Goal: Task Accomplishment & Management: Use online tool/utility

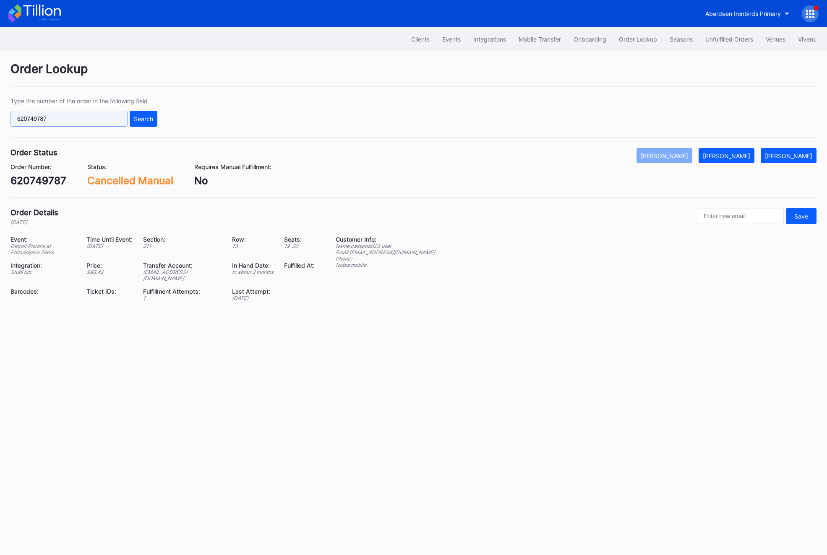
click at [67, 115] on input "620749787" at bounding box center [68, 119] width 117 height 16
paste input "3218998"
type input "623218998"
click at [143, 124] on button "Search" at bounding box center [144, 119] width 28 height 16
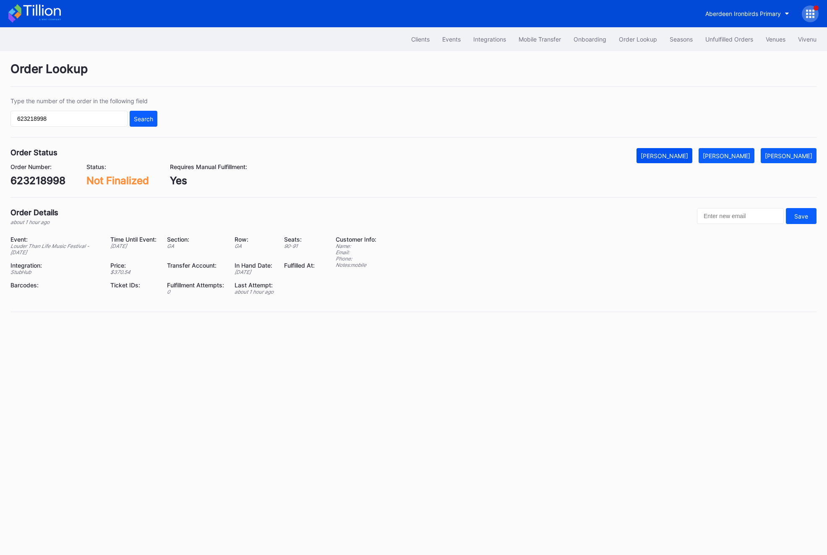
click at [684, 159] on button "[PERSON_NAME]" at bounding box center [664, 155] width 56 height 15
click at [32, 175] on div "623218998" at bounding box center [37, 181] width 55 height 12
click at [65, 243] on div "Louder Than Life Music Festival - Sunday" at bounding box center [54, 249] width 89 height 13
click at [36, 177] on div "623218998" at bounding box center [37, 181] width 55 height 12
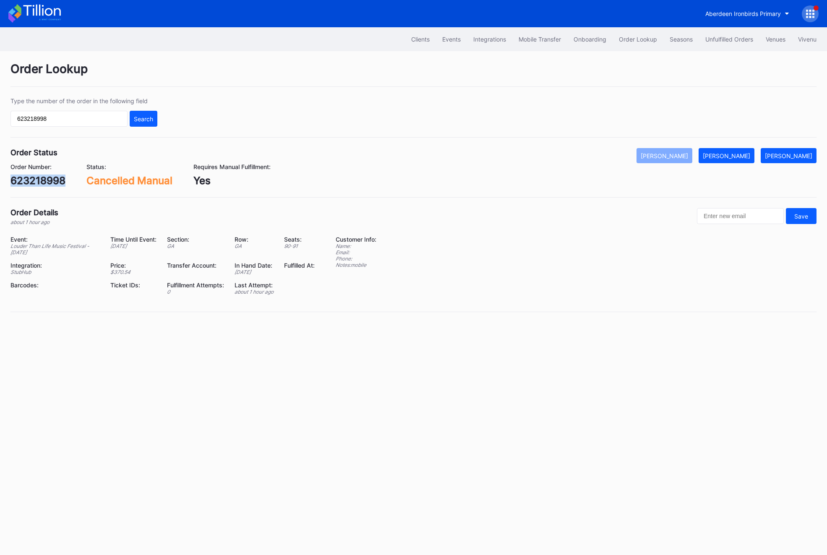
click at [36, 177] on div "623218998" at bounding box center [37, 181] width 55 height 12
click at [715, 38] on div "Unfulfilled Orders" at bounding box center [729, 39] width 48 height 7
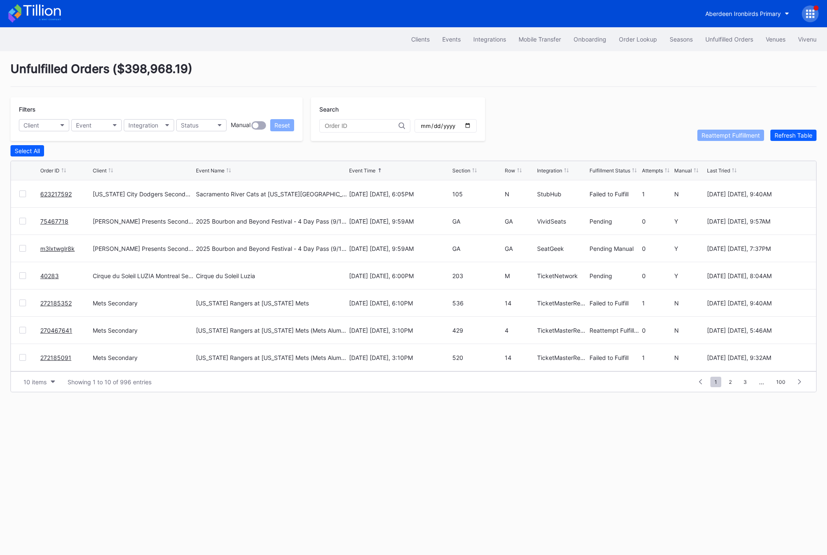
click at [225, 263] on div "Cirque du Soleil Luzia" at bounding box center [271, 275] width 151 height 27
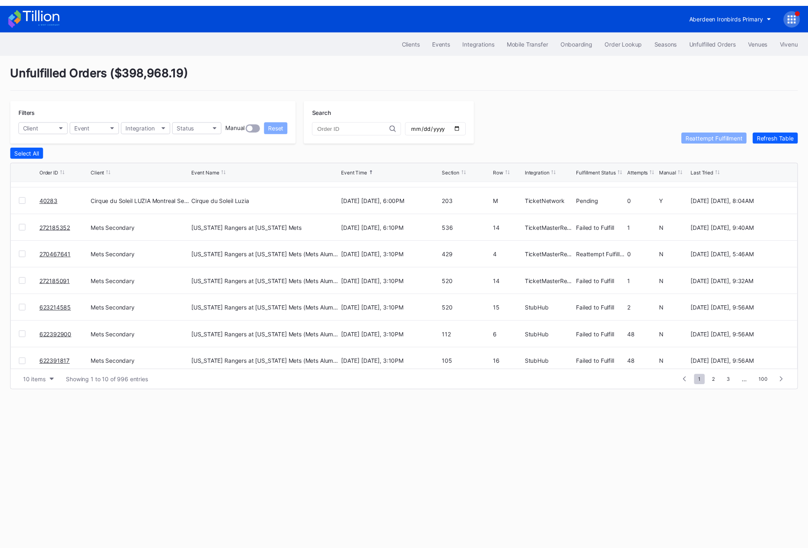
scroll to position [81, 0]
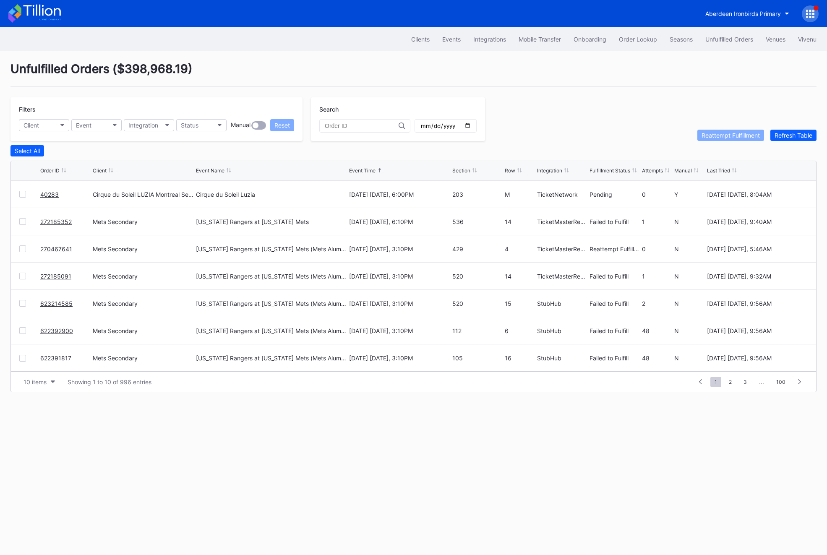
click at [73, 78] on div "Unfulfilled Orders ( $398,968.19 )" at bounding box center [413, 74] width 806 height 25
click at [649, 42] on div "Order Lookup" at bounding box center [638, 39] width 38 height 7
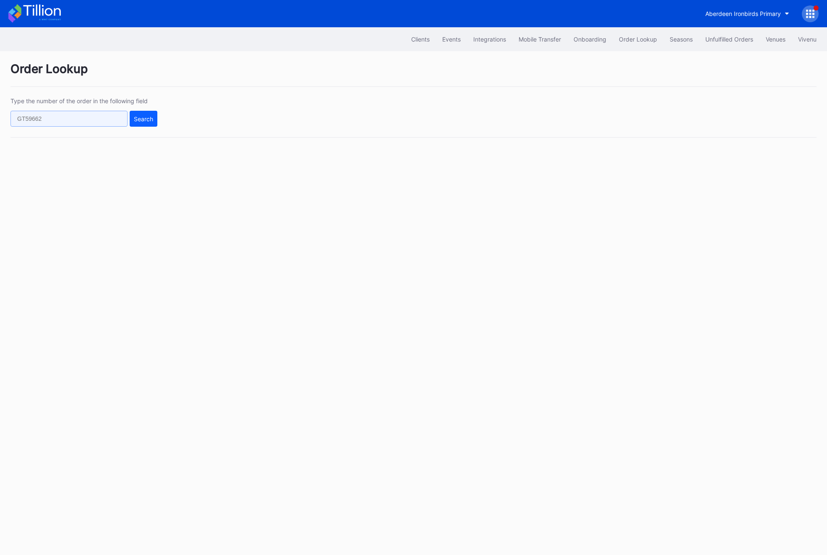
click at [30, 120] on input "text" at bounding box center [68, 119] width 117 height 16
paste input "50719877"
click at [130, 125] on button "Search" at bounding box center [144, 119] width 28 height 16
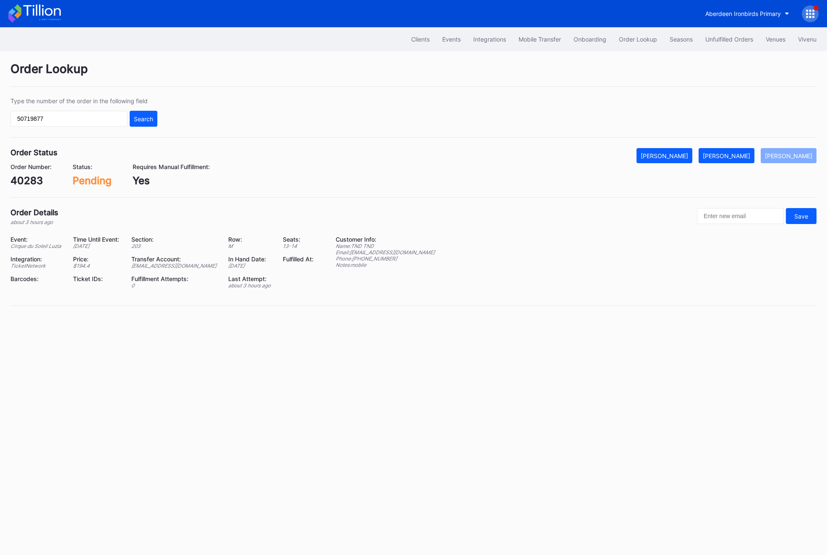
click at [381, 250] on div "Email: fulfillment@ticketnetwork.com" at bounding box center [385, 252] width 99 height 6
click at [735, 162] on button "[PERSON_NAME]" at bounding box center [727, 155] width 56 height 15
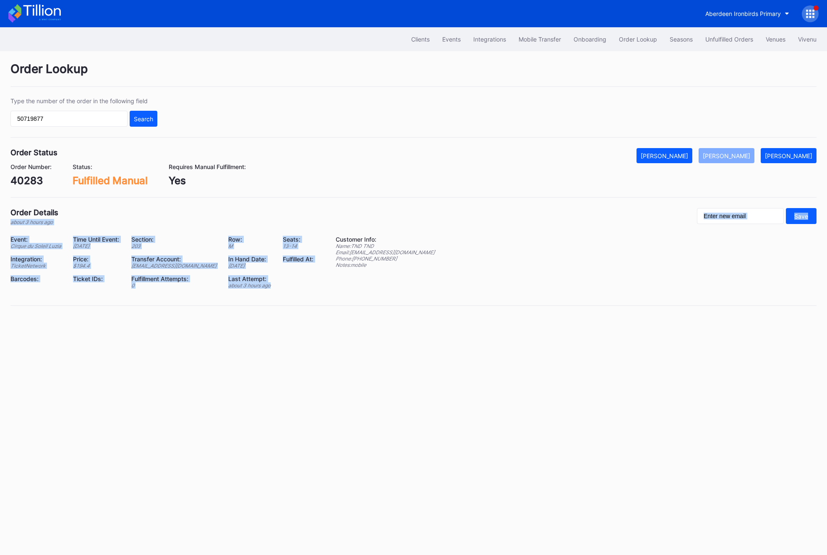
drag, startPoint x: 289, startPoint y: 288, endPoint x: 163, endPoint y: 212, distance: 147.4
click at [163, 212] on div "Order Details about 3 hours ago Save Event: Cirque du Soleil Luzia Time Until E…" at bounding box center [413, 257] width 806 height 98
click at [63, 124] on input "50719877" at bounding box center [68, 119] width 117 height 16
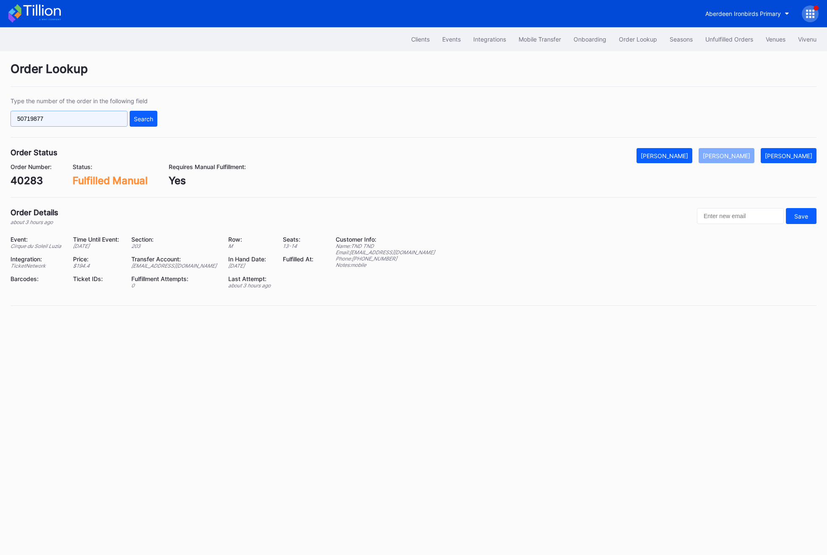
click at [63, 124] on input "50719877" at bounding box center [68, 119] width 117 height 16
paste input "62074978"
type input "620749787"
click at [149, 125] on button "Search" at bounding box center [144, 119] width 28 height 16
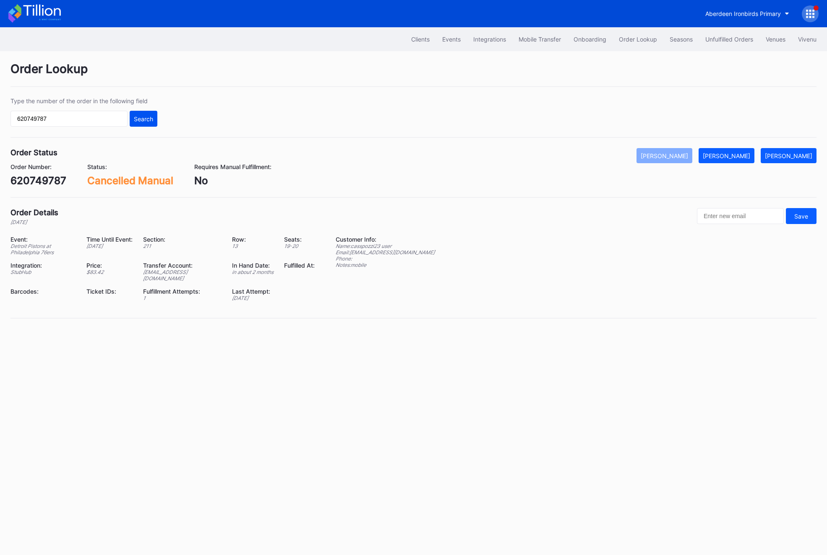
click at [150, 125] on button "Search" at bounding box center [144, 119] width 28 height 16
click at [42, 180] on div "620749787" at bounding box center [38, 181] width 56 height 12
copy div "620749787"
click at [744, 154] on div "[PERSON_NAME]" at bounding box center [726, 155] width 47 height 7
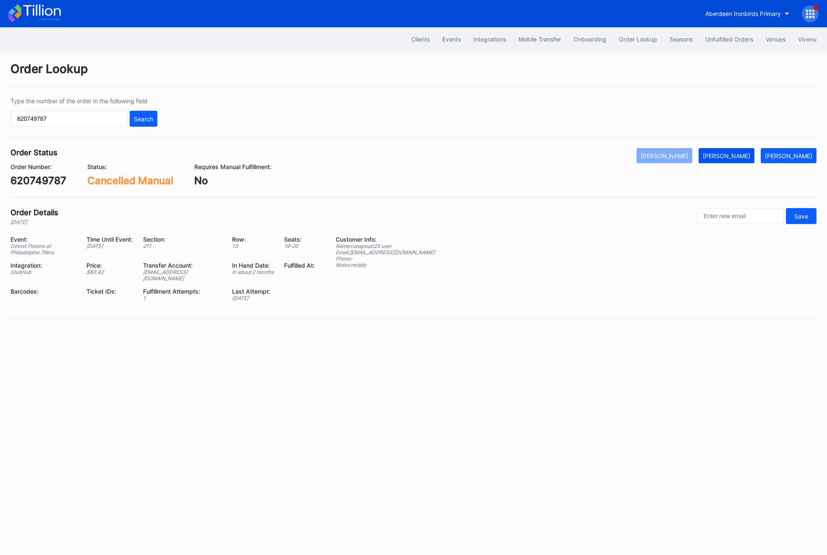
click at [744, 154] on div "[PERSON_NAME]" at bounding box center [726, 155] width 47 height 7
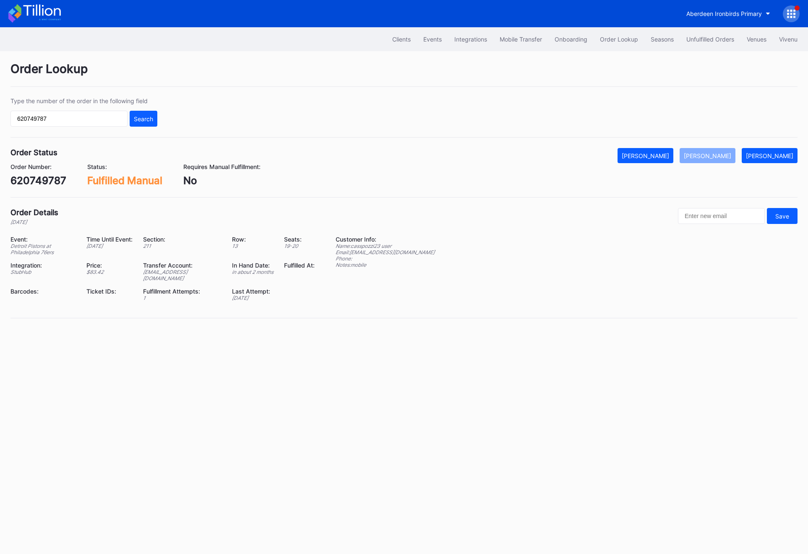
click at [627, 356] on div "Clients Events Integrations Mobile Transfer Onboarding Order Lookup Seasons Unf…" at bounding box center [404, 290] width 808 height 527
click at [699, 36] on div "Unfulfilled Orders" at bounding box center [710, 39] width 48 height 7
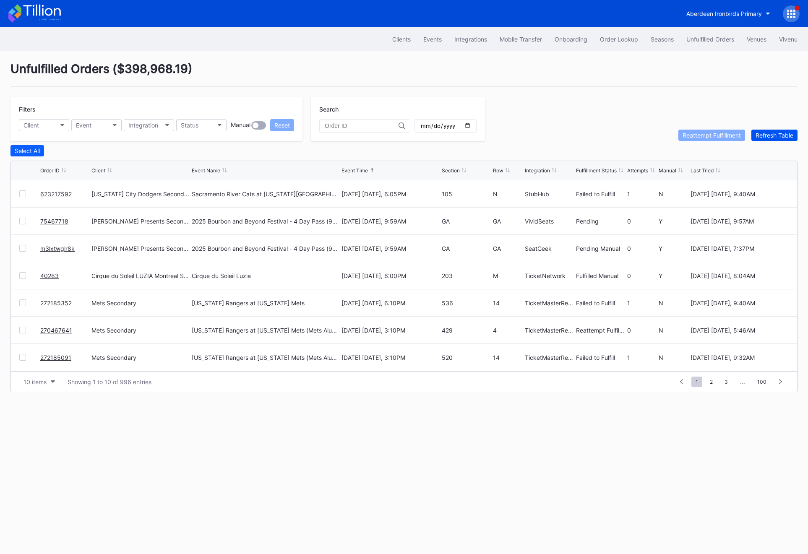
click at [776, 133] on div "Refresh Table" at bounding box center [775, 135] width 38 height 7
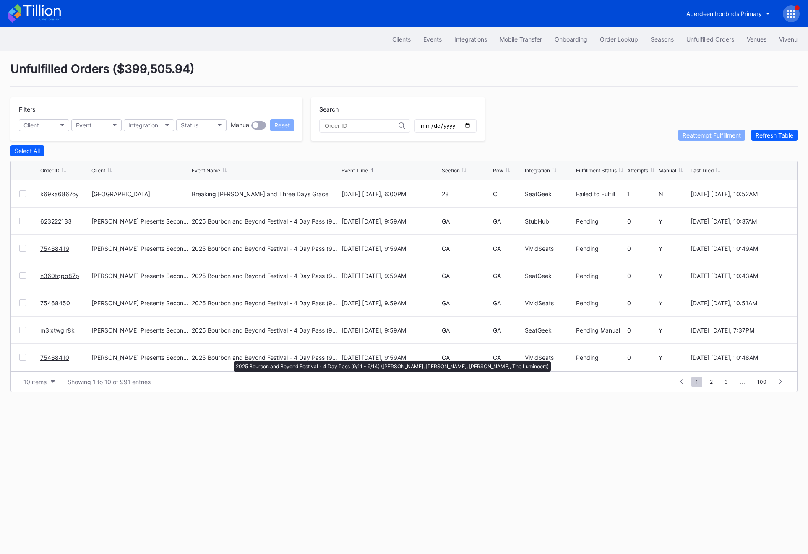
scroll to position [81, 0]
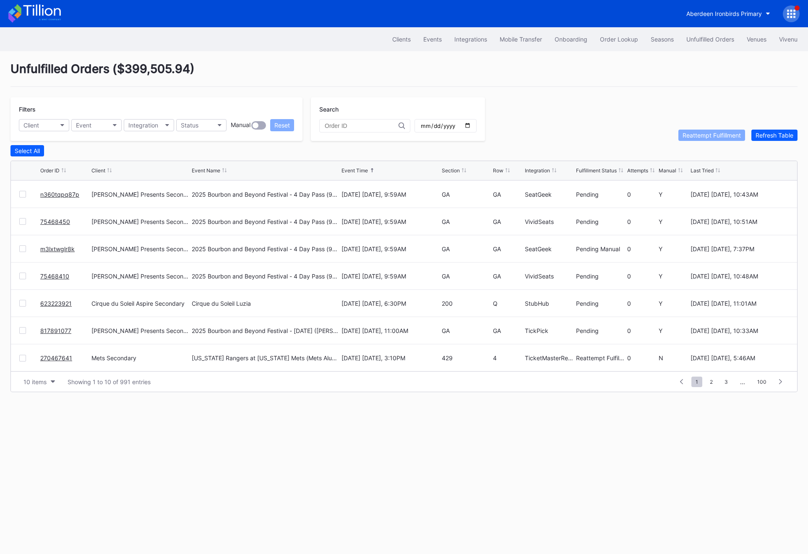
click at [47, 305] on link "623223921" at bounding box center [55, 303] width 31 height 7
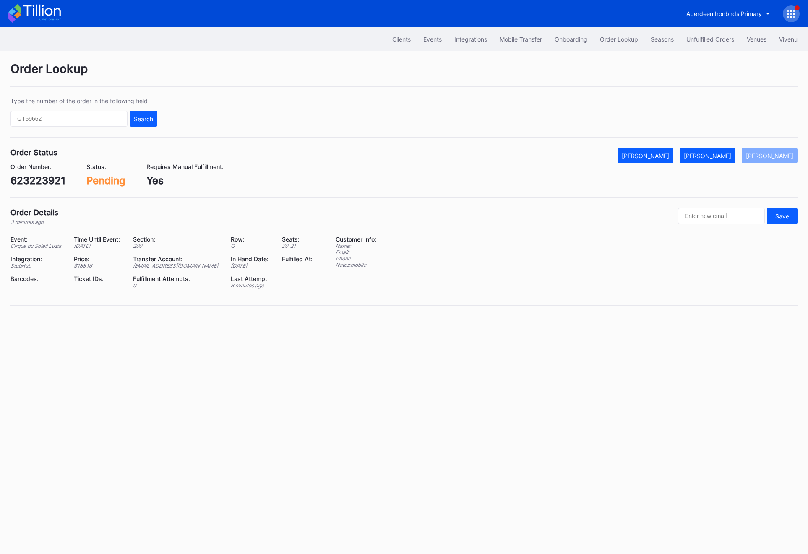
click at [33, 186] on div "623223921" at bounding box center [37, 181] width 55 height 12
click at [32, 181] on div "623223921" at bounding box center [37, 181] width 55 height 12
click at [723, 146] on div "Order Lookup Type the number of the order in the following field Search Order S…" at bounding box center [404, 189] width 808 height 276
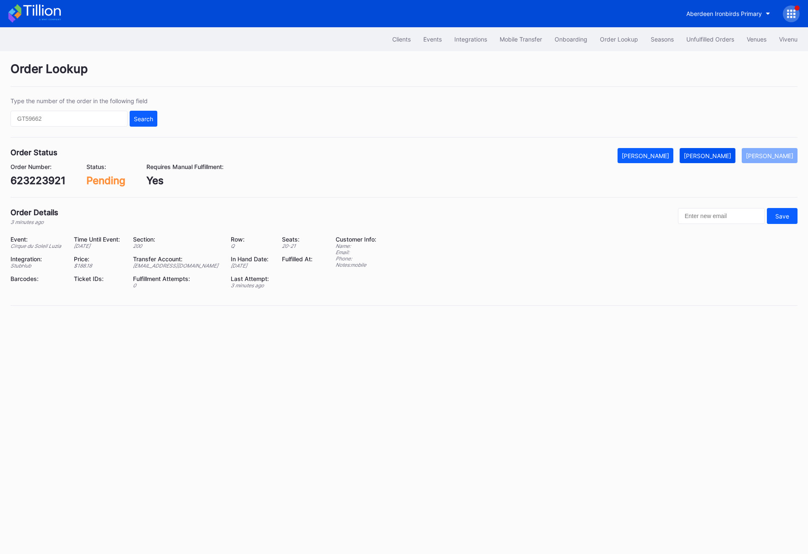
click at [723, 153] on div "[PERSON_NAME]" at bounding box center [707, 155] width 47 height 7
click at [20, 183] on div "623223921" at bounding box center [37, 181] width 55 height 12
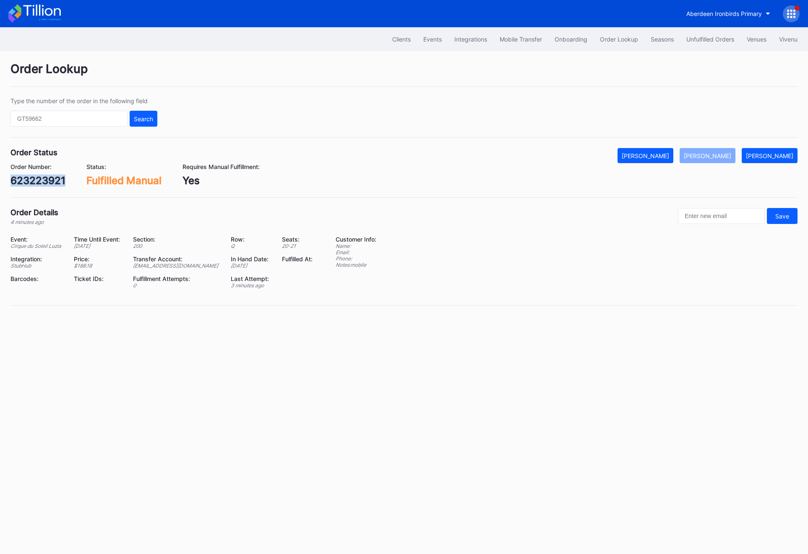
click at [20, 183] on div "623223921" at bounding box center [37, 181] width 55 height 12
copy div "623223921"
click at [18, 185] on div "623223921" at bounding box center [37, 181] width 55 height 12
click at [697, 42] on div "Unfulfilled Orders" at bounding box center [710, 39] width 48 height 7
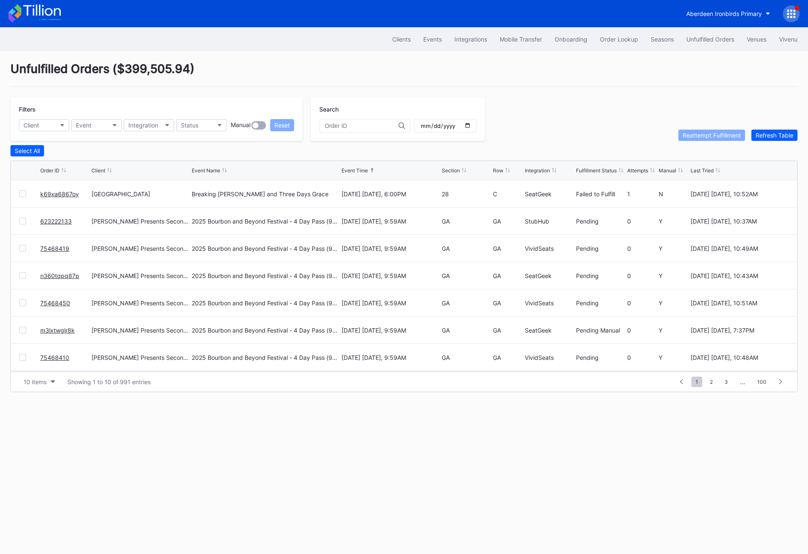
click at [776, 128] on div "Filters Client Event Integration Status Manual Reset Search Reattempt Fulfillme…" at bounding box center [403, 119] width 787 height 44
click at [774, 133] on div "Refresh Table" at bounding box center [775, 135] width 38 height 7
click at [605, 37] on div "Order Lookup" at bounding box center [619, 39] width 38 height 7
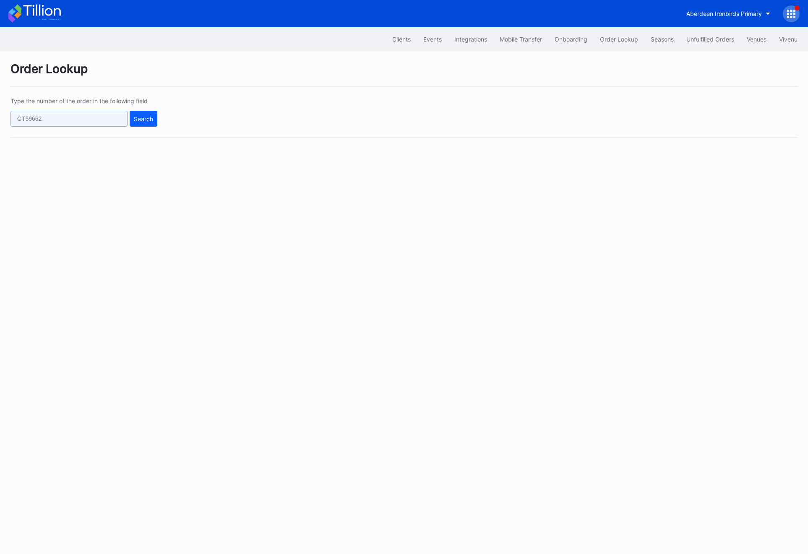
click at [122, 121] on input "text" at bounding box center [68, 119] width 117 height 16
paste input "75357992"
type input "75357992"
click at [138, 121] on div "Search" at bounding box center [143, 118] width 19 height 7
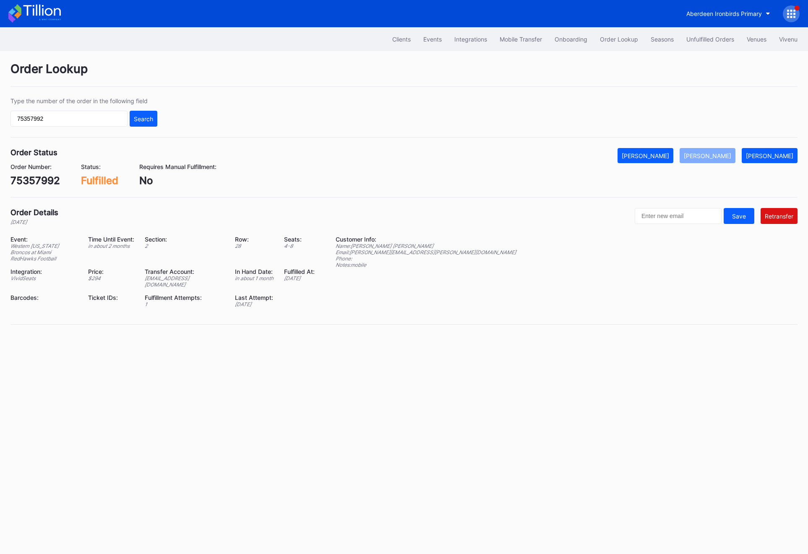
click at [667, 206] on div "Order Lookup Type the number of the order in the following field 75357992 Searc…" at bounding box center [404, 198] width 808 height 295
click at [667, 212] on input "text" at bounding box center [678, 216] width 87 height 16
paste input "Doug.gawrych@gmail.com."
type input "Doug.gawrych@gmail.com."
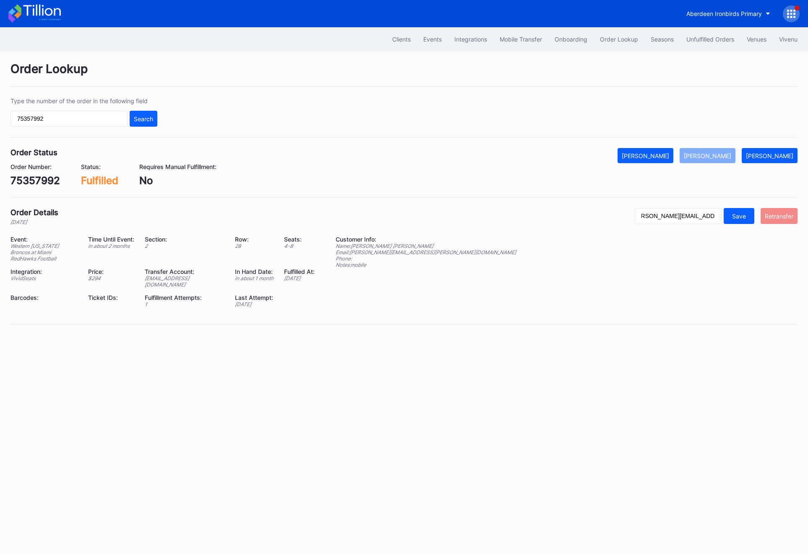
scroll to position [0, 0]
click at [785, 221] on button "Retransfer" at bounding box center [779, 216] width 37 height 16
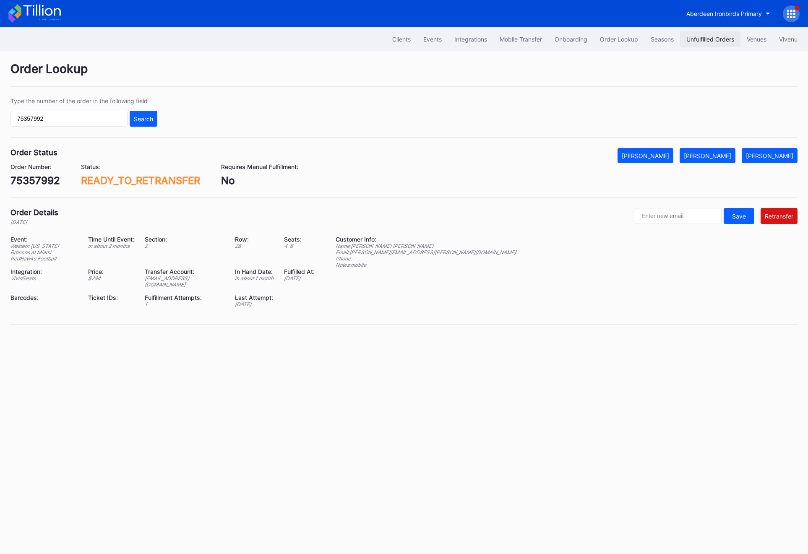
click at [697, 40] on div "Unfulfilled Orders" at bounding box center [710, 39] width 48 height 7
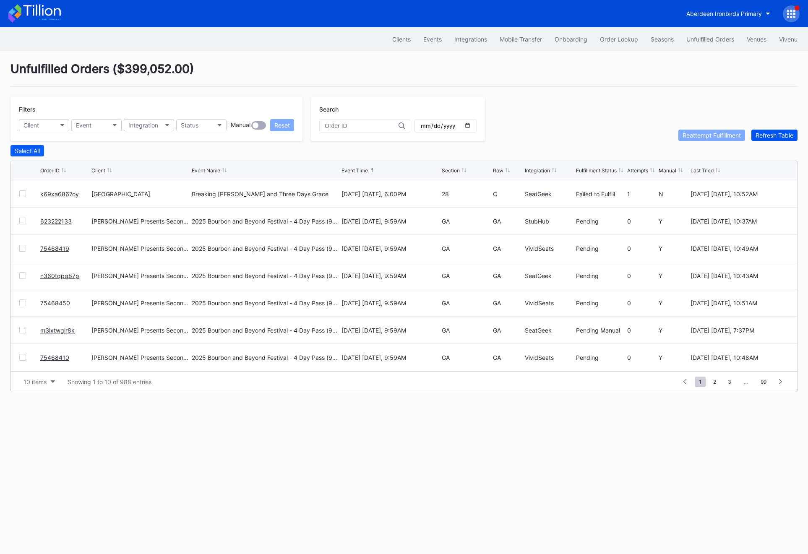
click at [760, 136] on div "Refresh Table" at bounding box center [775, 135] width 38 height 7
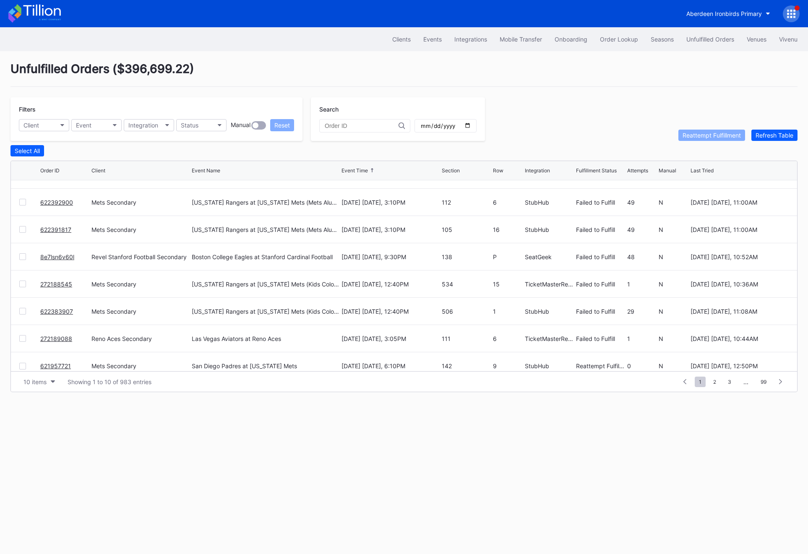
scroll to position [81, 0]
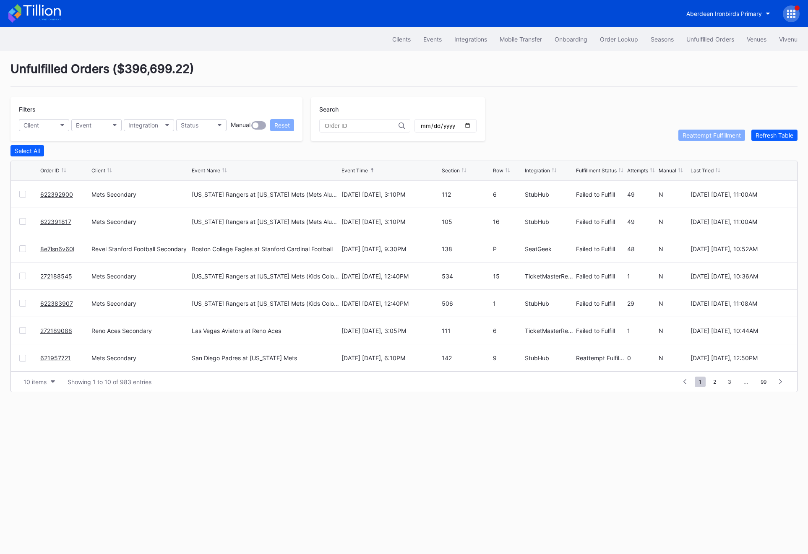
click at [60, 247] on link "8e7lsn6v60l" at bounding box center [57, 248] width 34 height 7
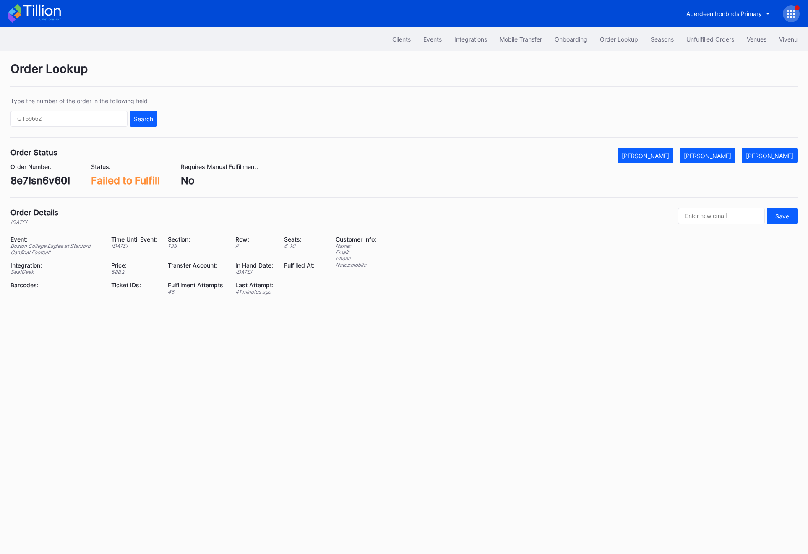
click at [41, 183] on div "8e7lsn6v60l" at bounding box center [40, 181] width 60 height 12
copy div "8e7lsn6v60l"
click at [734, 149] on button "[PERSON_NAME]" at bounding box center [708, 155] width 56 height 15
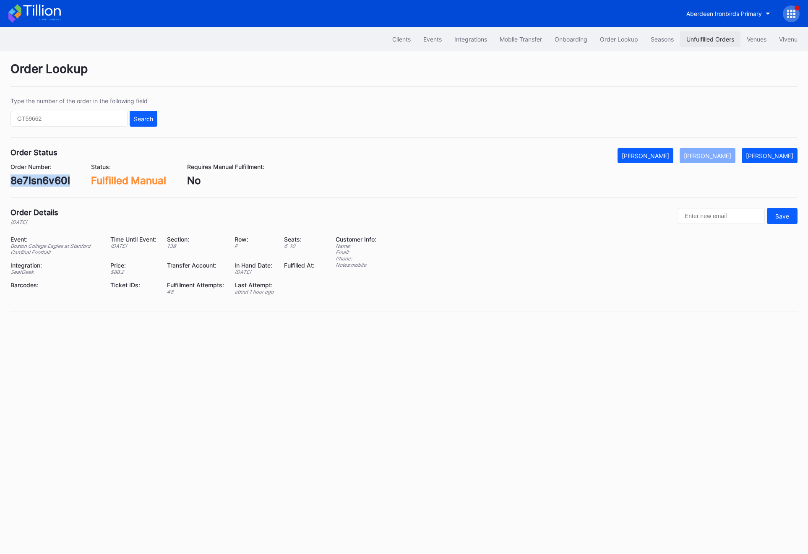
click at [694, 42] on div "Unfulfilled Orders" at bounding box center [710, 39] width 48 height 7
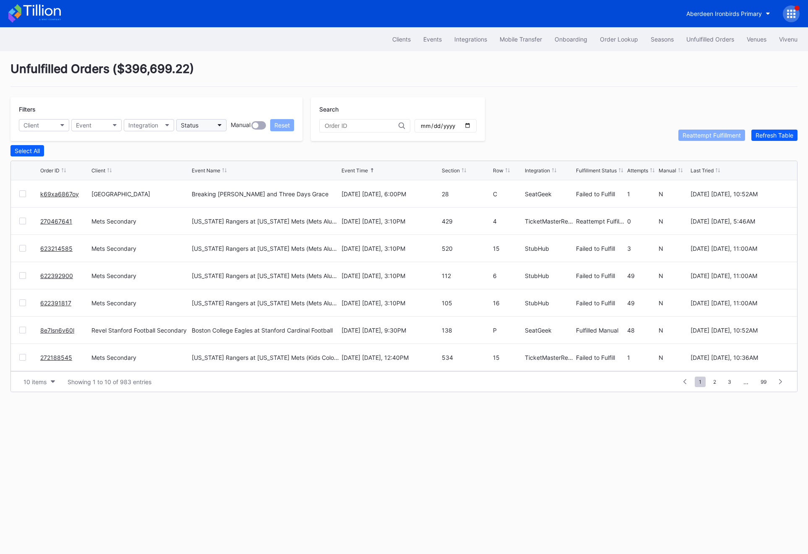
click at [195, 128] on div "Status" at bounding box center [190, 125] width 18 height 7
click at [201, 159] on div "Failed to Fulfill" at bounding box center [202, 162] width 39 height 7
click at [51, 126] on button "Client" at bounding box center [44, 125] width 50 height 12
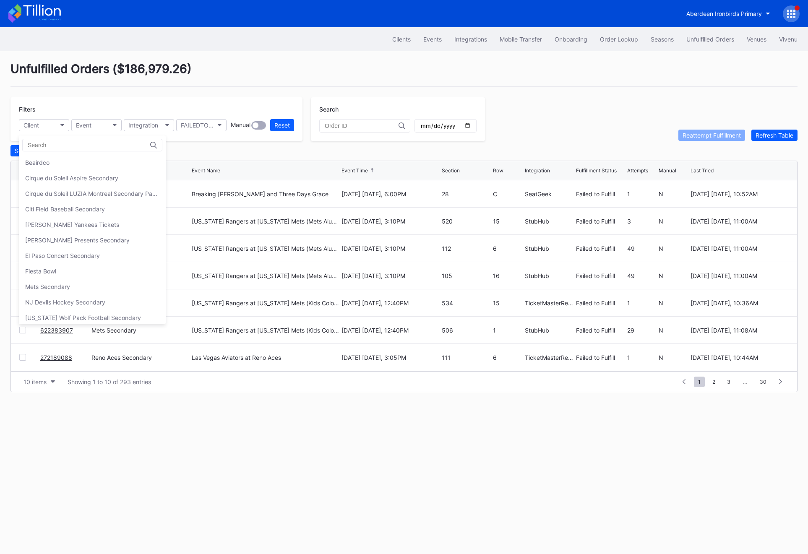
click at [62, 146] on input at bounding box center [64, 145] width 73 height 7
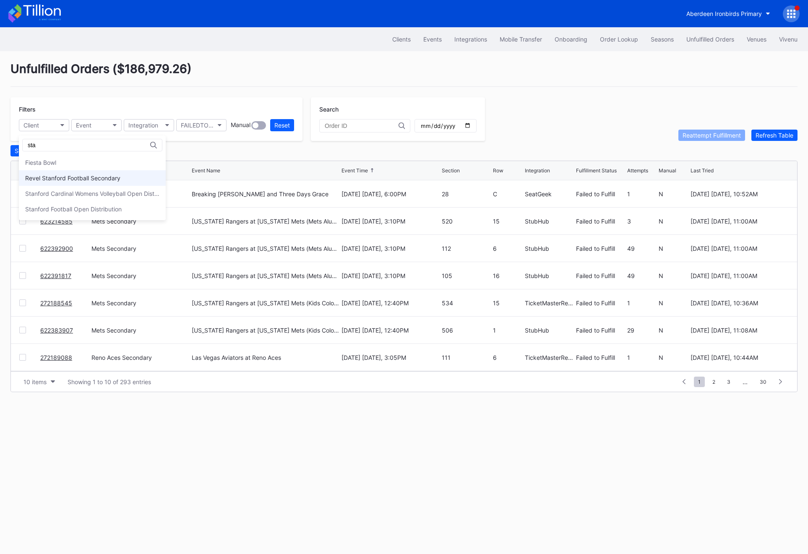
type input "sta"
click at [77, 173] on div "Revel Stanford Football Secondary" at bounding box center [92, 178] width 147 height 16
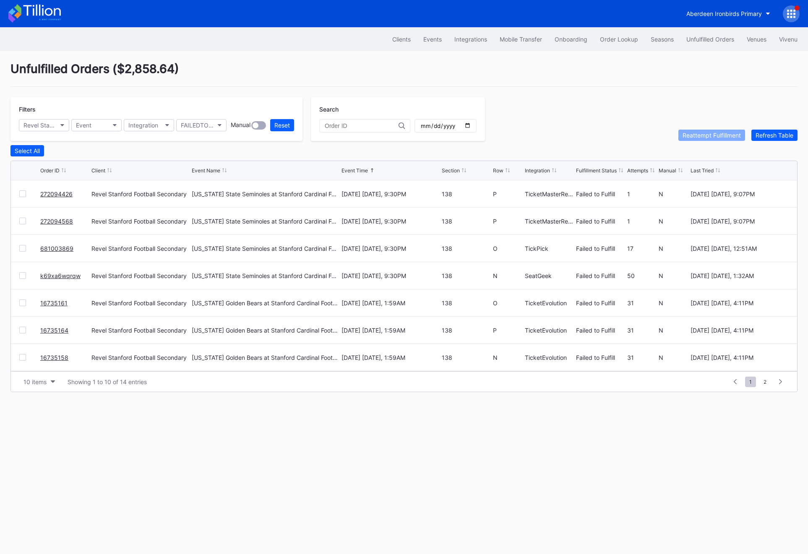
scroll to position [81, 0]
click at [760, 383] on span "2" at bounding box center [764, 382] width 11 height 10
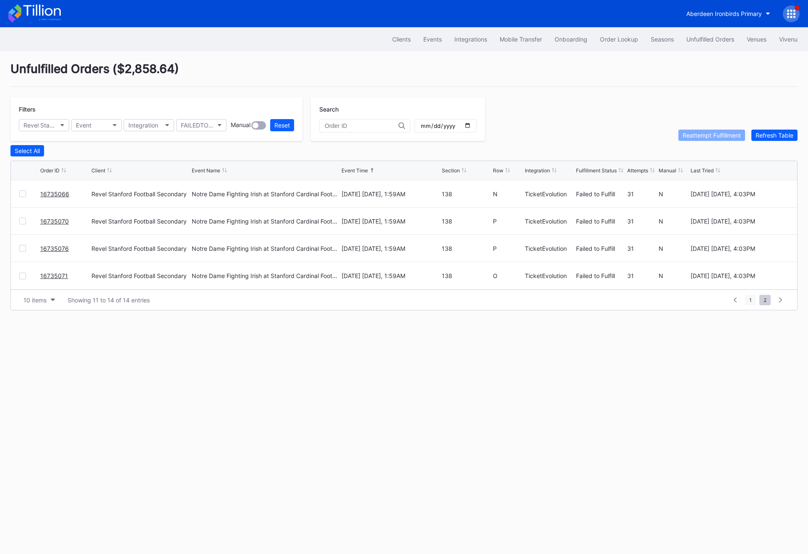
click at [750, 303] on span "1" at bounding box center [750, 300] width 11 height 10
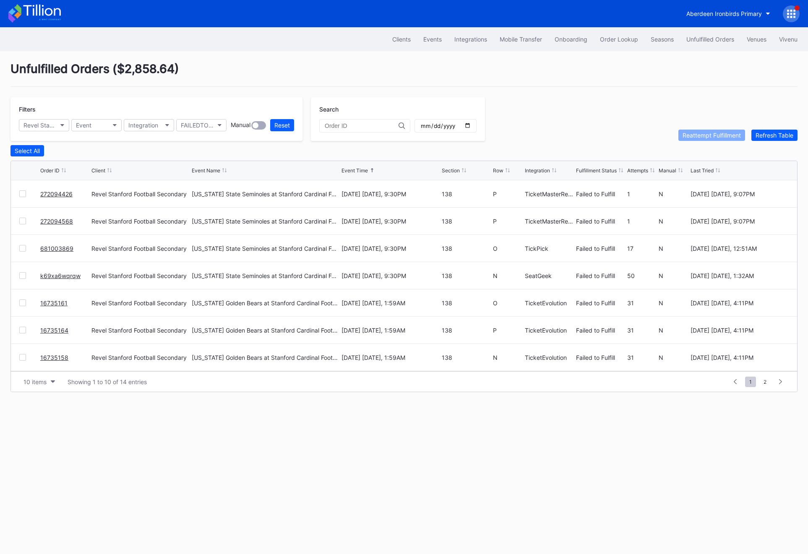
click at [70, 303] on div "16735161" at bounding box center [64, 302] width 49 height 27
copy link "16735161"
click at [626, 37] on div "Order Lookup" at bounding box center [619, 39] width 38 height 7
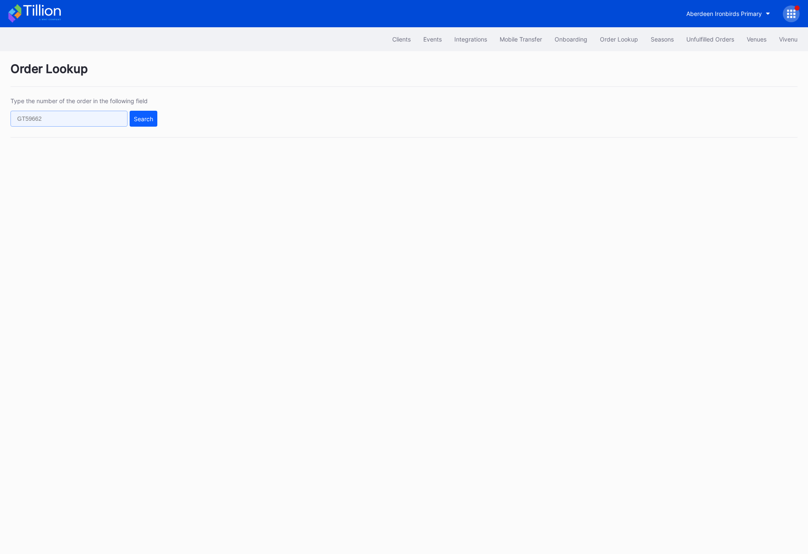
click at [100, 117] on input "text" at bounding box center [68, 119] width 117 height 16
paste input "3215s8r88x6"
type input "3215s8r88x6"
click at [160, 120] on div "Type the number of the order in the following field 3215s8r88x6 Search" at bounding box center [403, 117] width 787 height 40
click at [142, 115] on div "Search" at bounding box center [143, 118] width 19 height 7
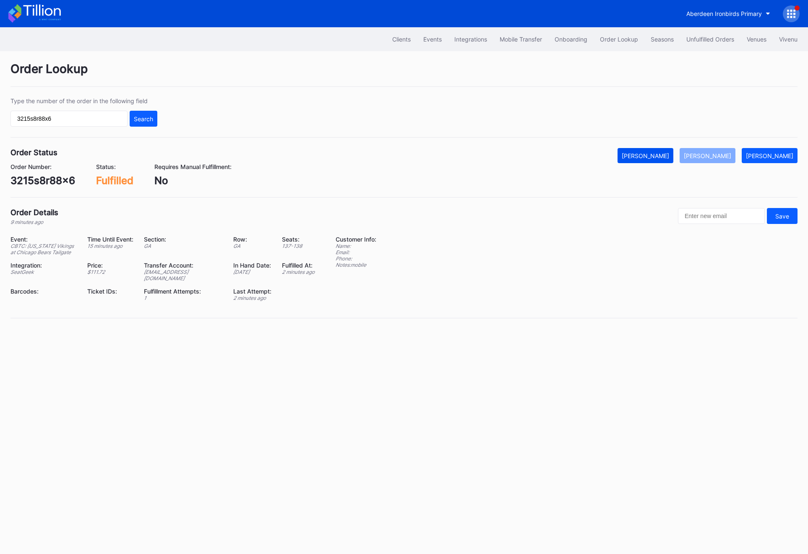
click at [669, 159] on div "[PERSON_NAME]" at bounding box center [645, 155] width 47 height 7
click at [725, 156] on div "[PERSON_NAME]" at bounding box center [707, 155] width 47 height 7
click at [448, 272] on div "Event: CBTC: Minnesota Vikings at Chicago Bears Tailgate Time Until Event: 15 m…" at bounding box center [403, 272] width 787 height 72
click at [699, 36] on div "Unfulfilled Orders" at bounding box center [710, 39] width 48 height 7
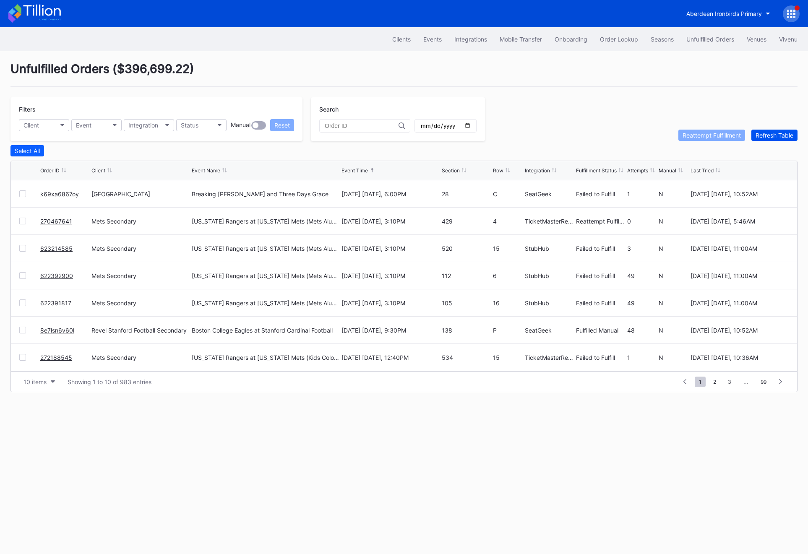
click at [772, 138] on div "Refresh Table" at bounding box center [775, 135] width 38 height 7
click at [51, 196] on link "k69xa6867oy" at bounding box center [59, 193] width 39 height 7
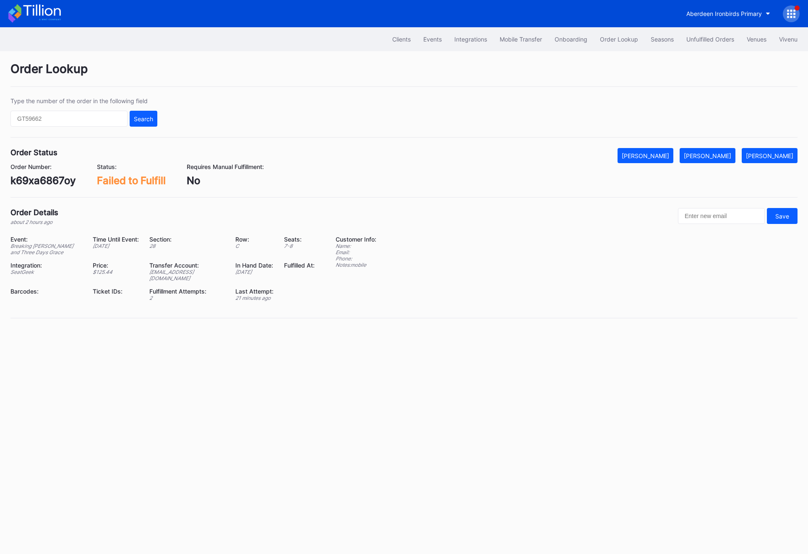
click at [49, 185] on div "k69xa6867oy" at bounding box center [42, 181] width 65 height 12
copy div "k69xa6867oy"
click at [728, 156] on div "[PERSON_NAME]" at bounding box center [707, 155] width 47 height 7
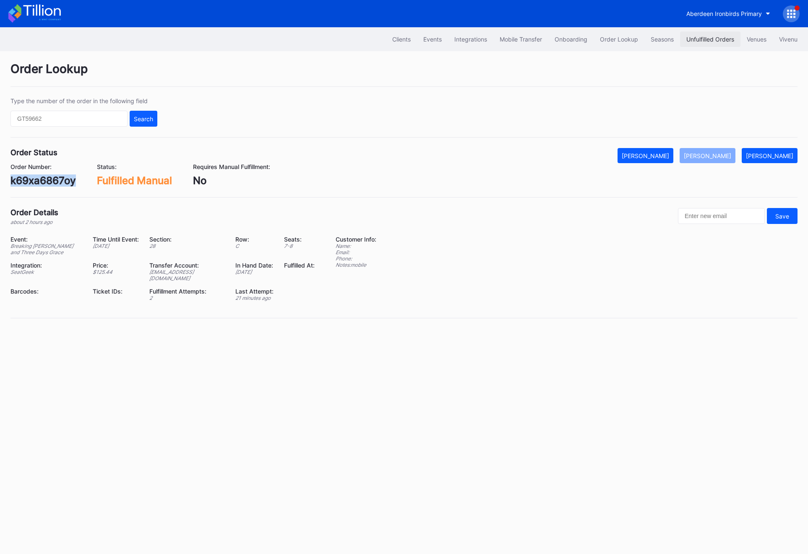
click at [704, 41] on div "Unfulfilled Orders" at bounding box center [710, 39] width 48 height 7
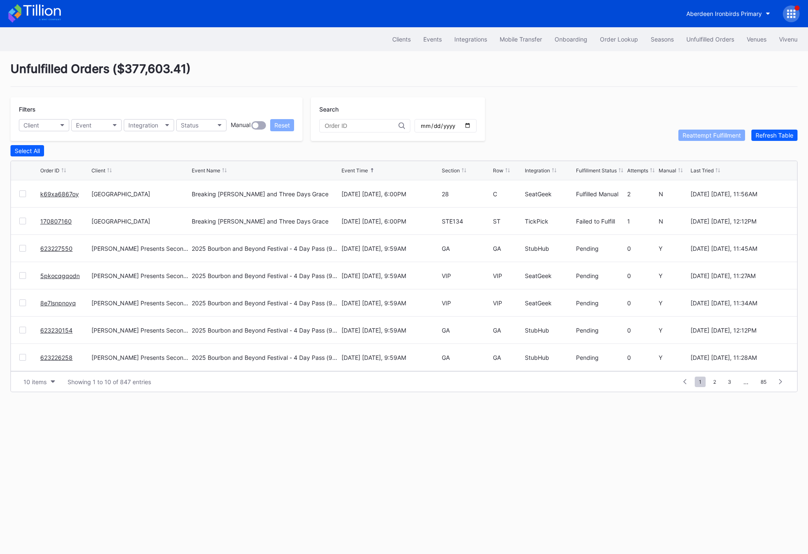
click at [44, 220] on link "170807160" at bounding box center [55, 221] width 31 height 7
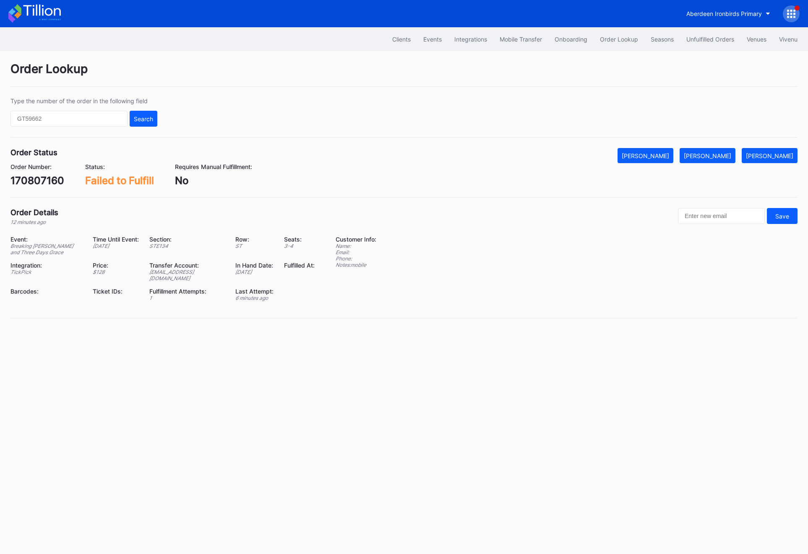
click at [33, 185] on div "170807160" at bounding box center [37, 181] width 54 height 12
copy div "170807160"
click at [723, 159] on button "[PERSON_NAME]" at bounding box center [708, 155] width 56 height 15
click at [707, 44] on button "Unfulfilled Orders" at bounding box center [710, 39] width 60 height 16
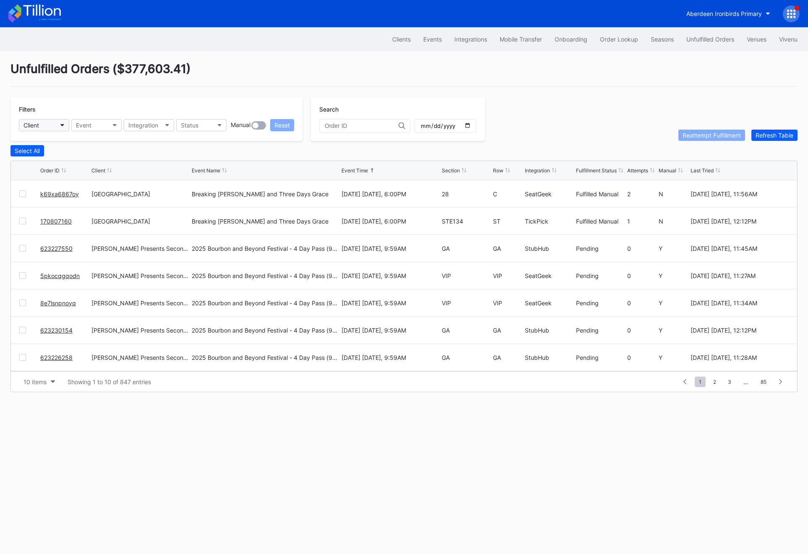
click at [55, 125] on button "Client" at bounding box center [44, 125] width 50 height 12
type input "revel"
click at [73, 217] on div "Revel Stanford Football Secondary" at bounding box center [92, 209] width 147 height 16
click at [50, 195] on link "272094426" at bounding box center [56, 193] width 32 height 7
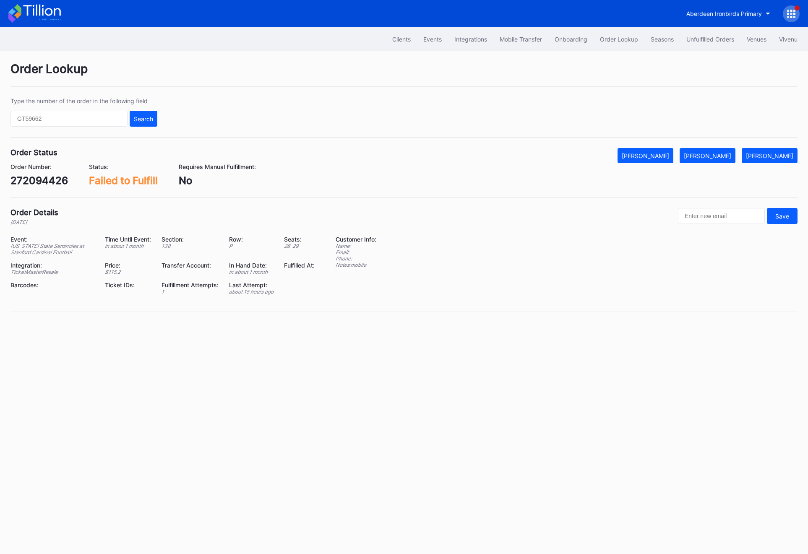
click at [39, 188] on div "Order Status Mark Cancelled Mark Fulfilled Mark Pending Order Number: 272094426…" at bounding box center [403, 173] width 787 height 50
click at [39, 180] on div "272094426" at bounding box center [38, 181] width 57 height 12
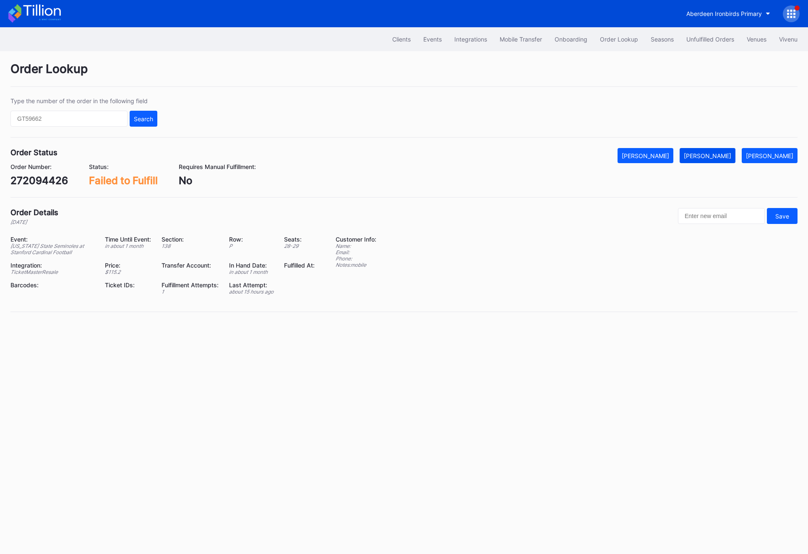
click at [718, 157] on div "[PERSON_NAME]" at bounding box center [707, 155] width 47 height 7
click at [707, 45] on button "Unfulfilled Orders" at bounding box center [710, 39] width 60 height 16
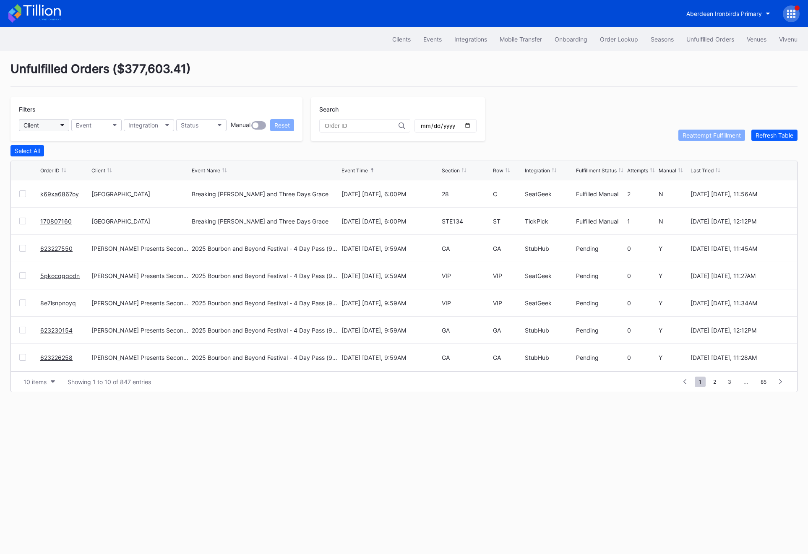
click at [44, 128] on button "Client" at bounding box center [44, 125] width 50 height 12
type input "revel"
click at [35, 211] on div "Revel Stanford Football Secondary" at bounding box center [72, 209] width 95 height 7
click at [44, 222] on link "272094568" at bounding box center [56, 221] width 33 height 7
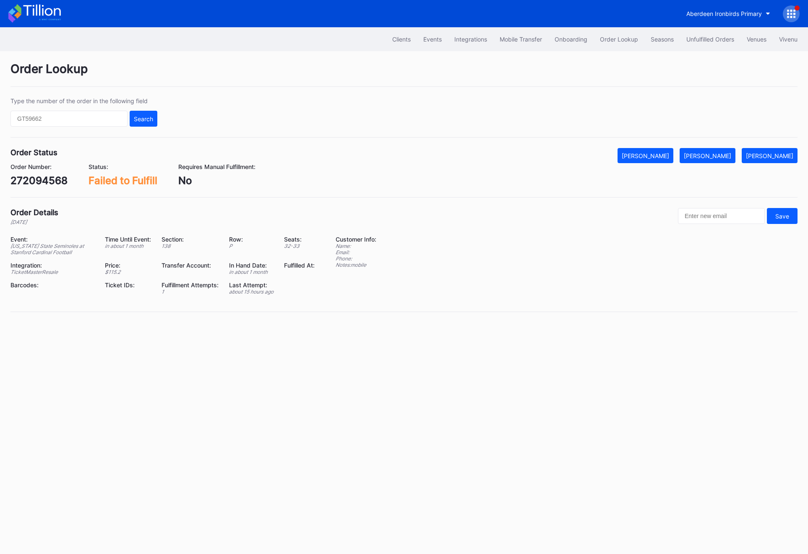
click at [40, 178] on div "272094568" at bounding box center [38, 181] width 57 height 12
copy div "272094568"
click at [720, 161] on button "[PERSON_NAME]" at bounding box center [708, 155] width 56 height 15
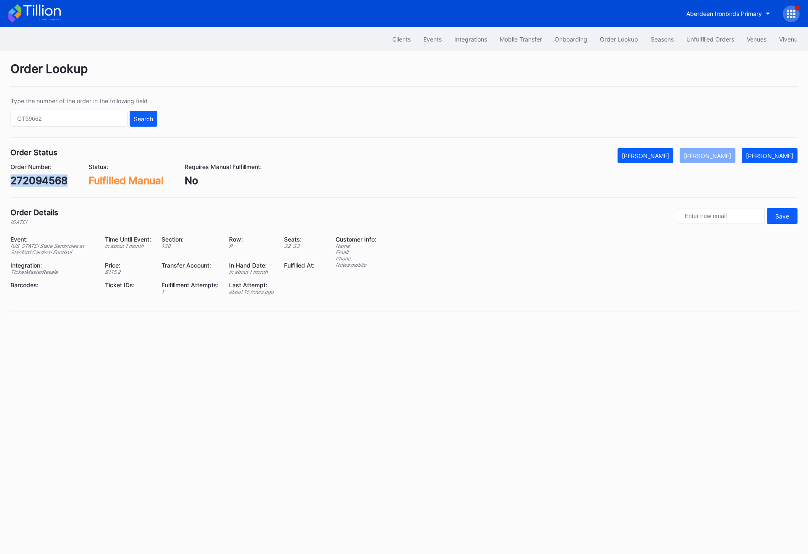
click at [51, 184] on div "272094568" at bounding box center [38, 181] width 57 height 12
click at [696, 41] on div "Unfulfilled Orders" at bounding box center [710, 39] width 48 height 7
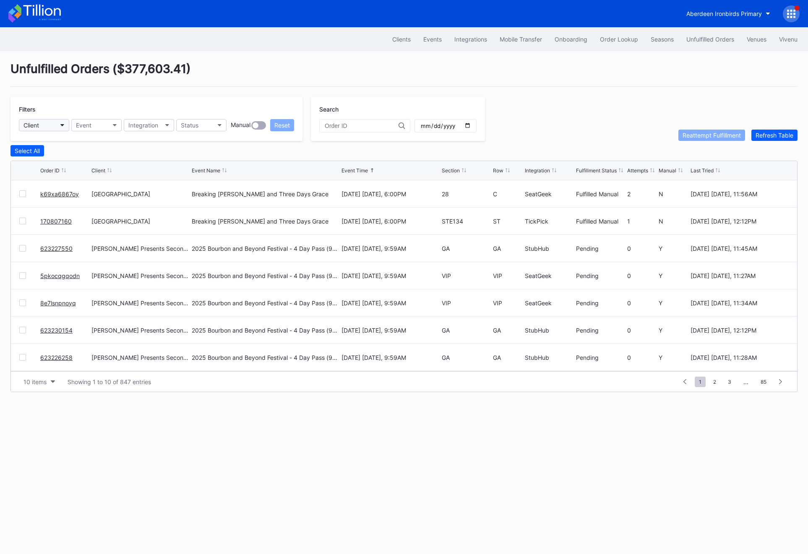
click at [55, 127] on button "Client" at bounding box center [44, 125] width 50 height 12
type input "reve"
click at [71, 208] on div "Revel Stanford Football Secondary" at bounding box center [72, 209] width 95 height 7
click at [40, 245] on link "681003869" at bounding box center [56, 248] width 33 height 7
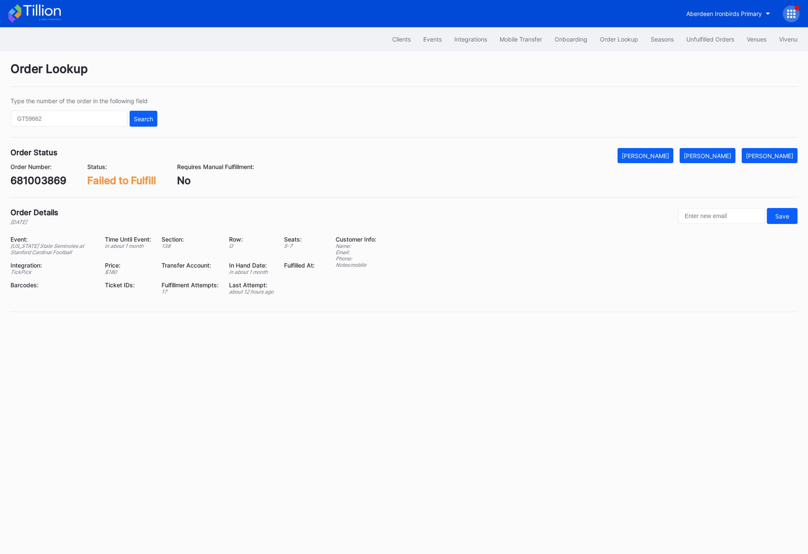
click at [43, 176] on div "681003869" at bounding box center [38, 181] width 56 height 12
copy div "681003869"
click at [40, 183] on div "681003869" at bounding box center [38, 181] width 56 height 12
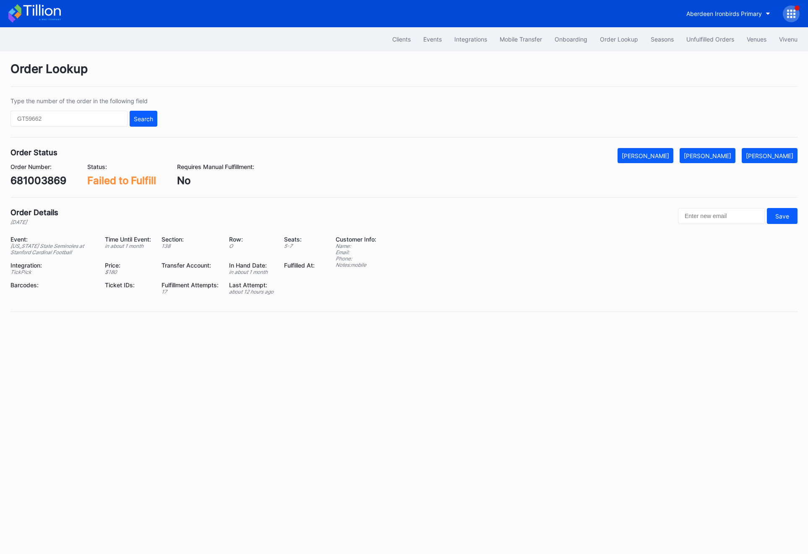
click at [36, 174] on div "Order Number: 681003869" at bounding box center [38, 174] width 56 height 23
copy div "681003869"
click at [732, 159] on button "[PERSON_NAME]" at bounding box center [708, 155] width 56 height 15
click at [726, 42] on div "Unfulfilled Orders" at bounding box center [710, 39] width 48 height 7
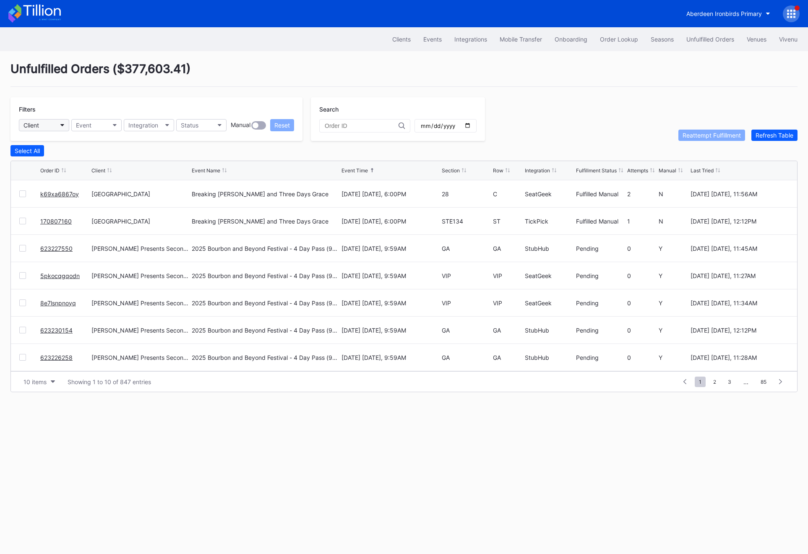
click at [41, 126] on button "Client" at bounding box center [44, 125] width 50 height 12
type input "revel"
click at [54, 203] on div "Revel Stanford Football Secondary" at bounding box center [92, 209] width 147 height 16
click at [61, 277] on link "k69xa6wqrqw" at bounding box center [60, 275] width 40 height 7
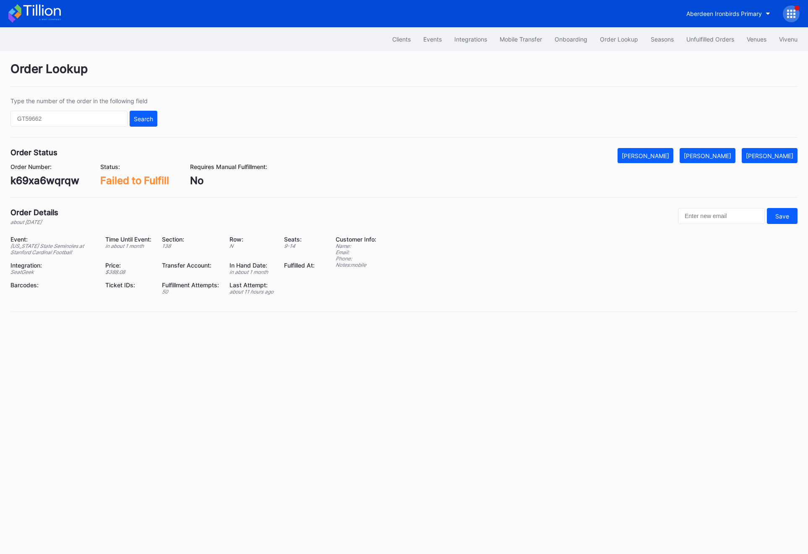
click at [52, 183] on div "k69xa6wqrqw" at bounding box center [44, 181] width 69 height 12
copy div "k69xa6wqrqw"
click at [44, 187] on div "Order Status Mark Cancelled Mark Fulfilled Mark Pending Order Number: k69xa6wqr…" at bounding box center [403, 173] width 787 height 50
click at [42, 183] on div "k69xa6wqrqw" at bounding box center [44, 181] width 69 height 12
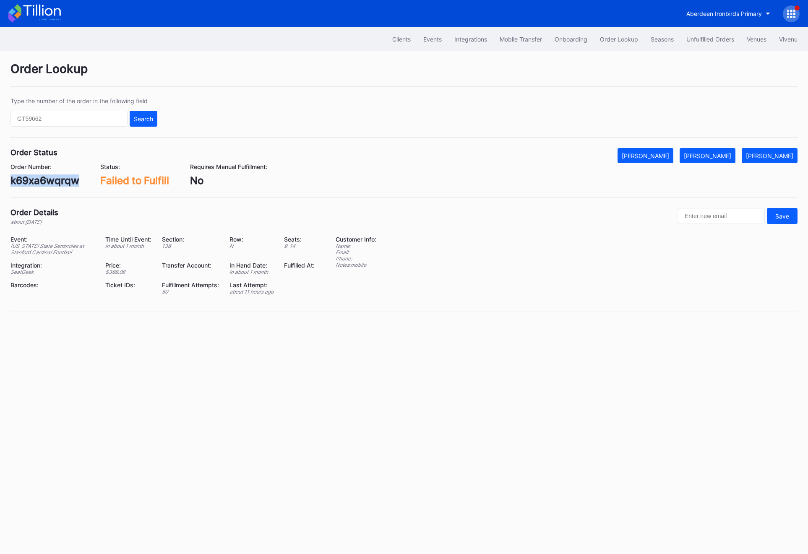
click at [42, 183] on div "k69xa6wqrqw" at bounding box center [44, 181] width 69 height 12
click at [719, 39] on div "Unfulfilled Orders" at bounding box center [710, 39] width 48 height 7
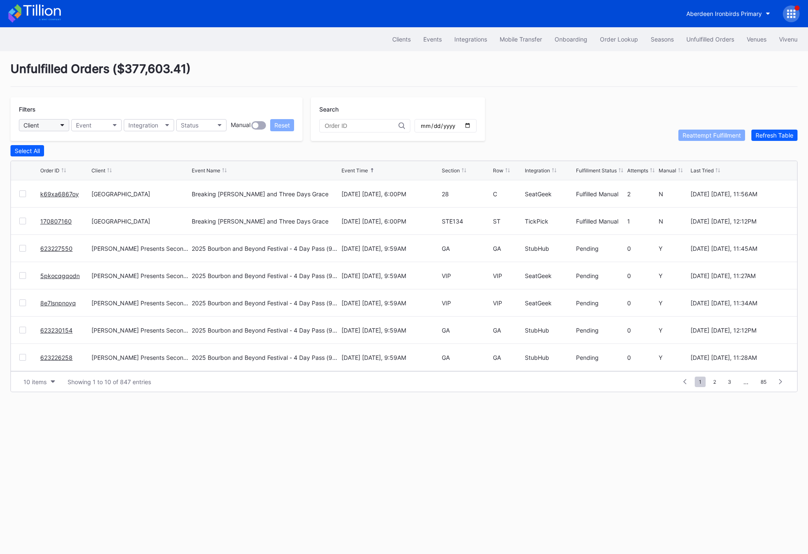
click at [46, 121] on button "Client" at bounding box center [44, 125] width 50 height 12
type input "revel"
click at [91, 209] on div "Revel Stanford Football Secondary" at bounding box center [72, 209] width 95 height 7
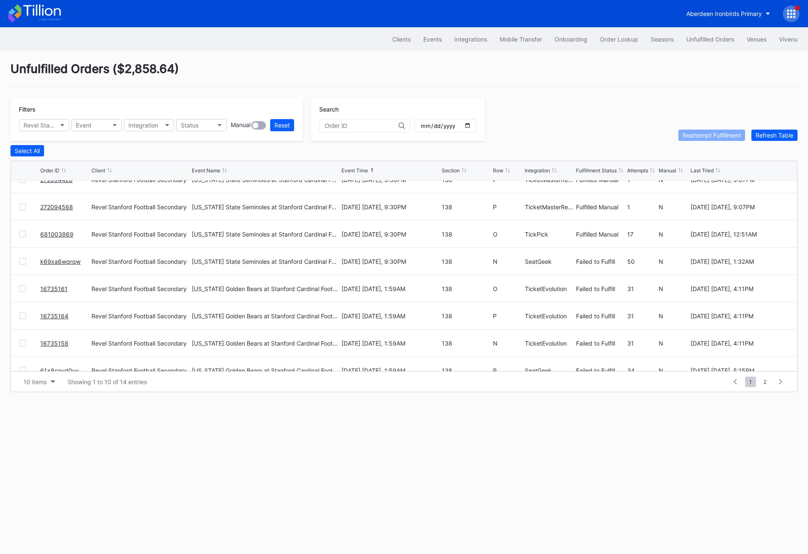
scroll to position [81, 0]
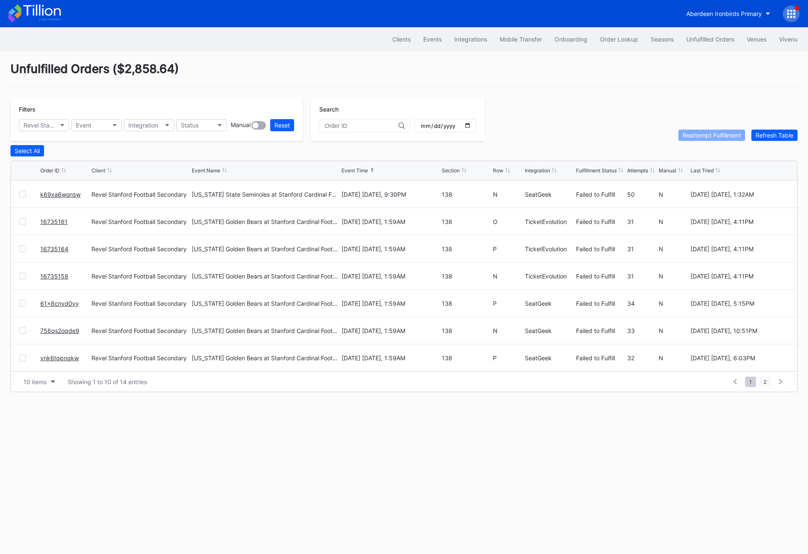
click at [764, 381] on span "2" at bounding box center [764, 382] width 11 height 10
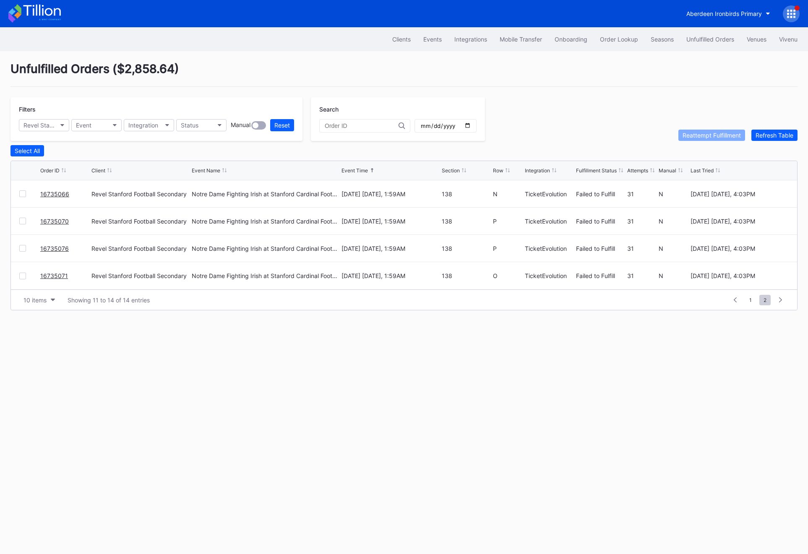
scroll to position [0, 0]
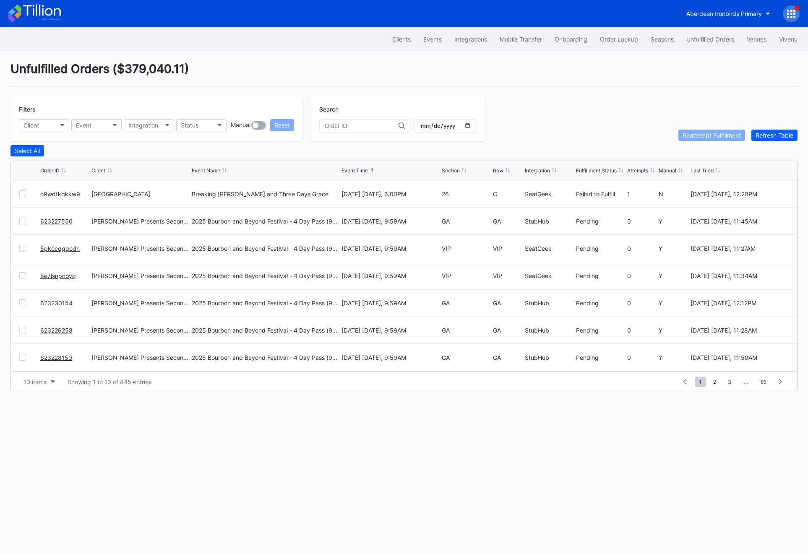
click at [42, 119] on div "Filters Client Event Integration Status Manual Reset" at bounding box center [156, 119] width 292 height 44
click at [41, 126] on button "Client" at bounding box center [44, 125] width 50 height 12
type input "reve"
click at [94, 208] on div "Revel Stanford Football Secondary" at bounding box center [72, 209] width 95 height 7
click at [56, 301] on link "61x8cnvd0vy" at bounding box center [59, 303] width 39 height 7
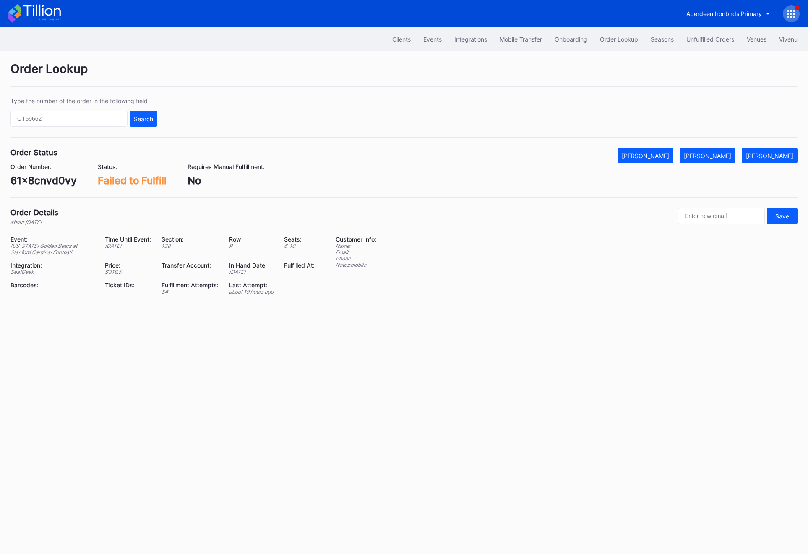
click at [33, 178] on div "61x8cnvd0vy" at bounding box center [43, 181] width 66 height 12
click at [47, 171] on div "Order Number: 61x8cnvd0vy" at bounding box center [43, 174] width 66 height 23
copy div "61x8cnvd0vy"
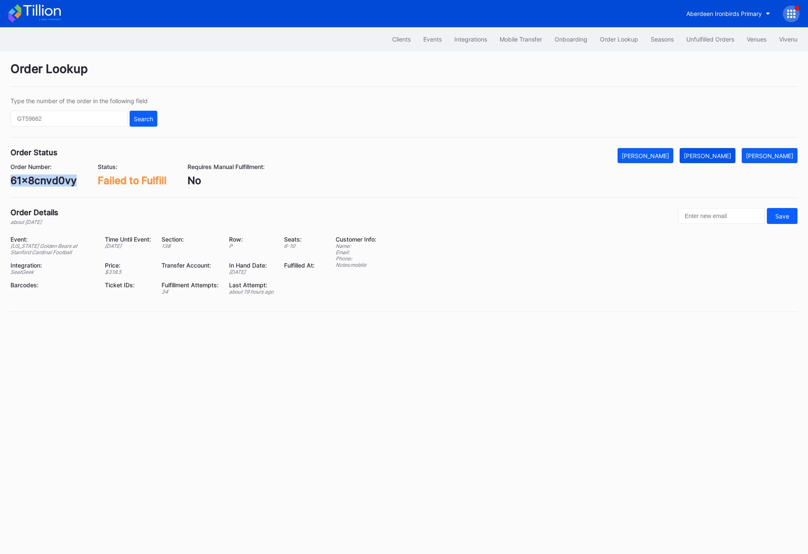
click at [723, 155] on div "[PERSON_NAME]" at bounding box center [707, 155] width 47 height 7
click at [697, 40] on div "Unfulfilled Orders" at bounding box center [710, 39] width 48 height 7
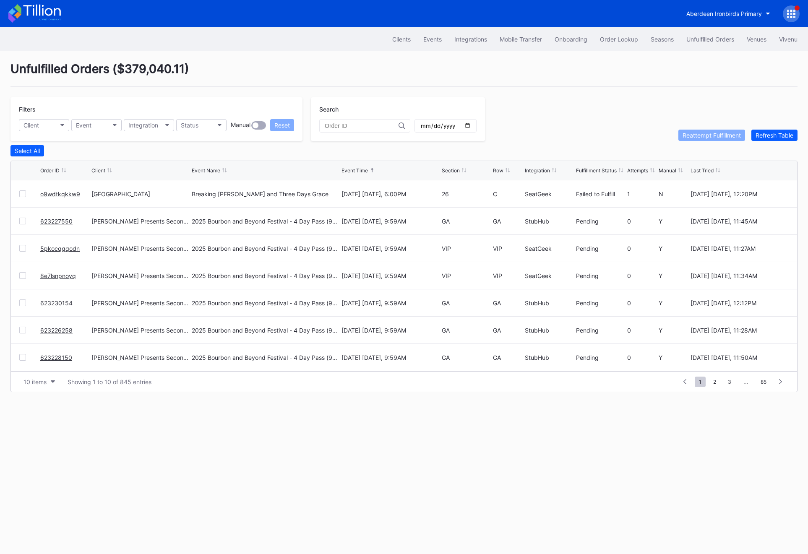
click at [50, 131] on div "Filters Client Event Integration Status Manual Reset" at bounding box center [156, 119] width 292 height 44
click at [50, 125] on button "Client" at bounding box center [44, 125] width 50 height 12
type input "revel"
click at [44, 205] on div "Revel Stanford Football Secondary" at bounding box center [92, 209] width 147 height 16
click at [57, 332] on link "756qs2oqde9" at bounding box center [59, 330] width 39 height 7
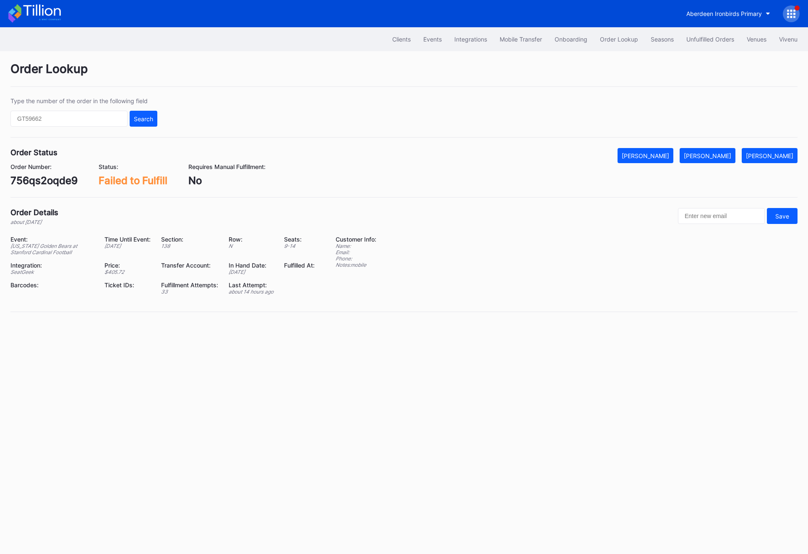
click at [32, 178] on div "756qs2oqde9" at bounding box center [43, 181] width 67 height 12
copy div "756qs2oqde9"
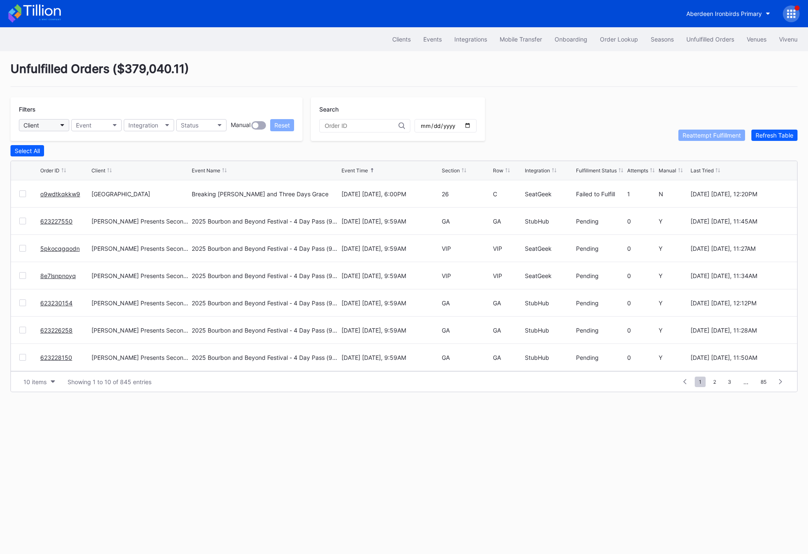
click at [40, 130] on button "Client" at bounding box center [44, 125] width 50 height 12
type input "reve"
click at [90, 204] on div "Revel Stanford Football Secondary" at bounding box center [92, 209] width 147 height 16
click at [56, 357] on link "vnk6tqpnqkw" at bounding box center [59, 357] width 39 height 7
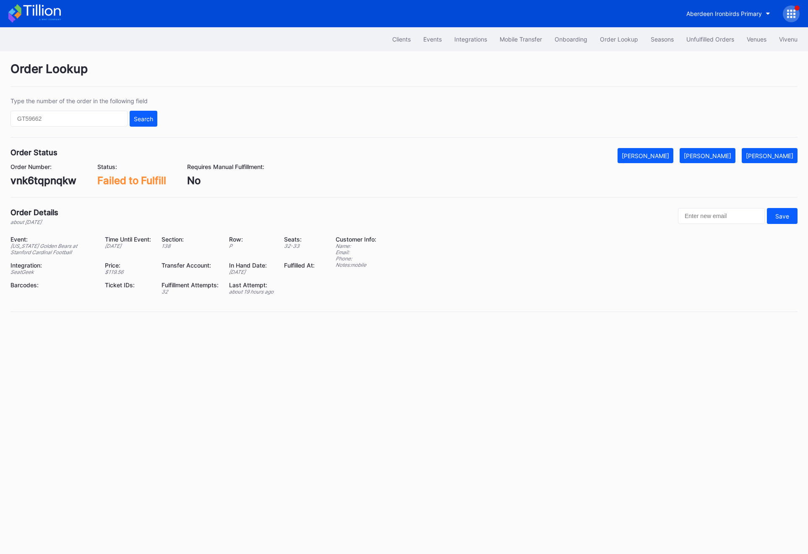
click at [59, 177] on div "vnk6tqpnqkw" at bounding box center [43, 181] width 66 height 12
copy div "vnk6tqpnqkw"
click at [721, 156] on div "[PERSON_NAME]" at bounding box center [707, 155] width 47 height 7
click at [711, 38] on div "Unfulfilled Orders" at bounding box center [710, 39] width 48 height 7
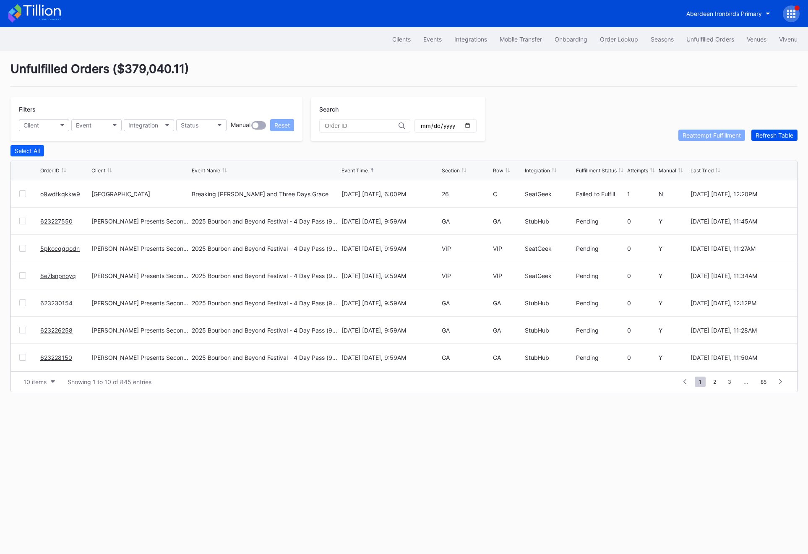
click at [779, 134] on div "Refresh Table" at bounding box center [775, 135] width 38 height 7
click at [41, 127] on button "Client" at bounding box center [44, 125] width 50 height 12
type input "st"
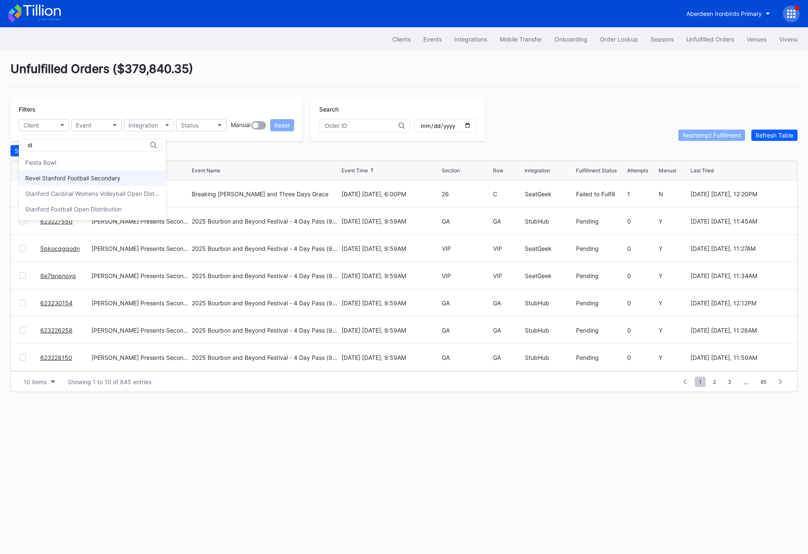
click at [83, 184] on div "Revel Stanford Football Secondary" at bounding box center [92, 178] width 147 height 16
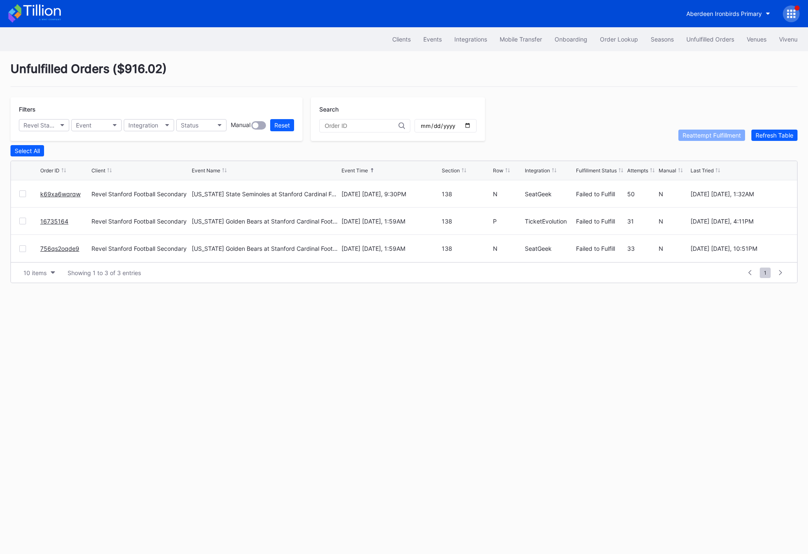
click at [47, 220] on link "16735164" at bounding box center [54, 221] width 28 height 7
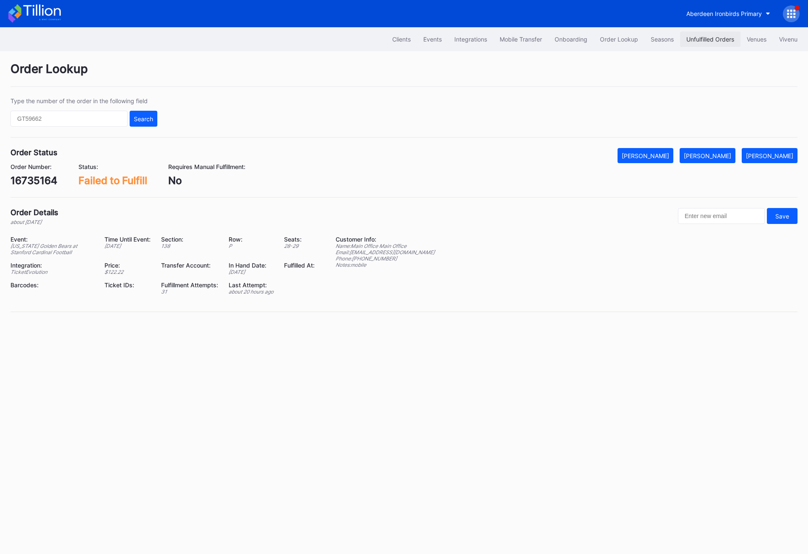
click at [720, 33] on button "Unfulfilled Orders" at bounding box center [710, 39] width 60 height 16
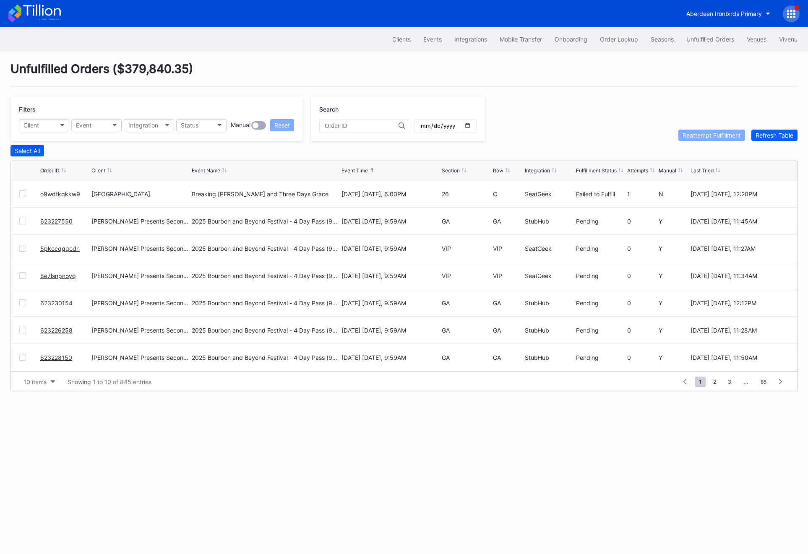
click at [720, 33] on button "Unfulfilled Orders" at bounding box center [710, 39] width 60 height 16
click at [771, 137] on div "Refresh Table" at bounding box center [775, 135] width 38 height 7
click at [59, 197] on div "o9wdtkqkkw9" at bounding box center [64, 193] width 49 height 27
click at [57, 194] on link "o9wdtkqkkw9" at bounding box center [60, 193] width 40 height 7
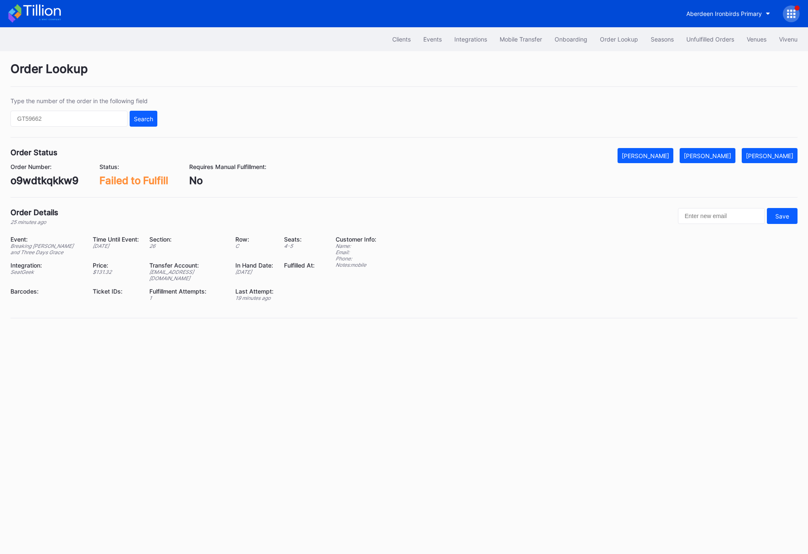
click at [50, 182] on div "o9wdtkqkkw9" at bounding box center [44, 181] width 68 height 12
copy div "o9wdtkqkkw9"
click at [707, 157] on div "[PERSON_NAME]" at bounding box center [707, 155] width 47 height 7
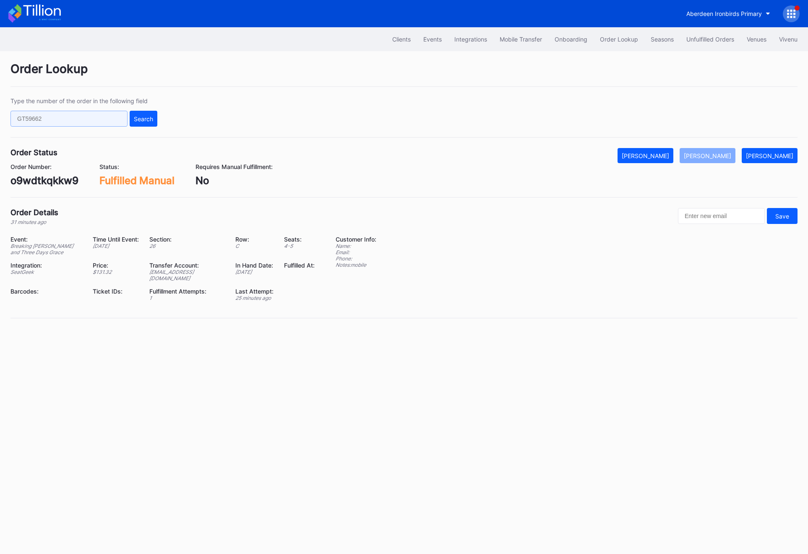
click at [72, 115] on input "text" at bounding box center [68, 119] width 117 height 16
paste input "rm96c3631ge"
type input "rm96c3631ge"
click at [141, 118] on div "Search" at bounding box center [143, 118] width 19 height 7
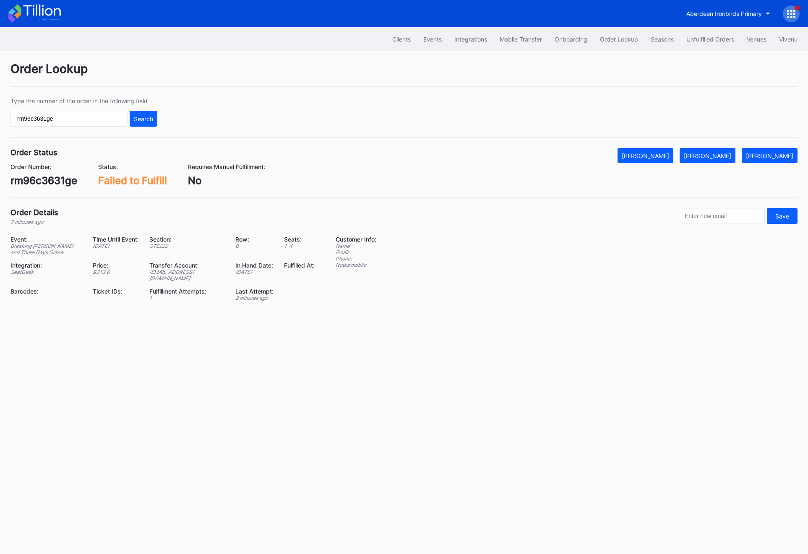
click at [793, 18] on icon at bounding box center [791, 14] width 8 height 8
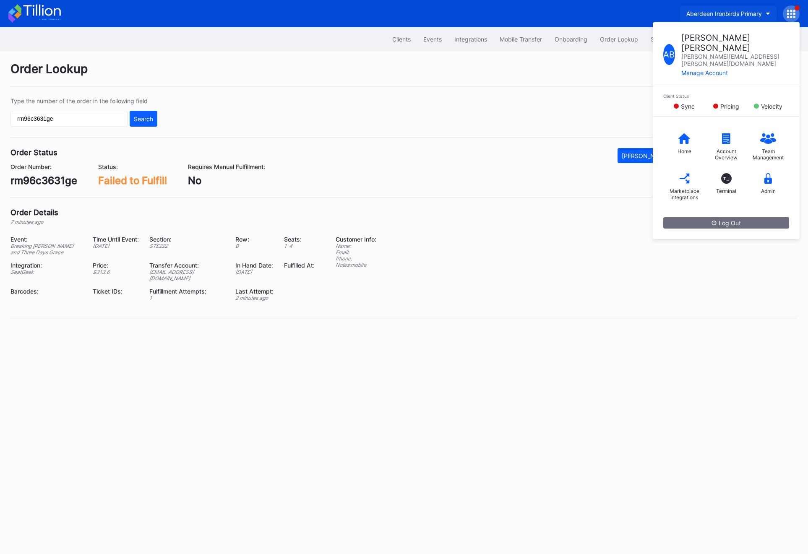
click at [761, 13] on div "Aberdeen Ironbirds Primary" at bounding box center [724, 13] width 76 height 7
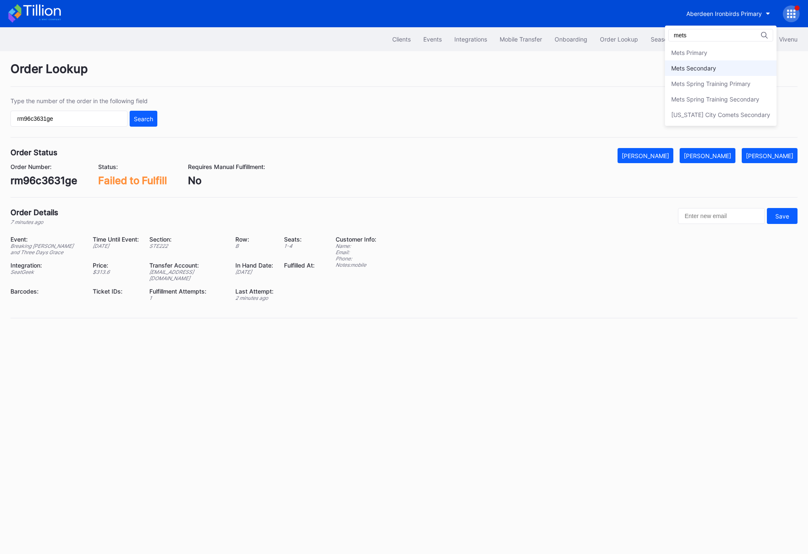
type input "mets"
click at [736, 60] on div "Mets Secondary" at bounding box center [721, 68] width 112 height 16
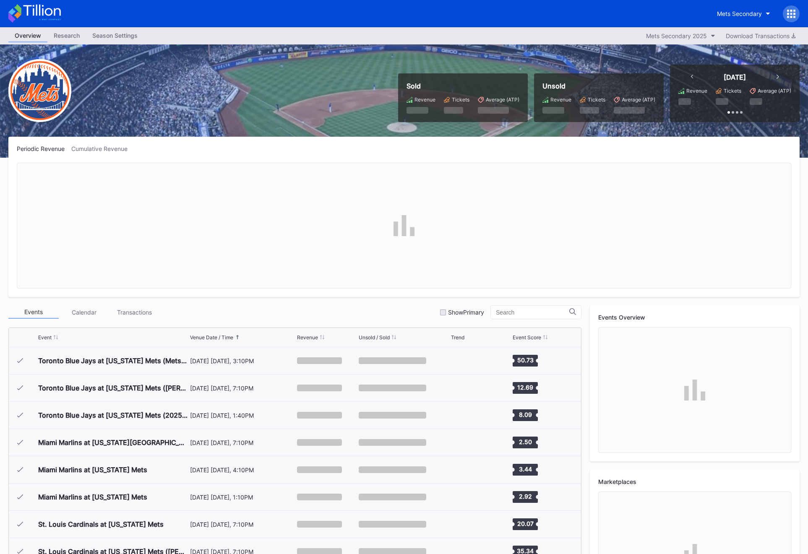
scroll to position [1936, 0]
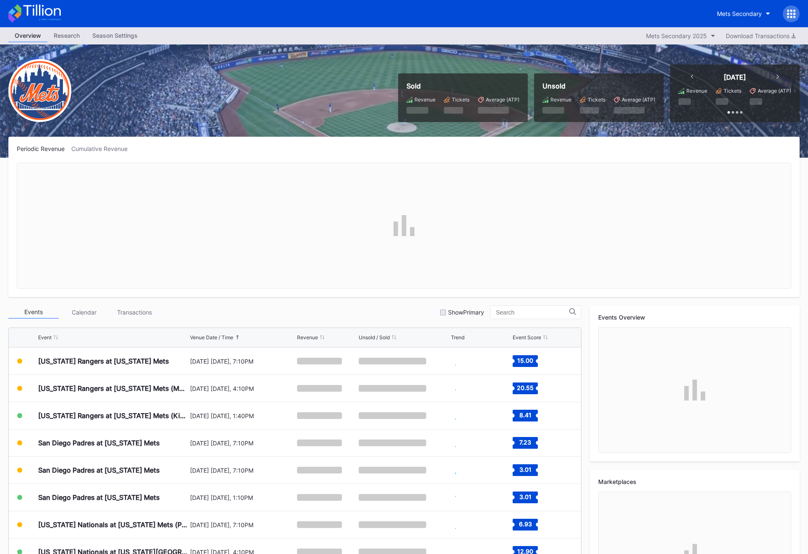
click at [797, 14] on div at bounding box center [791, 13] width 17 height 17
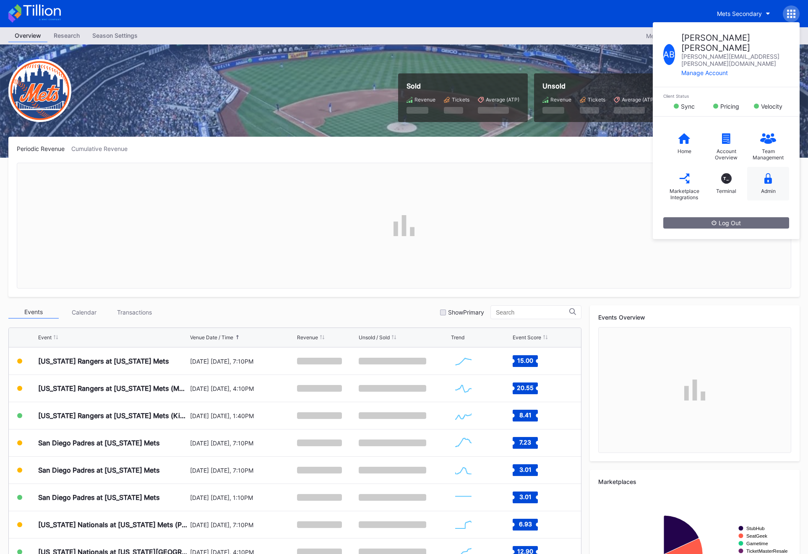
click at [767, 188] on div "Admin" at bounding box center [768, 191] width 15 height 6
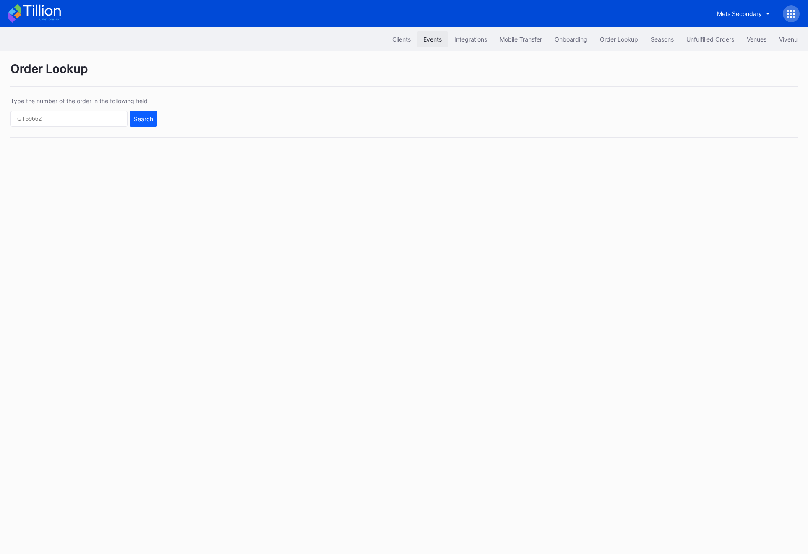
click at [432, 41] on div "Events" at bounding box center [432, 39] width 18 height 7
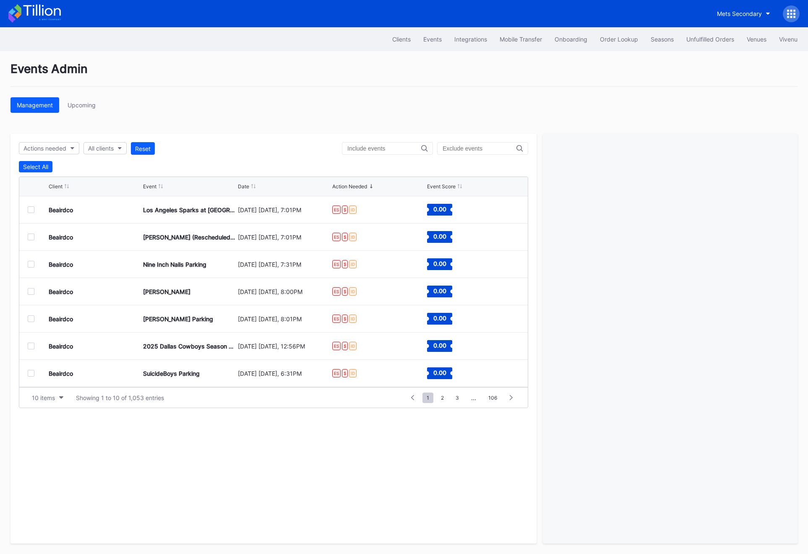
click at [56, 141] on div "Actions needed All clients Reset Select All Client Event Date Action Needed Eve…" at bounding box center [273, 339] width 526 height 410
click at [56, 149] on div "Actions needed" at bounding box center [44, 148] width 43 height 7
type input "m"
click at [113, 147] on div "All clients" at bounding box center [101, 148] width 26 height 7
type input "mets"
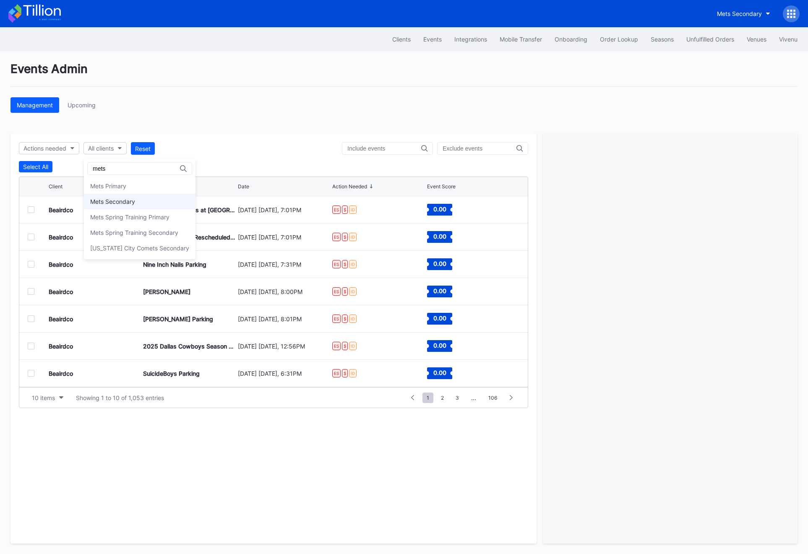
click at [122, 196] on div "Mets Secondary" at bounding box center [140, 202] width 112 height 16
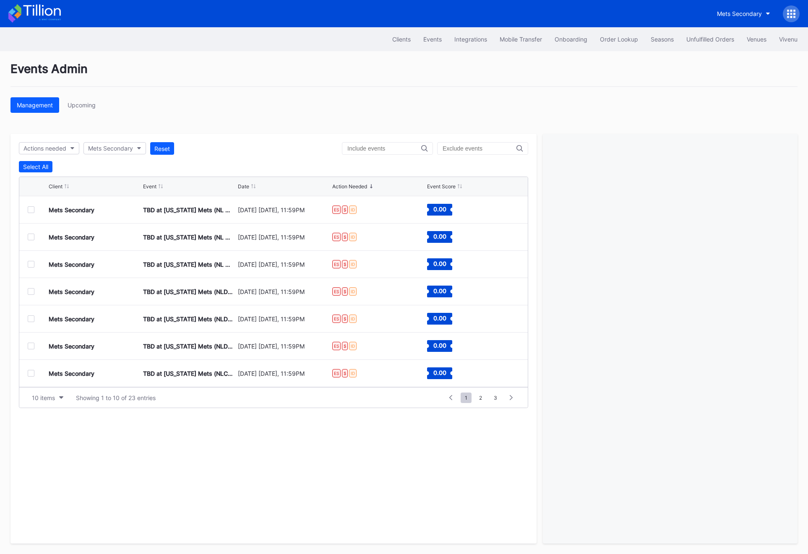
click at [31, 209] on div at bounding box center [31, 209] width 7 height 7
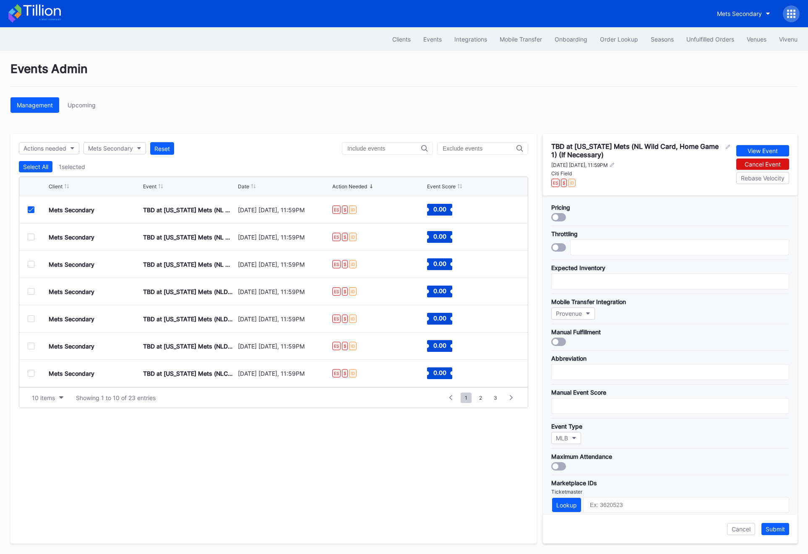
scroll to position [150, 0]
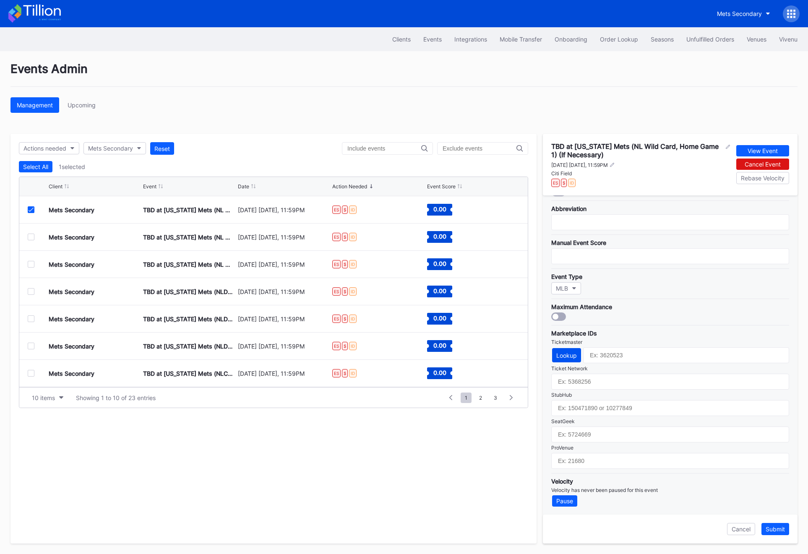
click at [571, 355] on div "Lookup" at bounding box center [566, 355] width 21 height 7
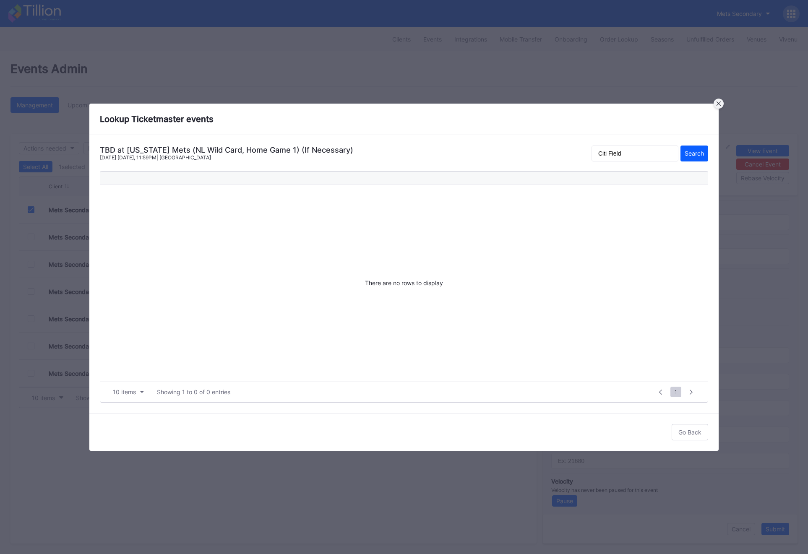
click at [718, 101] on div at bounding box center [719, 104] width 10 height 10
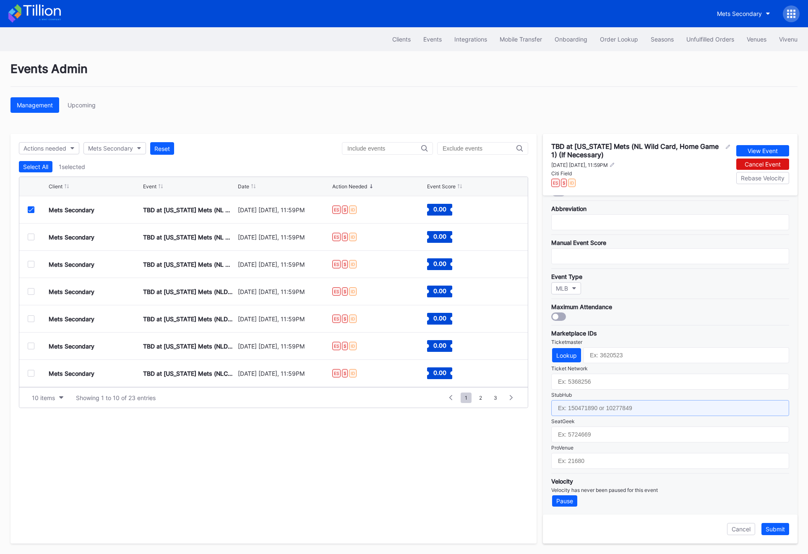
click at [592, 403] on input "text" at bounding box center [670, 408] width 238 height 16
paste input "158990940"
type input "158990940"
click at [778, 531] on div "Submit" at bounding box center [775, 529] width 19 height 7
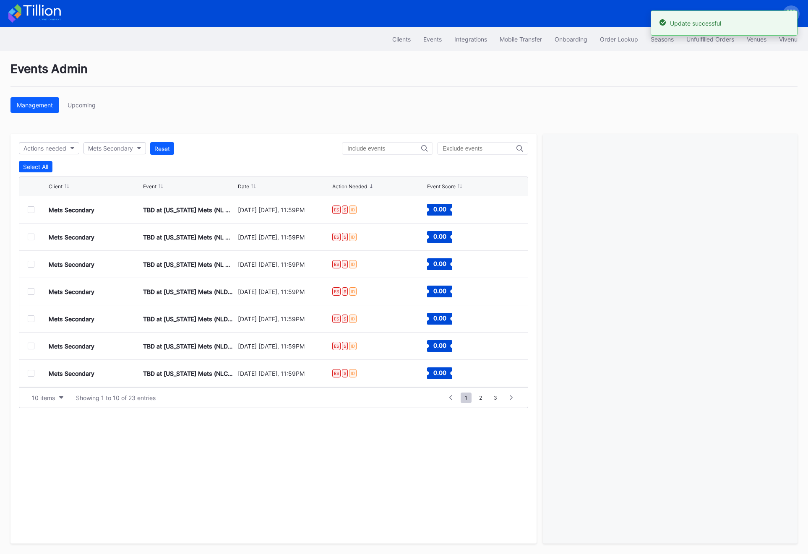
click at [32, 237] on div at bounding box center [31, 237] width 7 height 7
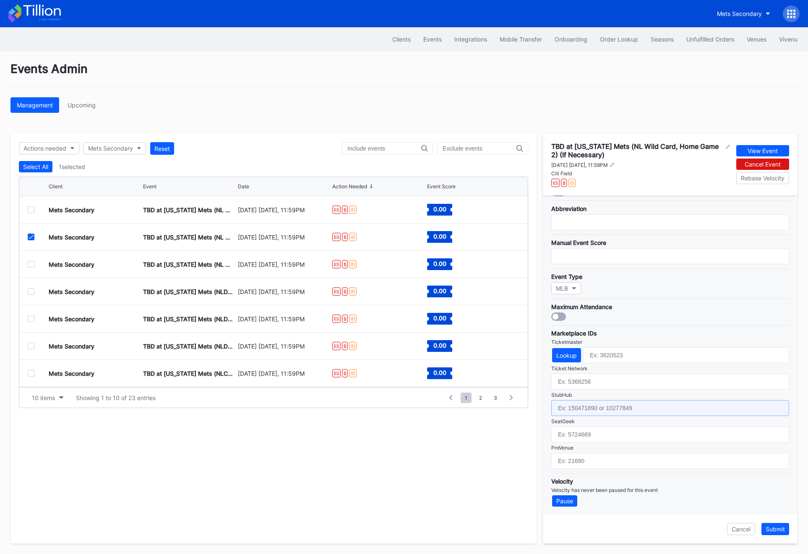
click at [571, 409] on input "text" at bounding box center [670, 408] width 238 height 16
paste input "158990939"
type input "158990939"
click at [777, 531] on div "Submit" at bounding box center [775, 529] width 19 height 7
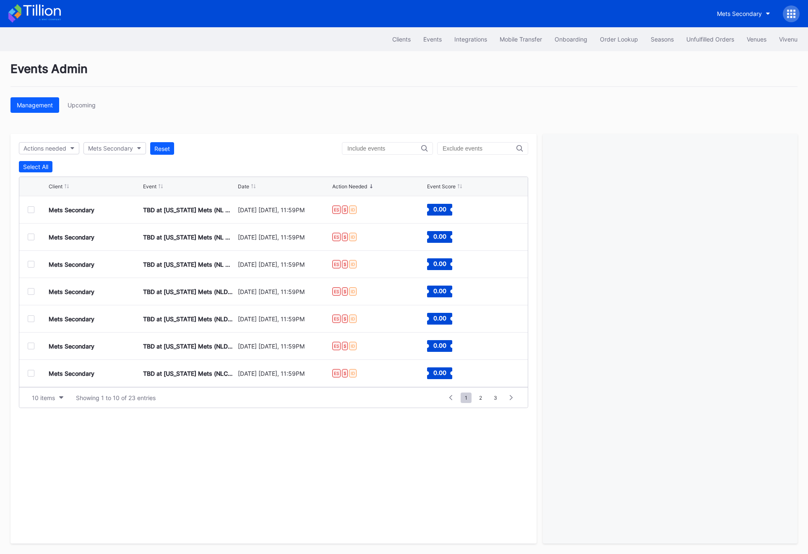
click at [34, 264] on div at bounding box center [31, 264] width 7 height 7
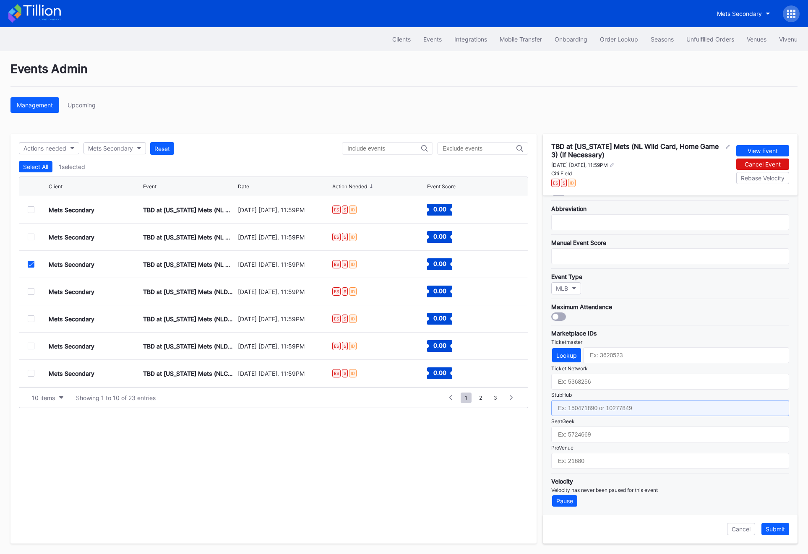
click at [578, 411] on input "text" at bounding box center [670, 408] width 238 height 16
paste input "158990941"
type input "158990941"
click at [771, 532] on div "Submit" at bounding box center [775, 529] width 19 height 7
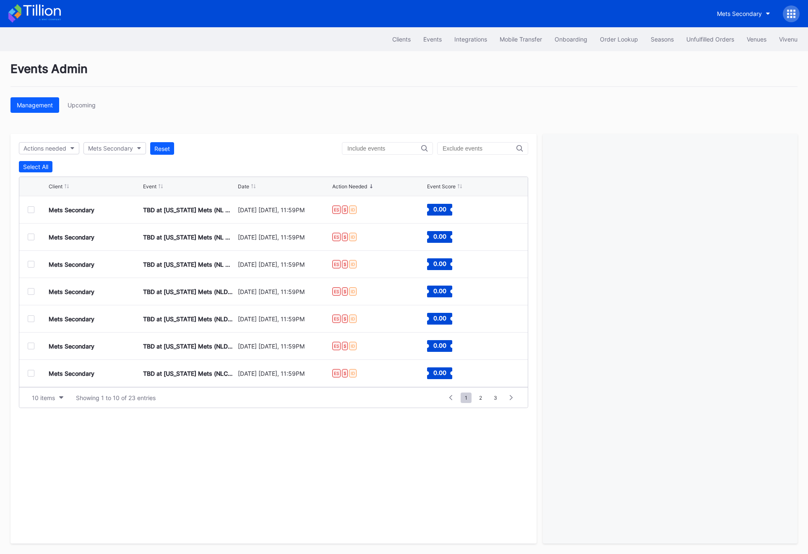
click at [29, 267] on div at bounding box center [31, 264] width 7 height 7
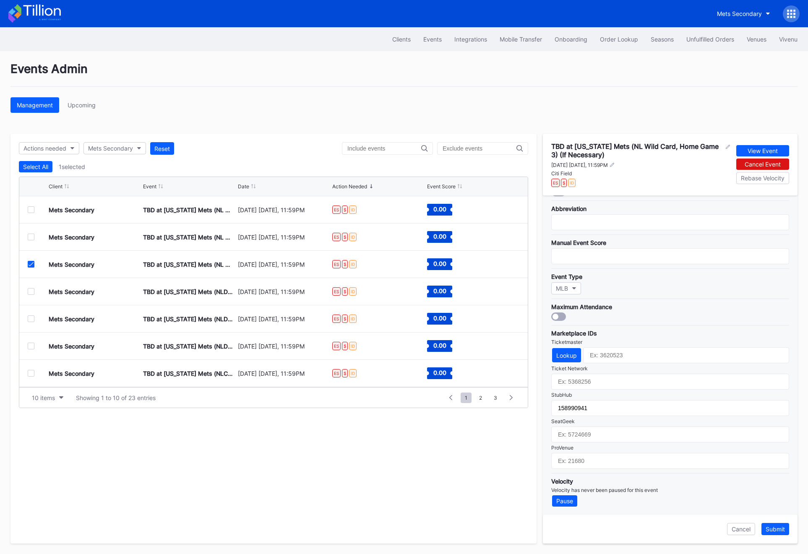
click at [31, 269] on div "Mets Secondary TBD at [US_STATE] Mets (NL Wild Card, Home Game 3) (If Necessary…" at bounding box center [273, 264] width 509 height 27
click at [30, 264] on icon at bounding box center [31, 264] width 5 height 4
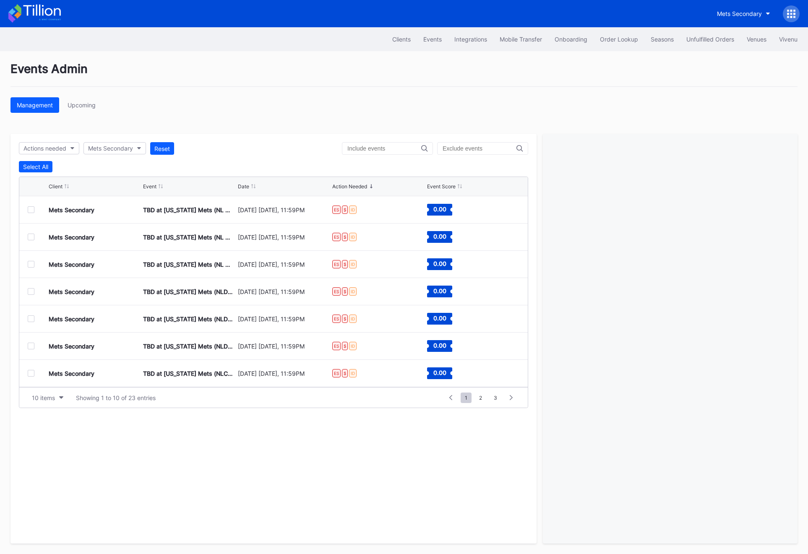
click at [28, 293] on div at bounding box center [31, 291] width 7 height 7
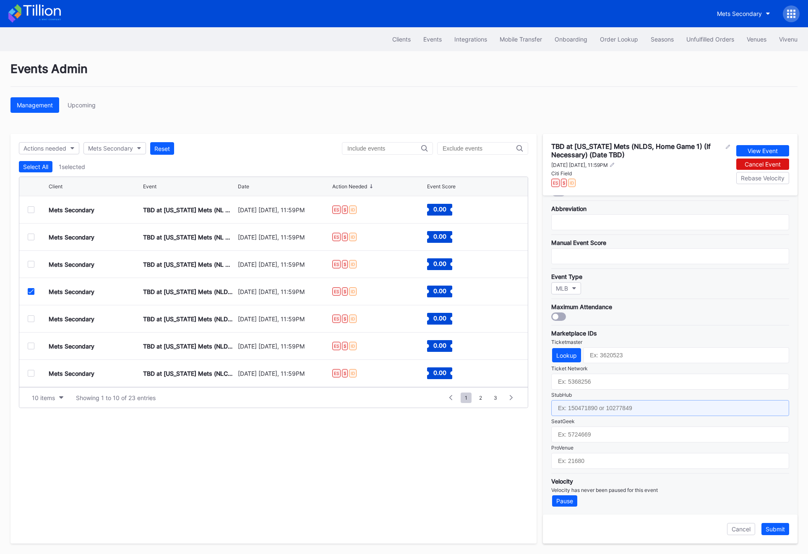
click at [583, 401] on input "text" at bounding box center [670, 408] width 238 height 16
paste input "158990952"
type input "158990952"
click at [780, 524] on button "Submit" at bounding box center [775, 529] width 28 height 12
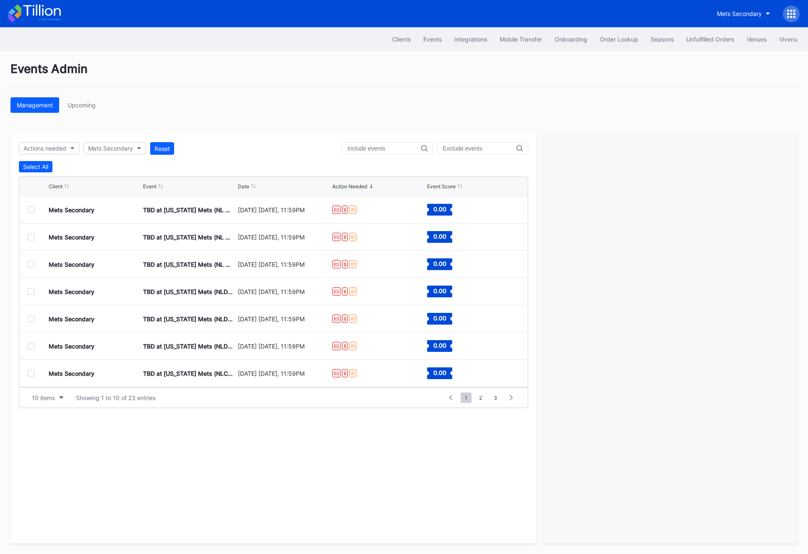
click at [29, 316] on div at bounding box center [31, 319] width 7 height 7
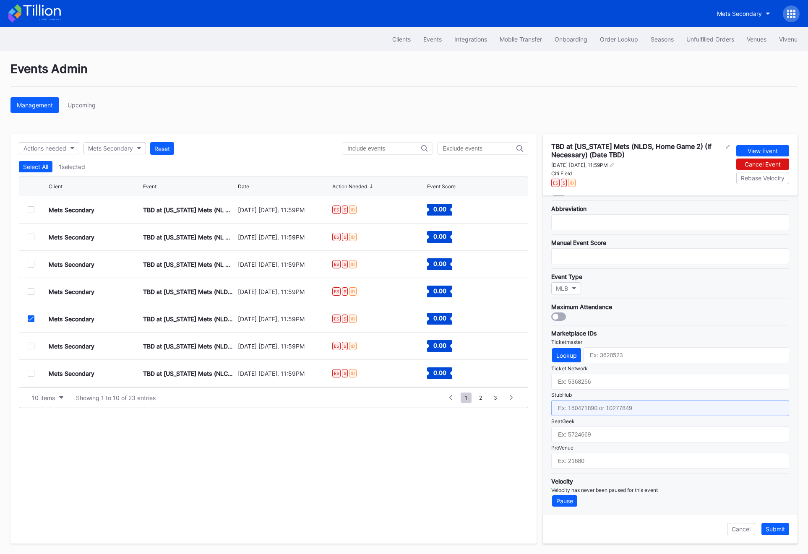
click at [583, 404] on input "text" at bounding box center [670, 408] width 238 height 16
paste input "158990950"
type input "158990950"
click at [772, 533] on button "Submit" at bounding box center [775, 529] width 28 height 12
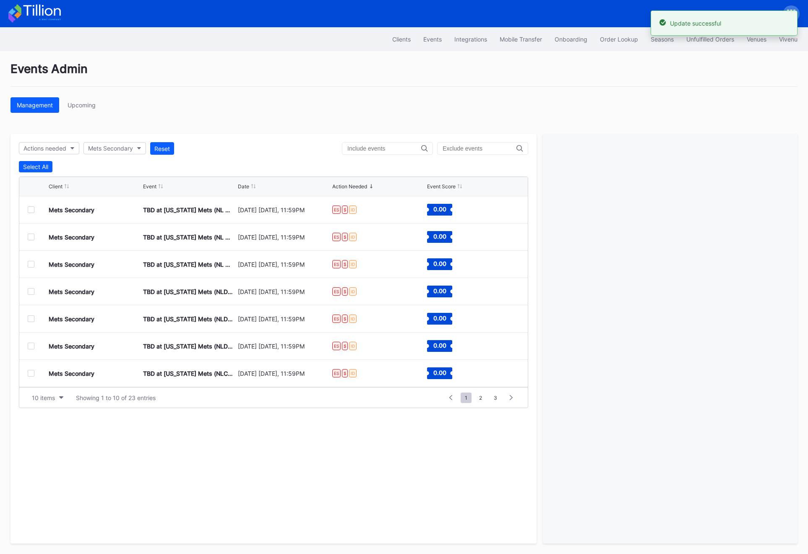
click at [31, 346] on div at bounding box center [31, 346] width 7 height 7
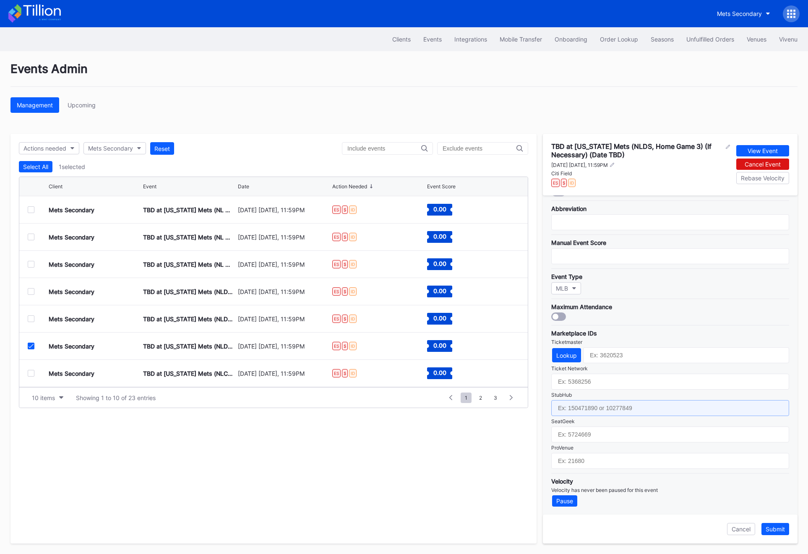
click at [585, 409] on input "text" at bounding box center [670, 408] width 238 height 16
paste input "158990951"
type input "158990951"
click at [772, 529] on div "Submit" at bounding box center [775, 529] width 19 height 7
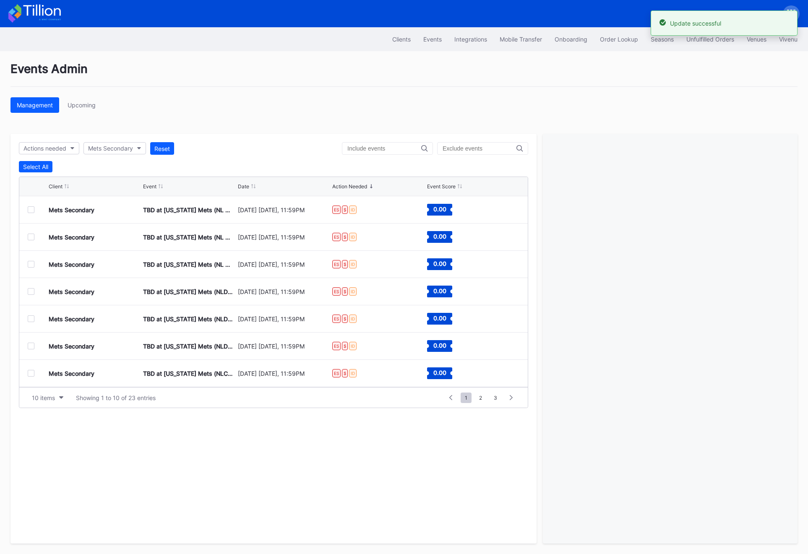
click at [33, 372] on div at bounding box center [31, 373] width 7 height 7
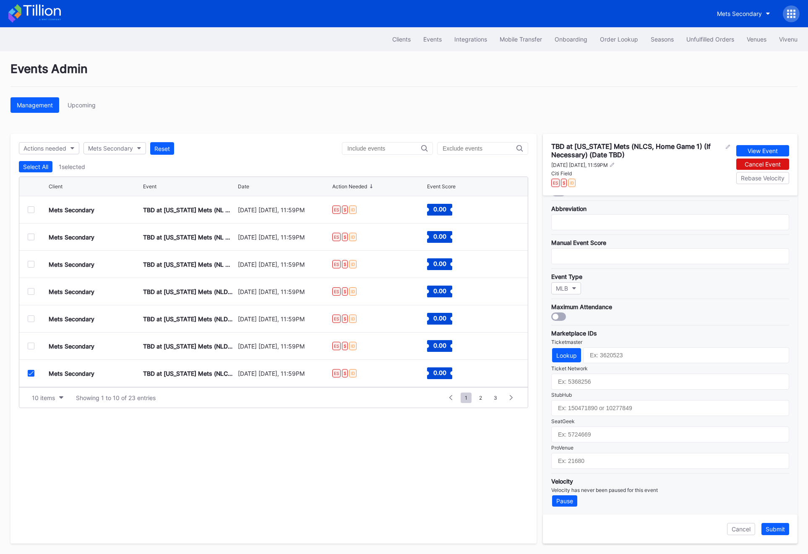
scroll to position [148, 0]
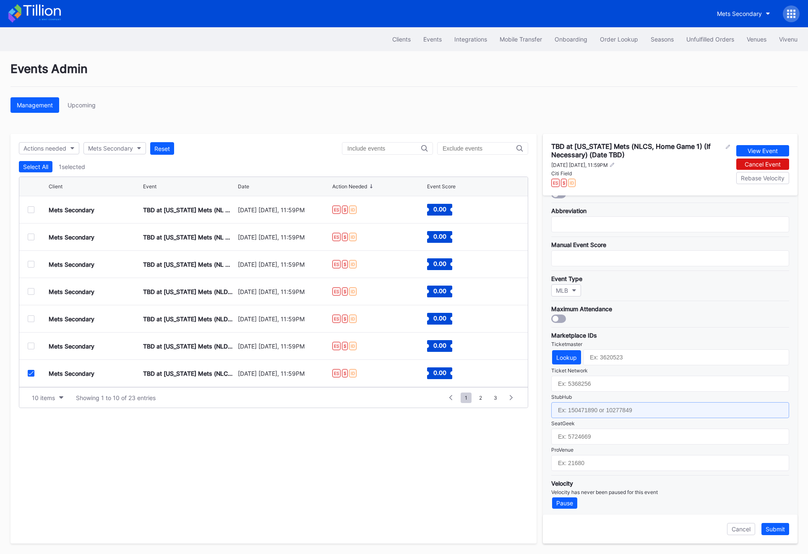
click at [589, 414] on input "text" at bounding box center [670, 410] width 238 height 16
paste input "158990957"
type input "158990957"
click at [781, 532] on div "Submit" at bounding box center [775, 529] width 19 height 7
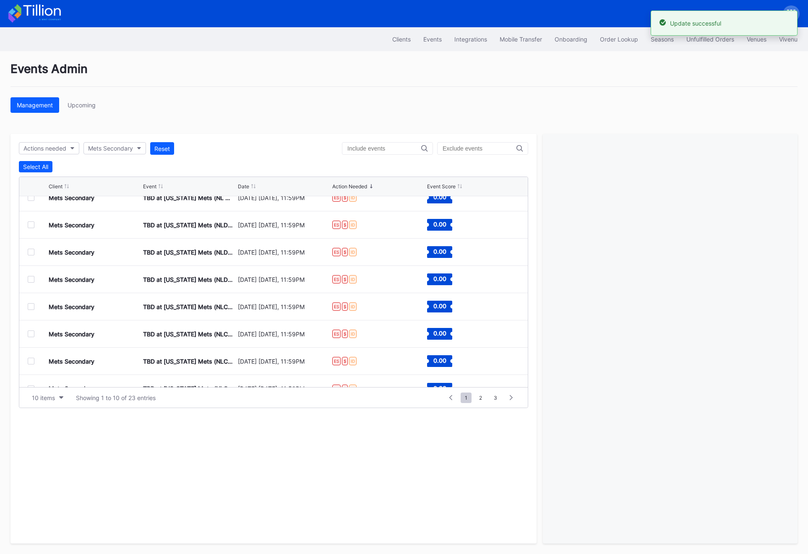
scroll to position [82, 0]
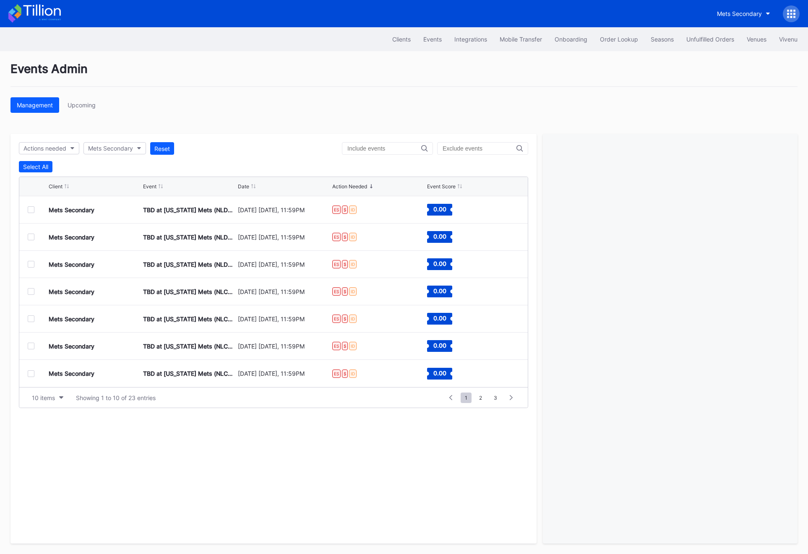
click at [29, 320] on div at bounding box center [31, 319] width 7 height 7
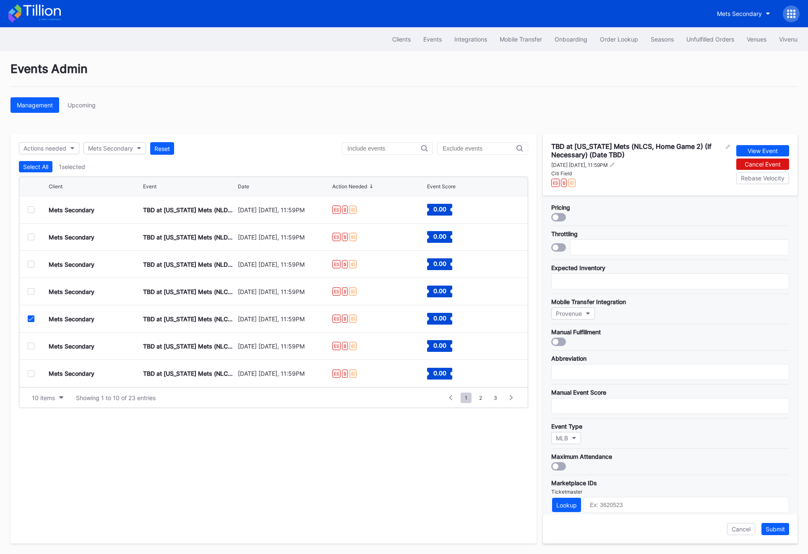
scroll to position [150, 0]
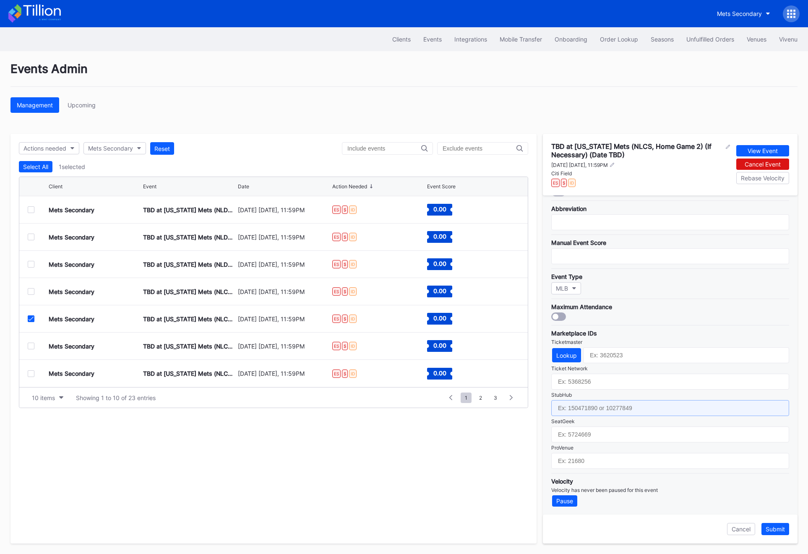
click at [585, 400] on input "text" at bounding box center [670, 408] width 238 height 16
paste input "158990960"
type input "158990960"
click at [781, 528] on div "Submit" at bounding box center [775, 529] width 19 height 7
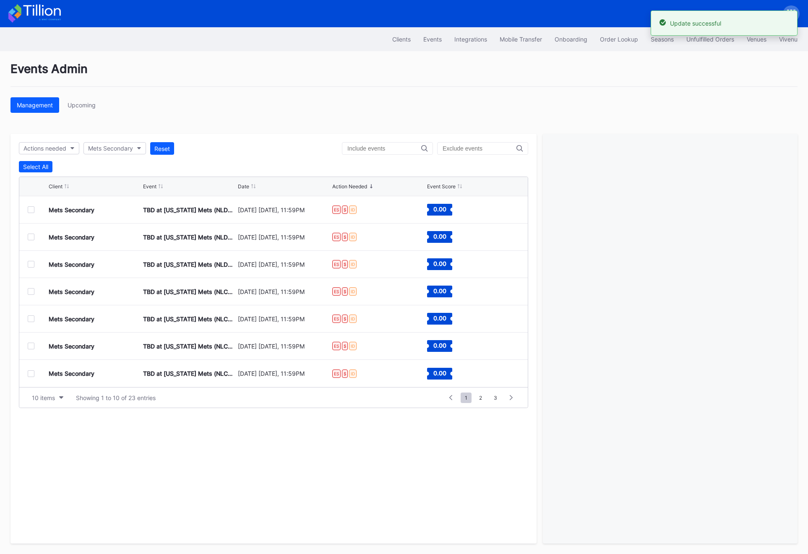
click at [31, 349] on div "Mets Secondary TBD at [US_STATE][GEOGRAPHIC_DATA] (NLCS, Home Game 3) (If Neces…" at bounding box center [273, 346] width 509 height 27
click at [31, 348] on div at bounding box center [31, 346] width 7 height 7
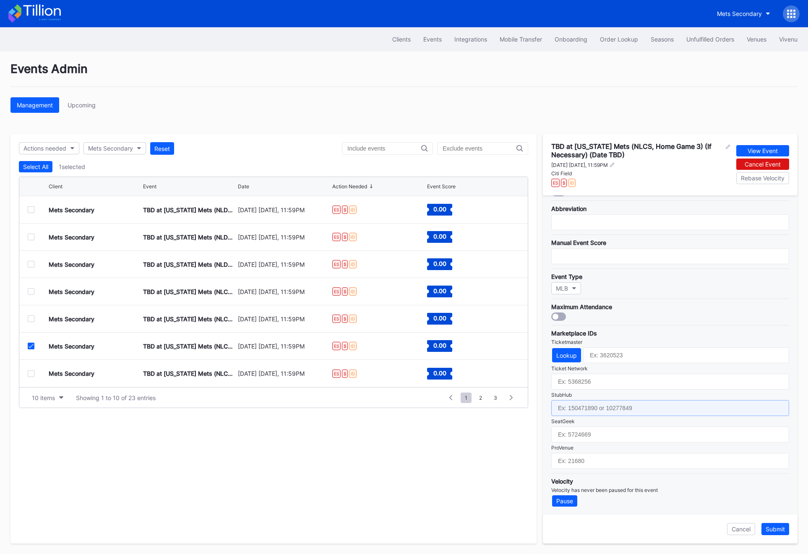
click at [567, 402] on input "text" at bounding box center [670, 408] width 238 height 16
paste input "158990958"
type input "158990958"
click at [777, 527] on div "Submit" at bounding box center [775, 529] width 19 height 7
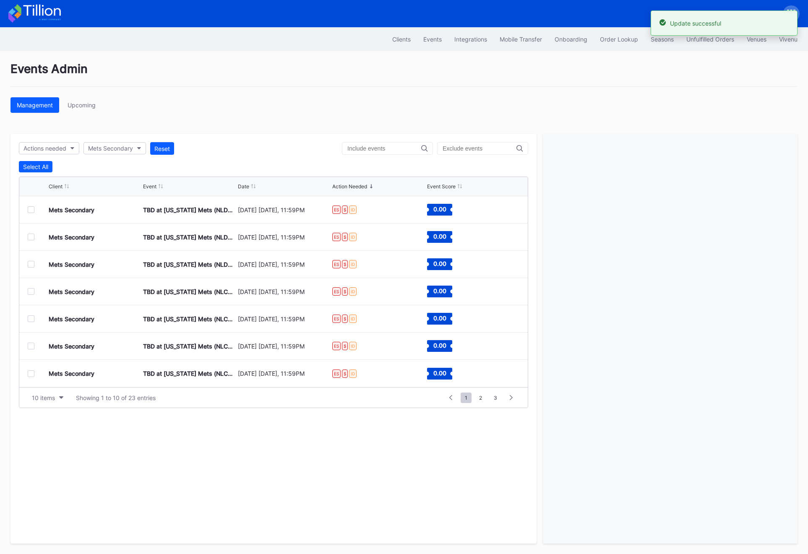
click at [28, 345] on div at bounding box center [31, 346] width 7 height 7
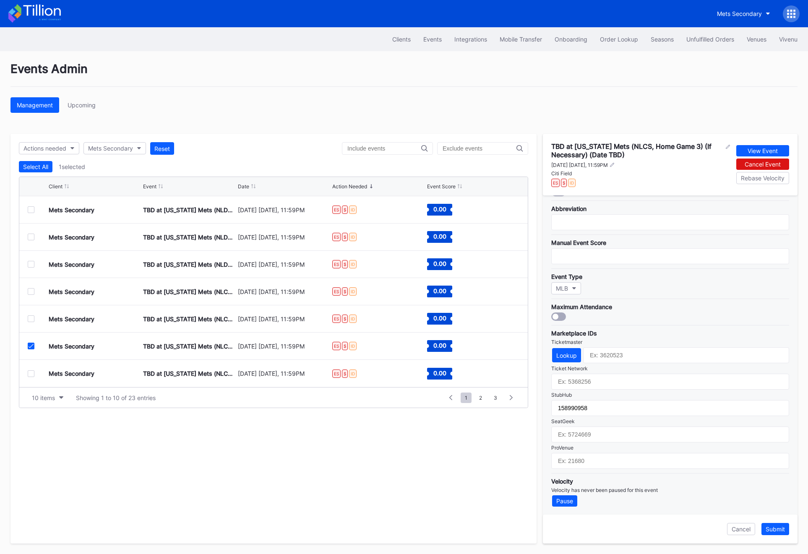
click at [31, 347] on icon at bounding box center [31, 346] width 5 height 4
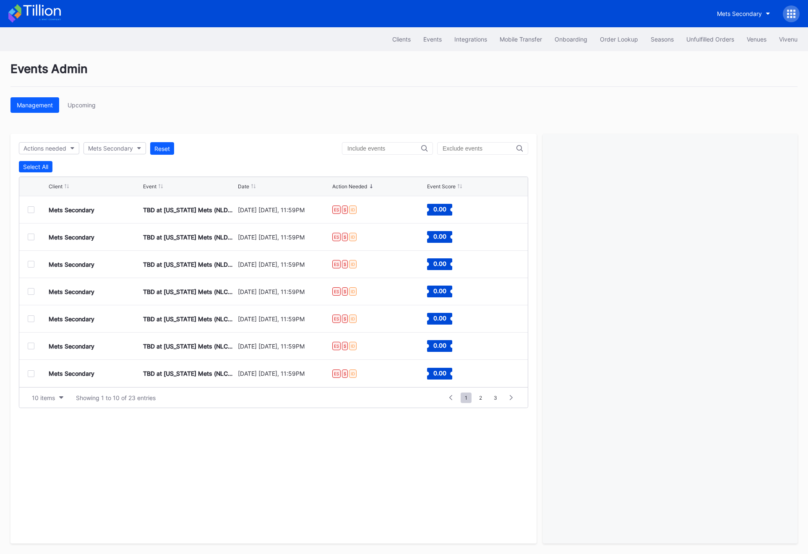
click at [31, 378] on div "Mets Secondary TBD at [US_STATE] Mets (NLCS, Home Game 4) (If Necessary) (Date …" at bounding box center [273, 373] width 509 height 27
click at [31, 373] on div at bounding box center [31, 373] width 7 height 7
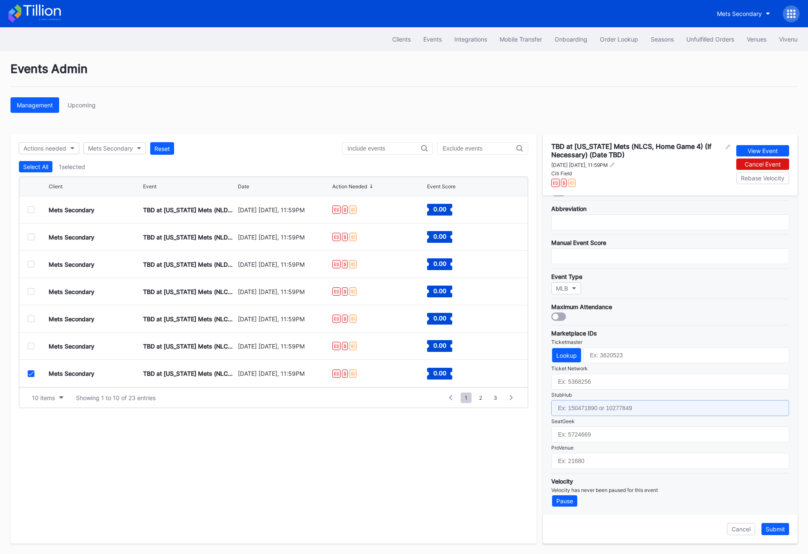
click at [597, 408] on input "text" at bounding box center [670, 408] width 238 height 16
paste input "158990959"
type input "158990959"
click at [780, 531] on div "Submit" at bounding box center [775, 529] width 19 height 7
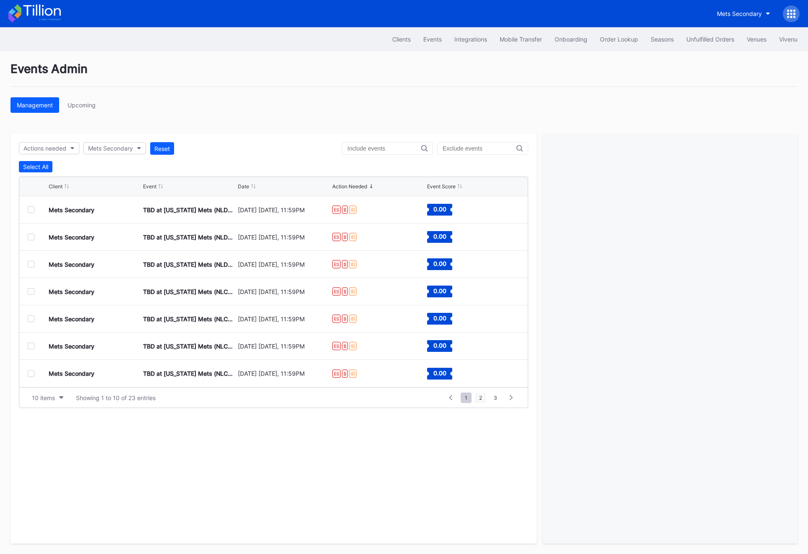
click at [477, 401] on span "2" at bounding box center [480, 398] width 11 height 10
click at [28, 211] on div at bounding box center [31, 209] width 7 height 7
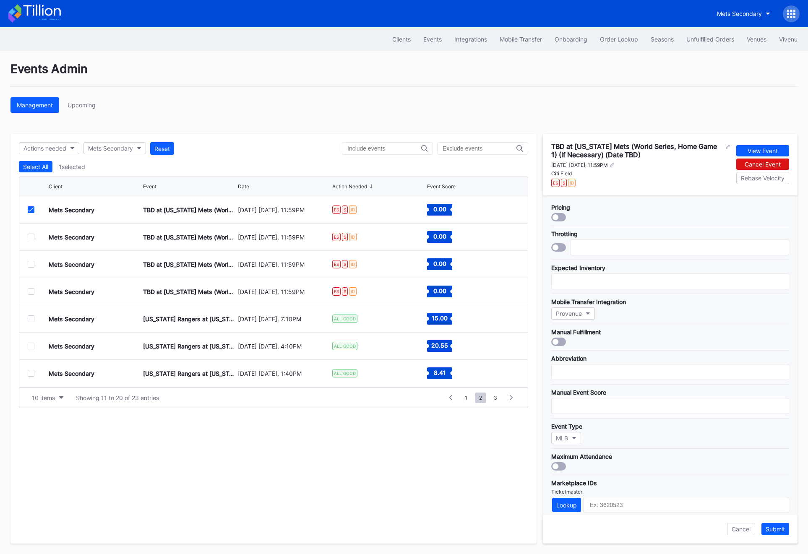
scroll to position [150, 0]
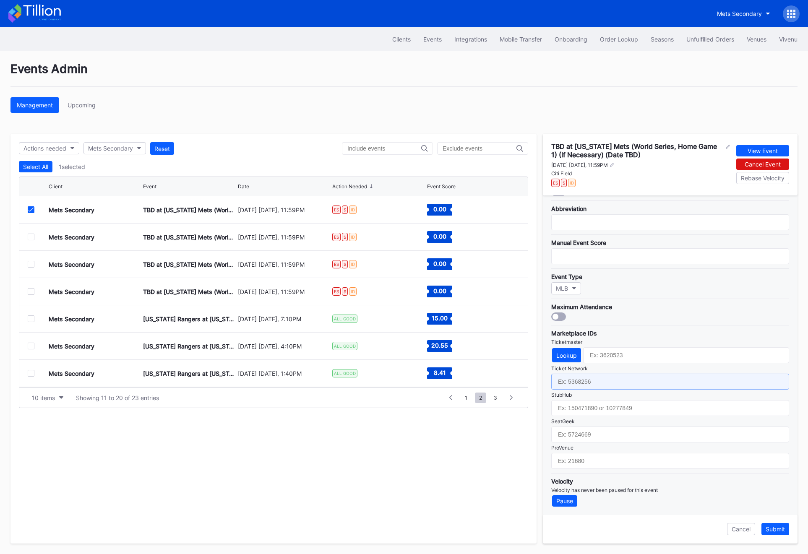
click at [588, 385] on input "text" at bounding box center [670, 382] width 238 height 16
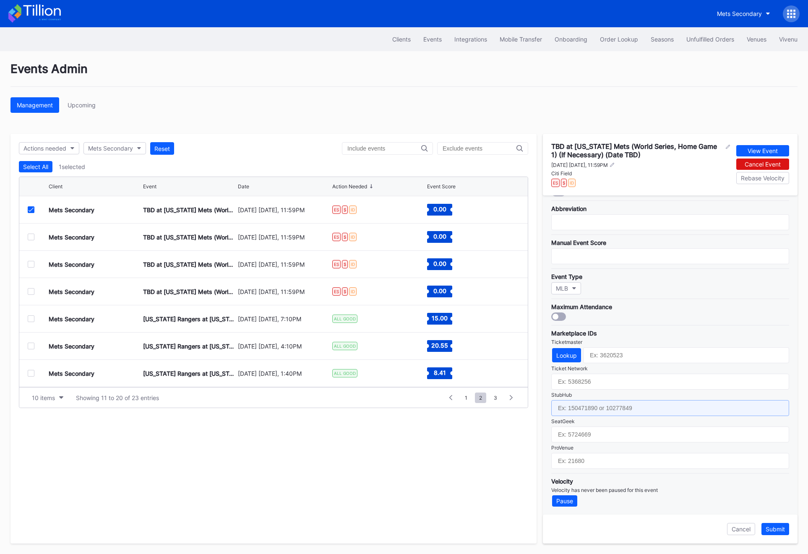
click at [588, 407] on input "text" at bounding box center [670, 408] width 238 height 16
paste input "158990971"
type input "158990971"
click at [774, 529] on div "Submit" at bounding box center [775, 529] width 19 height 7
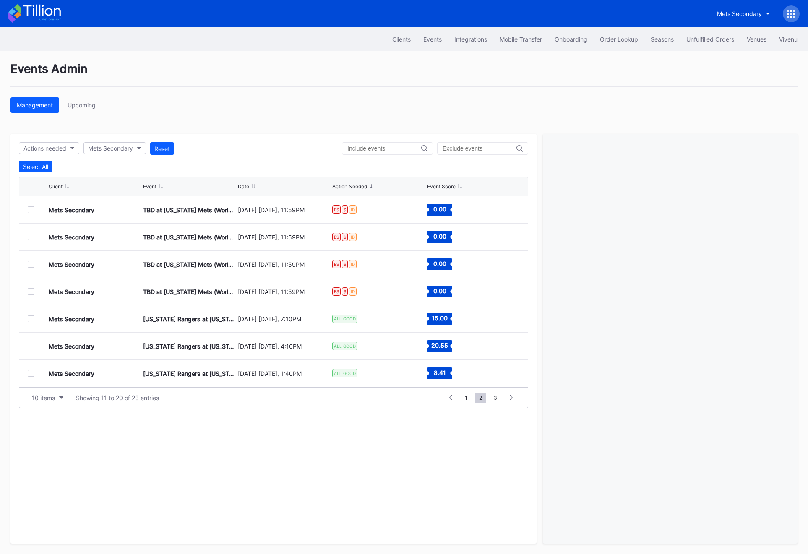
click at [31, 237] on div at bounding box center [31, 237] width 7 height 7
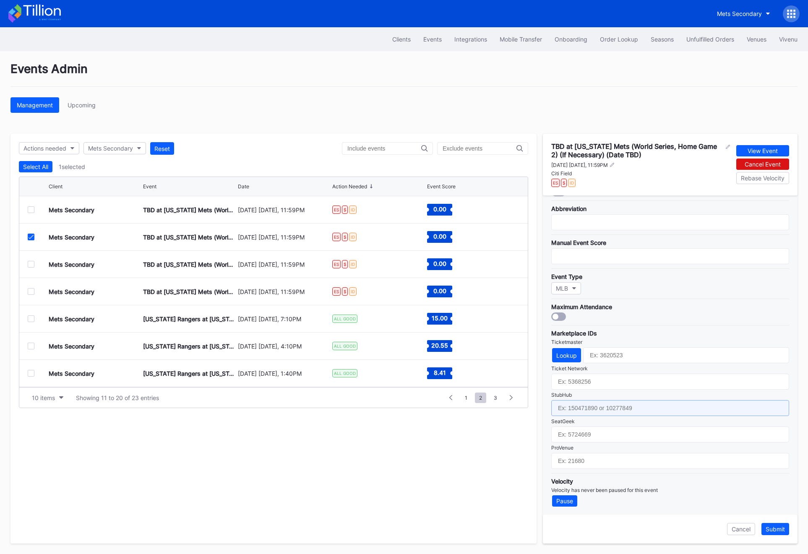
click at [562, 407] on input "text" at bounding box center [670, 408] width 238 height 16
paste input "158990969"
type input "158990969"
click at [774, 528] on div "Submit" at bounding box center [775, 529] width 19 height 7
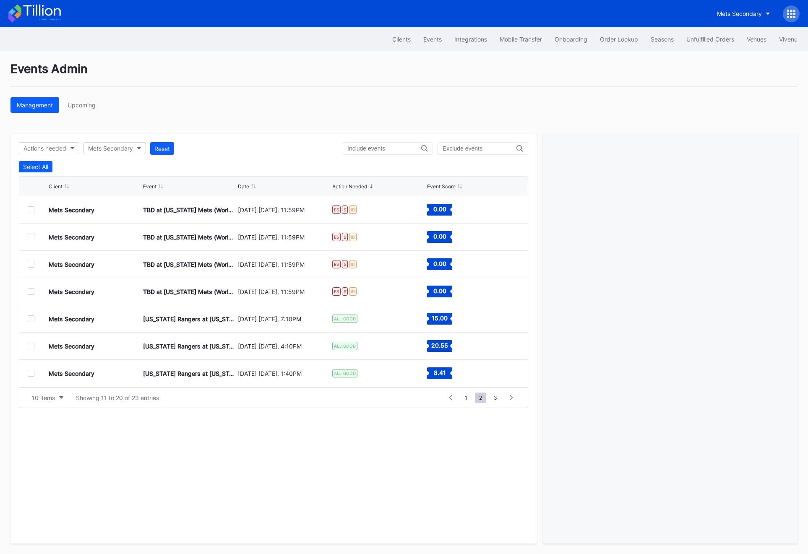
click at [26, 267] on div "Mets Secondary TBD at [US_STATE] Mets (World Series, Home Game 3) (If Necessary…" at bounding box center [273, 264] width 509 height 27
click at [32, 266] on div at bounding box center [31, 264] width 7 height 7
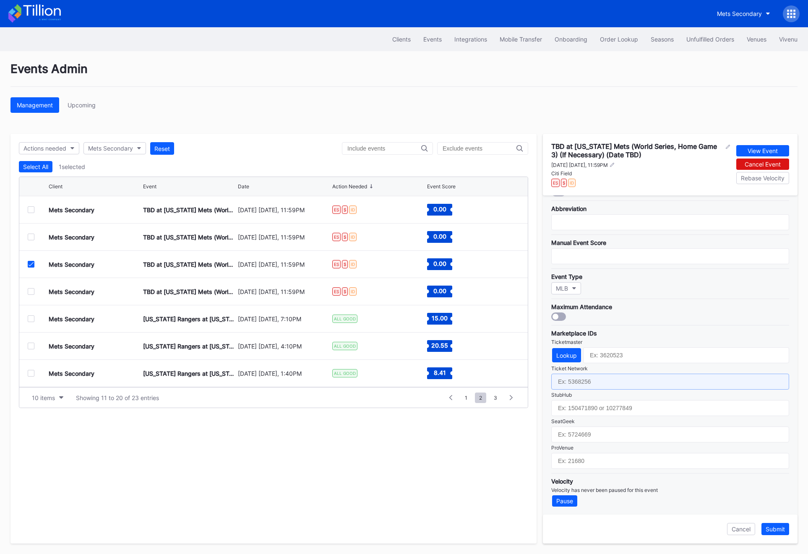
click at [597, 381] on input "text" at bounding box center [670, 382] width 238 height 16
paste input "158990970"
type input "158990970"
click at [598, 383] on input "158990970" at bounding box center [670, 382] width 238 height 16
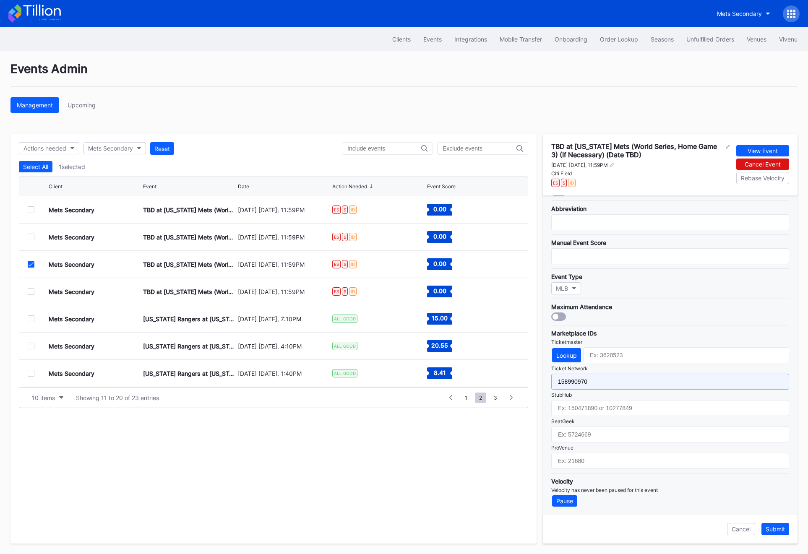
click at [598, 383] on input "158990970" at bounding box center [670, 382] width 238 height 16
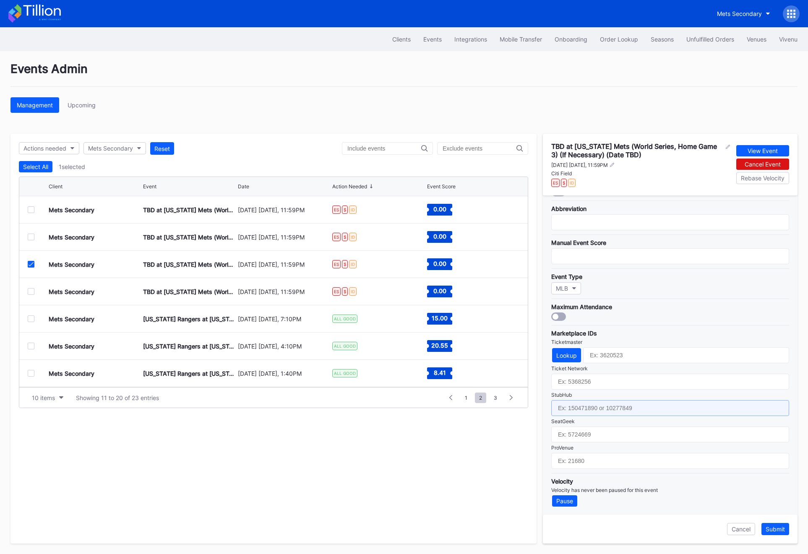
click at [600, 413] on input "text" at bounding box center [670, 408] width 238 height 16
paste input "158990970"
type input "158990970"
click at [776, 531] on div "Submit" at bounding box center [775, 529] width 19 height 7
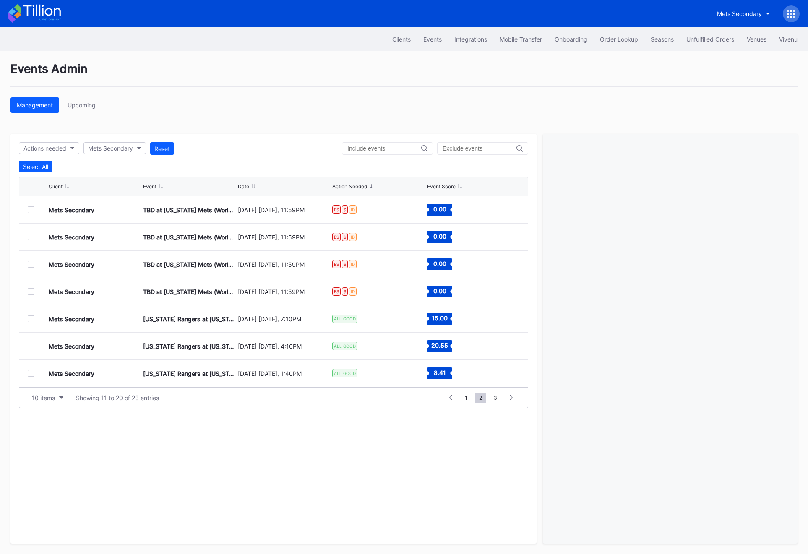
click at [33, 292] on div at bounding box center [31, 291] width 7 height 7
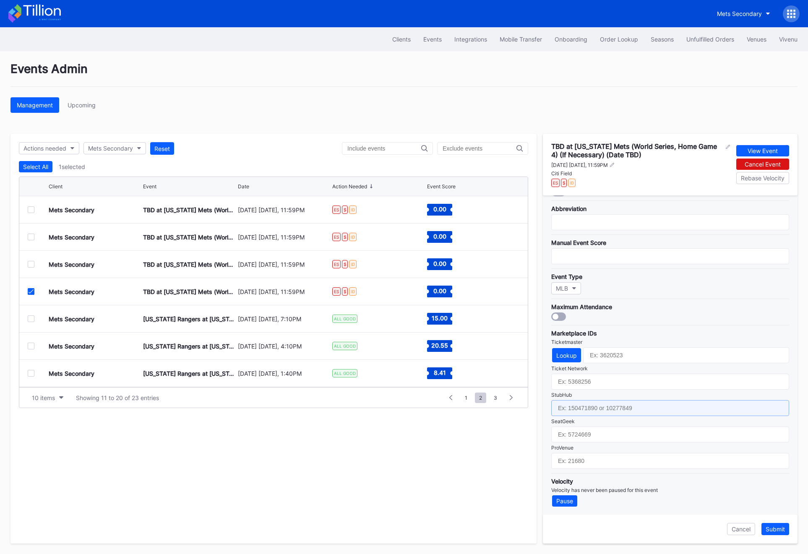
click at [619, 405] on input "text" at bounding box center [670, 408] width 238 height 16
paste input "158990972"
type input "158990972"
click at [771, 531] on div "Submit" at bounding box center [775, 529] width 19 height 7
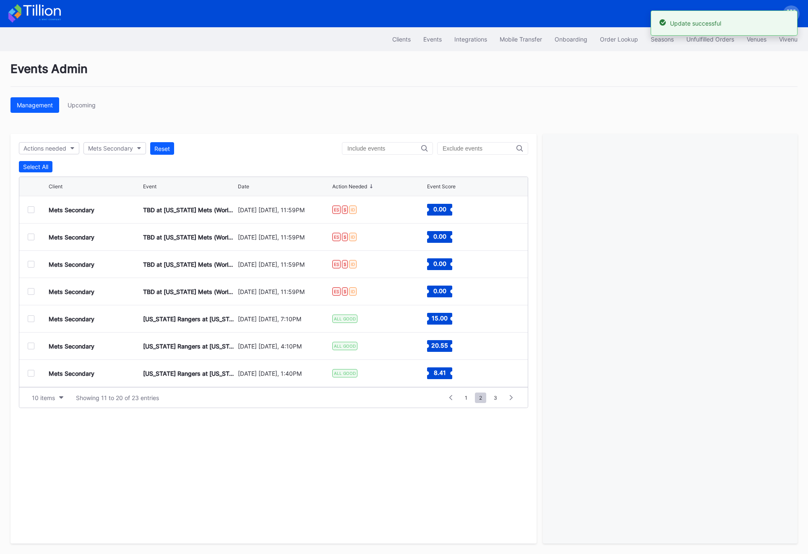
click at [464, 391] on div "10 items Showing 11 to 20 of 23 entries 1 ... 0 1 2 3 4 ... 3" at bounding box center [273, 397] width 509 height 21
click at [464, 397] on span "1" at bounding box center [466, 398] width 11 height 10
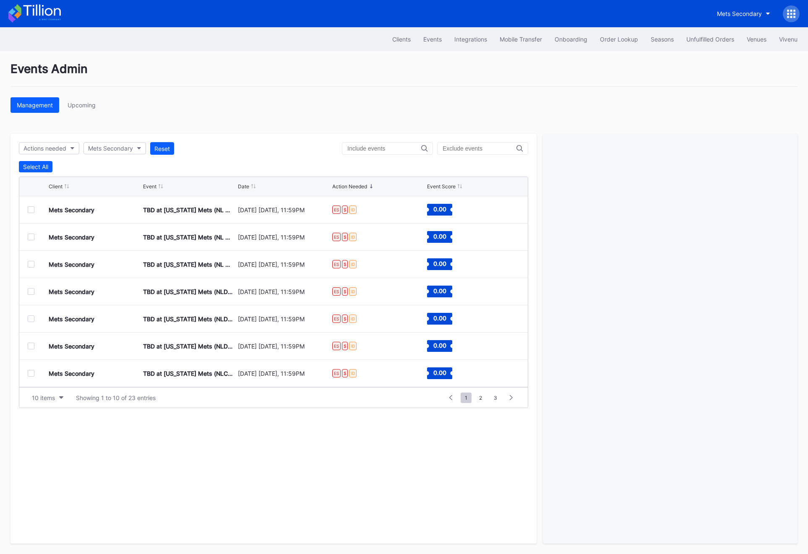
click at [32, 209] on div at bounding box center [31, 209] width 7 height 7
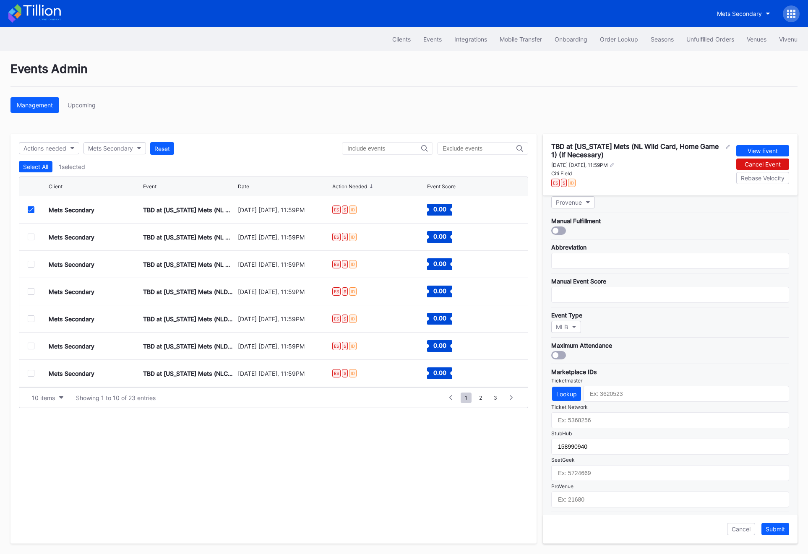
scroll to position [128, 0]
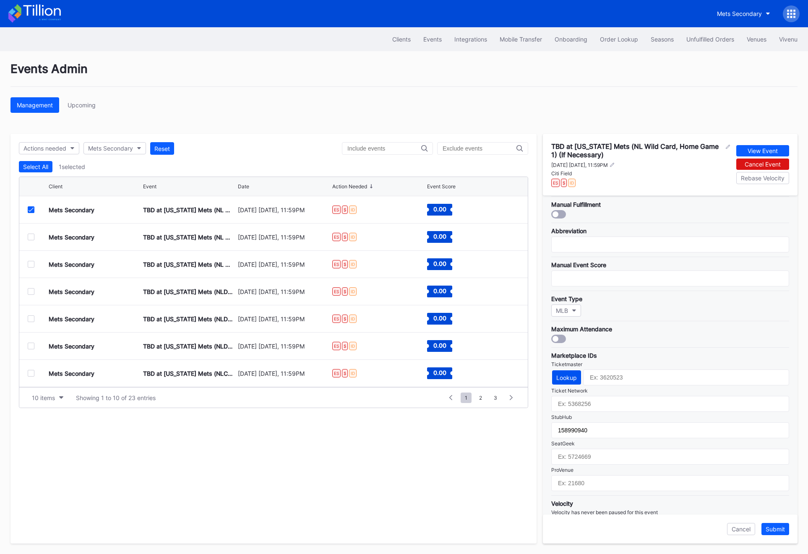
click at [571, 380] on button "Lookup" at bounding box center [566, 377] width 29 height 14
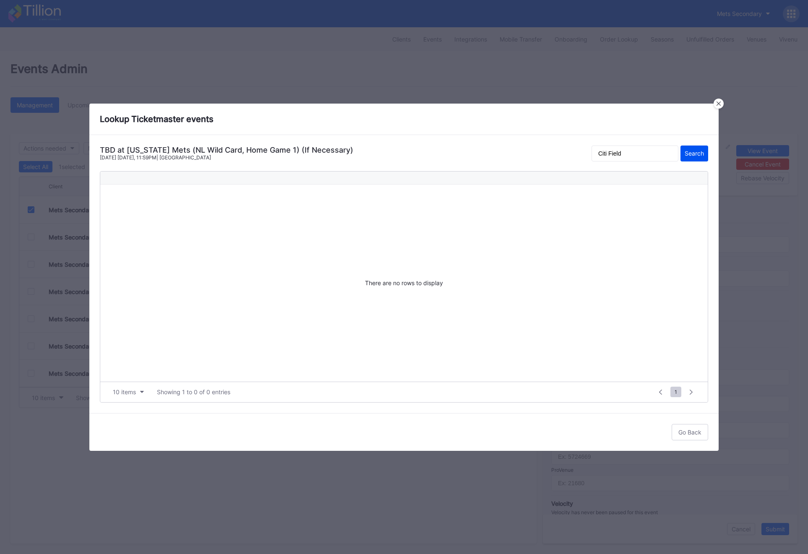
click at [685, 157] on button "Search" at bounding box center [695, 154] width 28 height 16
click at [664, 161] on input "Citi Field" at bounding box center [635, 154] width 87 height 16
click at [681, 146] on button "Search" at bounding box center [695, 154] width 28 height 16
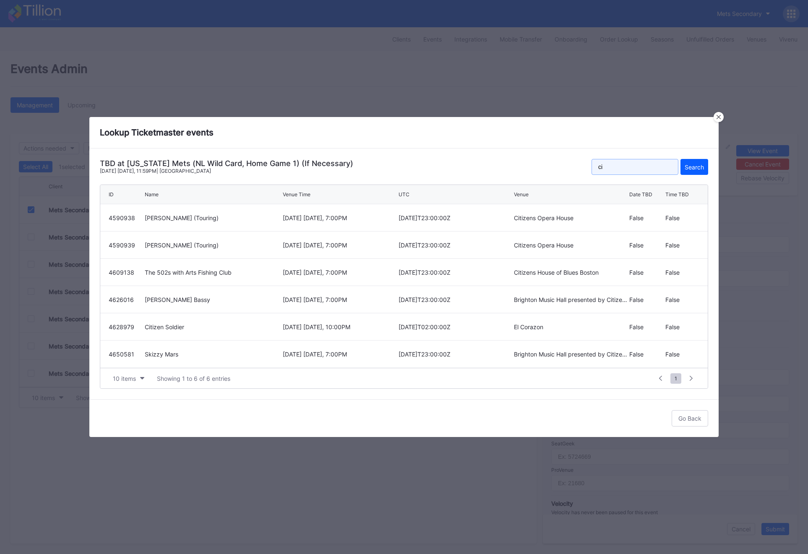
type input "c"
click at [681, 159] on button "Search" at bounding box center [695, 167] width 28 height 16
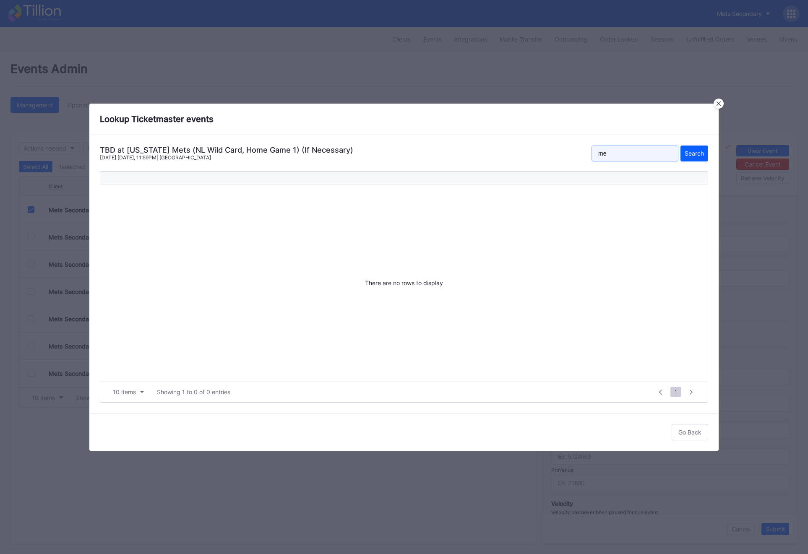
type input "m"
type input "wild card"
click at [681, 146] on button "Search" at bounding box center [695, 154] width 28 height 16
click at [719, 107] on div at bounding box center [719, 104] width 10 height 10
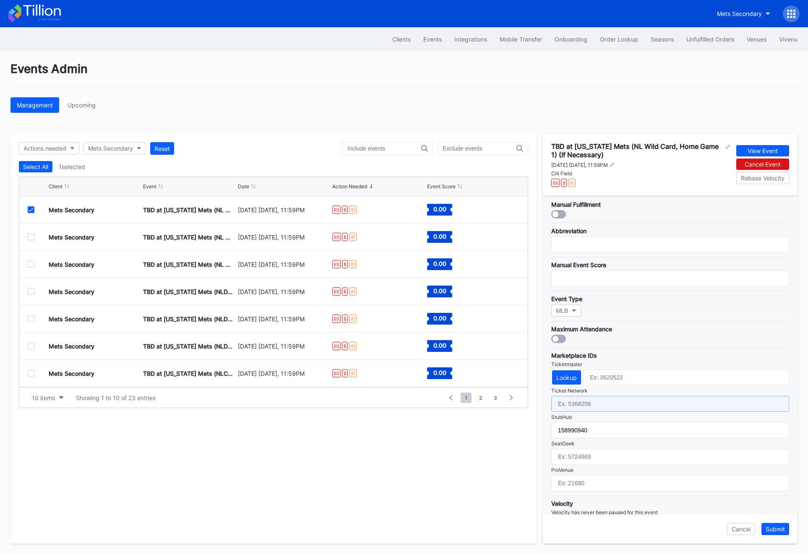
click at [593, 405] on input "text" at bounding box center [670, 404] width 238 height 16
paste input "7305603"
type input "7305603"
click at [776, 524] on button "Submit" at bounding box center [775, 529] width 28 height 12
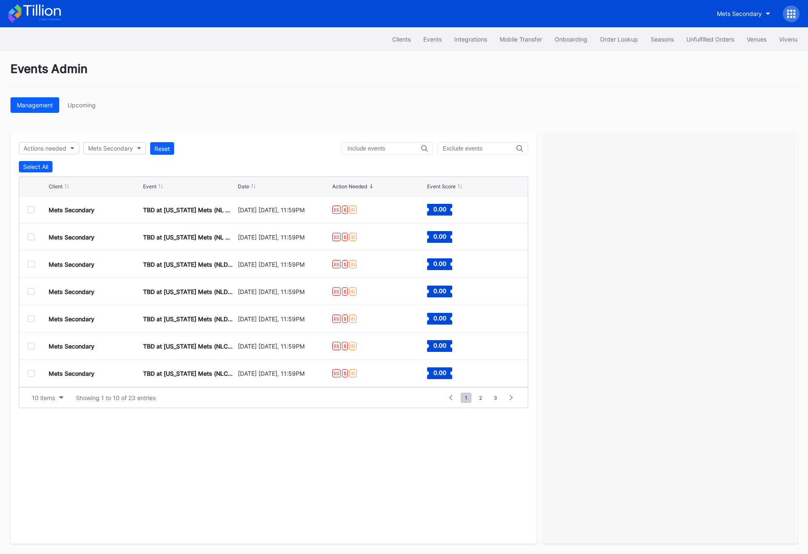
click at [33, 207] on div at bounding box center [31, 209] width 7 height 7
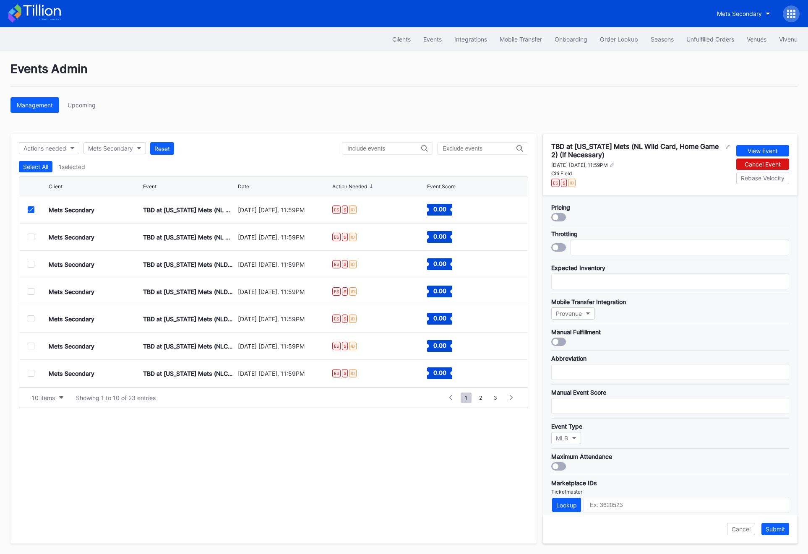
scroll to position [150, 0]
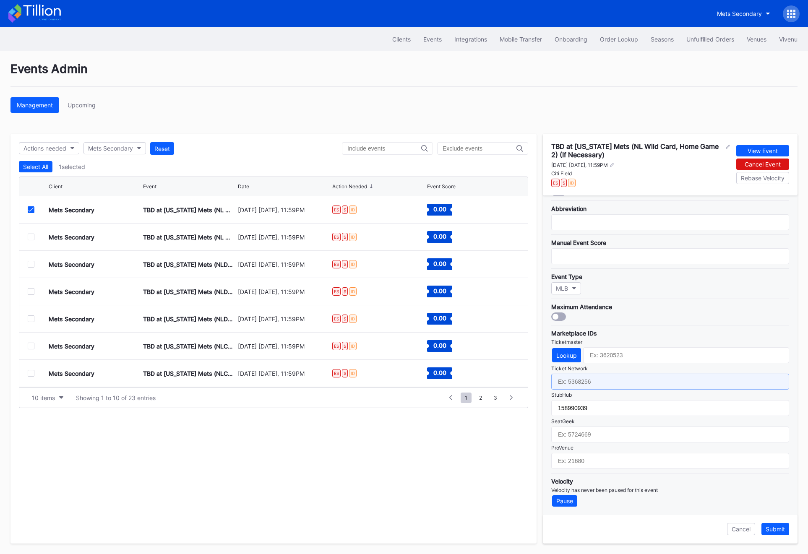
click at [580, 385] on input "text" at bounding box center [670, 382] width 238 height 16
paste input "7305604"
type input "7305604"
click at [767, 529] on div "Submit" at bounding box center [775, 529] width 19 height 7
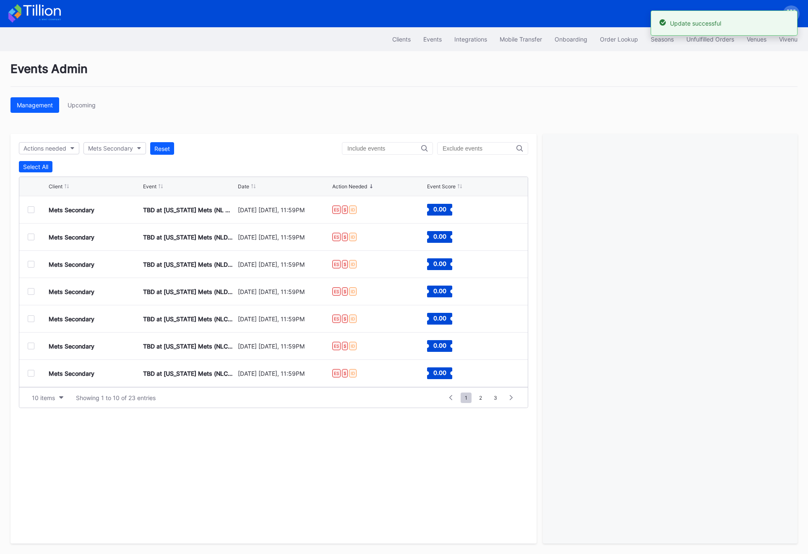
click at [30, 211] on div at bounding box center [31, 209] width 7 height 7
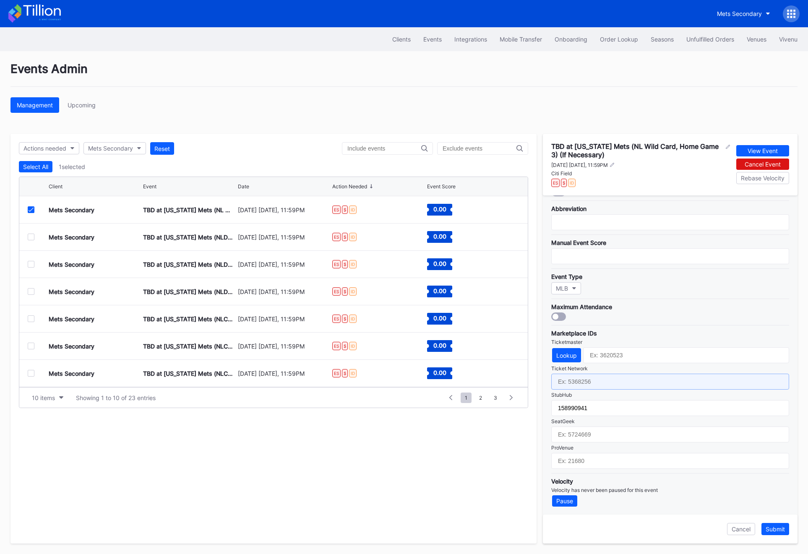
click at [569, 378] on input "text" at bounding box center [670, 382] width 238 height 16
paste input "7305605"
type input "7305605"
click at [785, 527] on button "Submit" at bounding box center [775, 529] width 28 height 12
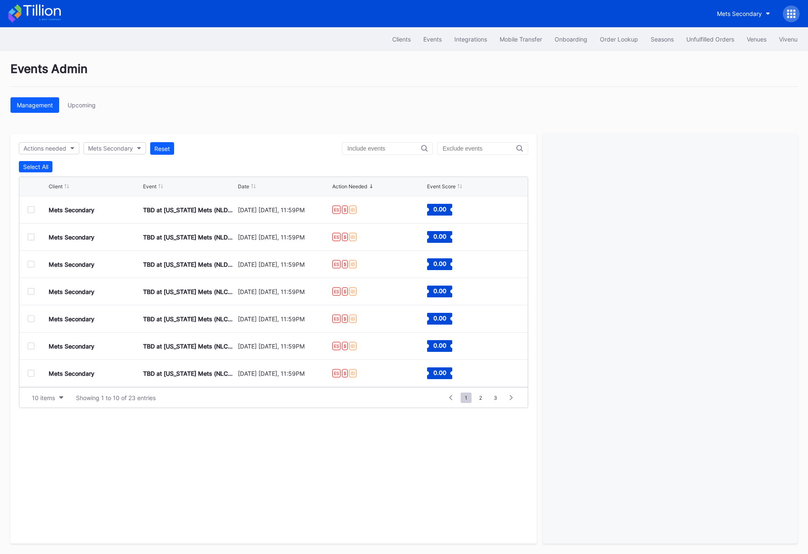
click at [33, 208] on div at bounding box center [31, 209] width 7 height 7
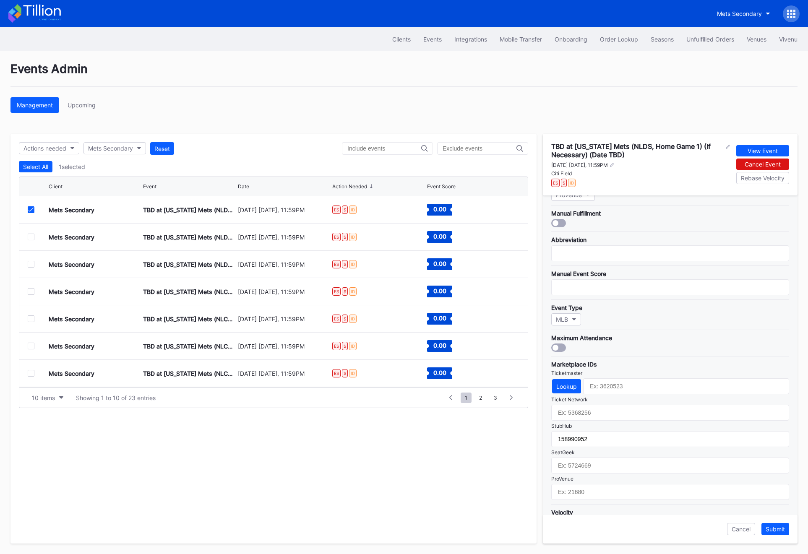
scroll to position [117, 0]
click at [590, 415] on input "text" at bounding box center [670, 414] width 238 height 16
paste input "7305606"
type input "7305606"
click at [774, 532] on div "Submit" at bounding box center [775, 529] width 19 height 7
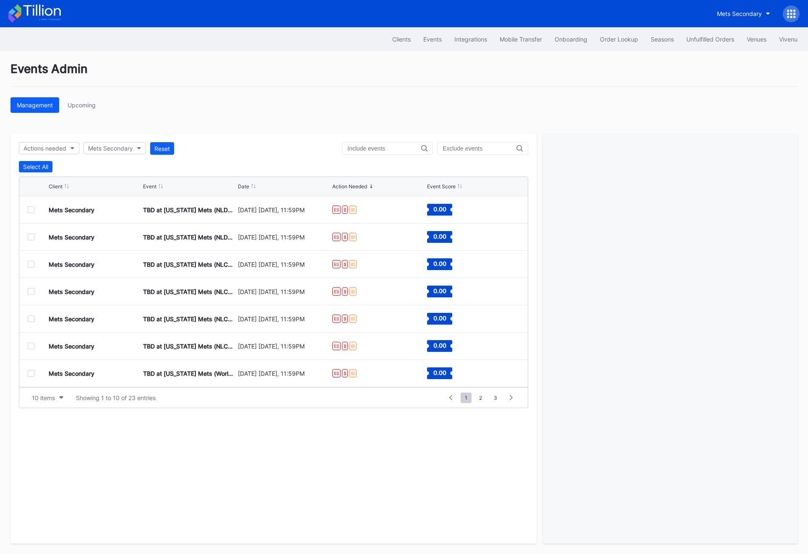
click at [27, 211] on div "Mets Secondary TBD at [US_STATE][GEOGRAPHIC_DATA] (NLDS, Home Game 2) (If Neces…" at bounding box center [273, 209] width 509 height 27
click at [31, 211] on div at bounding box center [31, 209] width 7 height 7
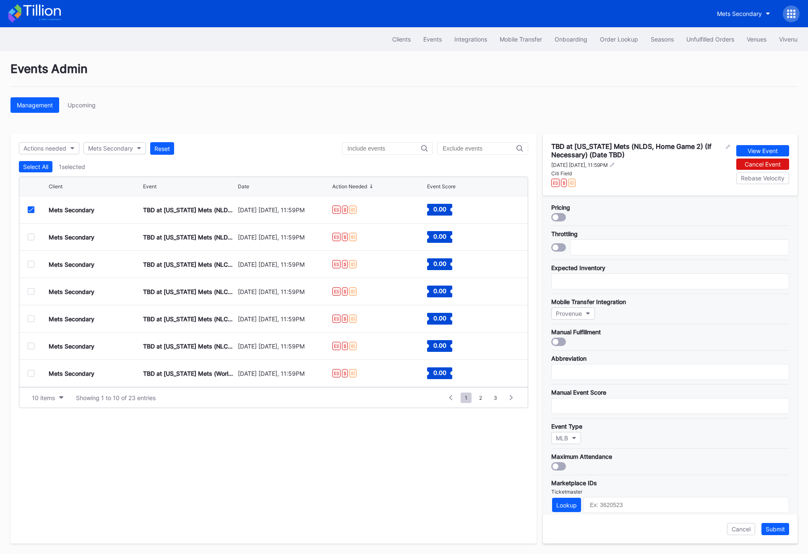
scroll to position [150, 0]
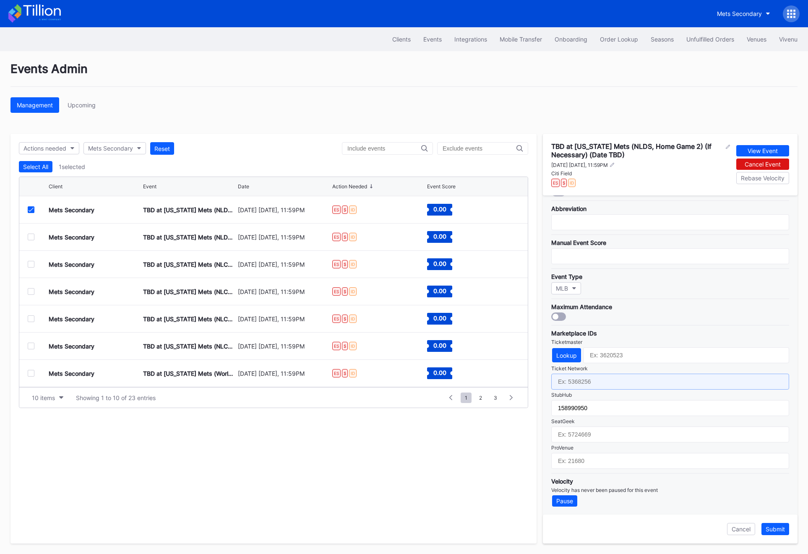
click at [576, 380] on input "text" at bounding box center [670, 382] width 238 height 16
paste input "7305607"
type input "7305607"
click at [774, 529] on div "Submit" at bounding box center [775, 529] width 19 height 7
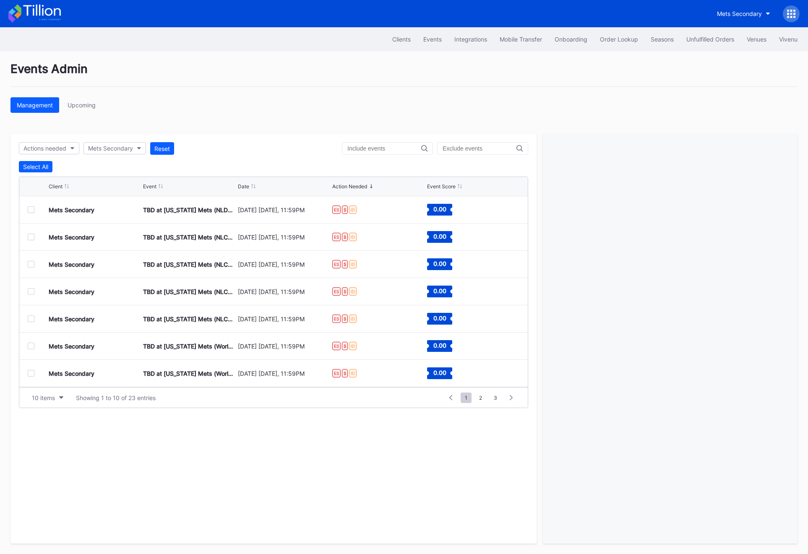
click at [29, 209] on div at bounding box center [31, 209] width 7 height 7
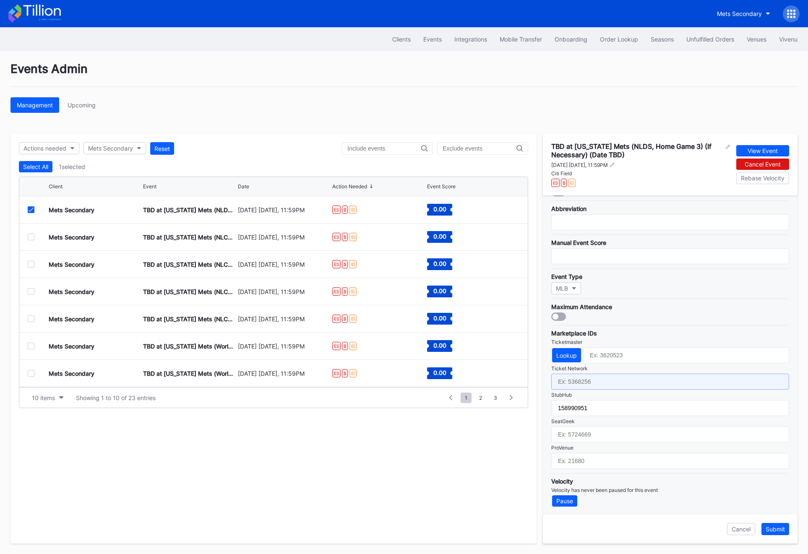
click at [579, 383] on input "text" at bounding box center [670, 382] width 238 height 16
paste input "7305608"
type input "7305608"
click at [772, 528] on div "Submit" at bounding box center [775, 529] width 19 height 7
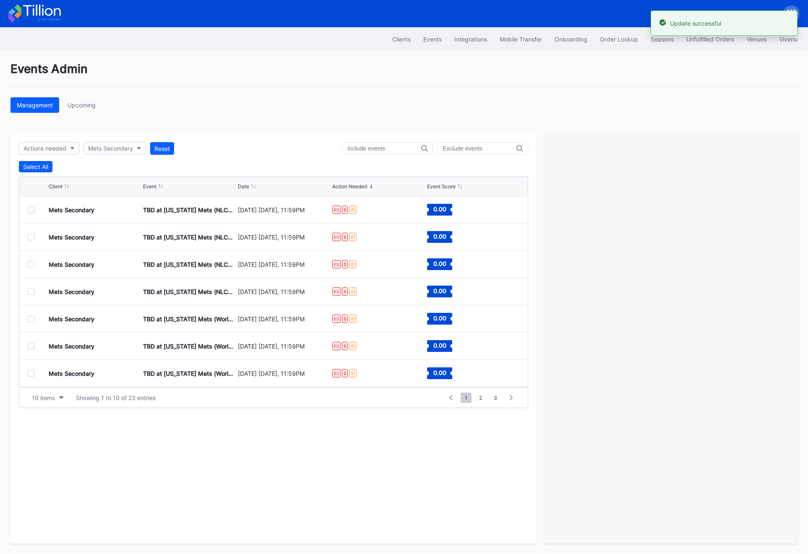
click at [28, 205] on div "Mets Secondary TBD at [US_STATE][GEOGRAPHIC_DATA] (NLCS, Home Game 1) (If Neces…" at bounding box center [273, 209] width 509 height 27
click at [32, 209] on div at bounding box center [31, 209] width 7 height 7
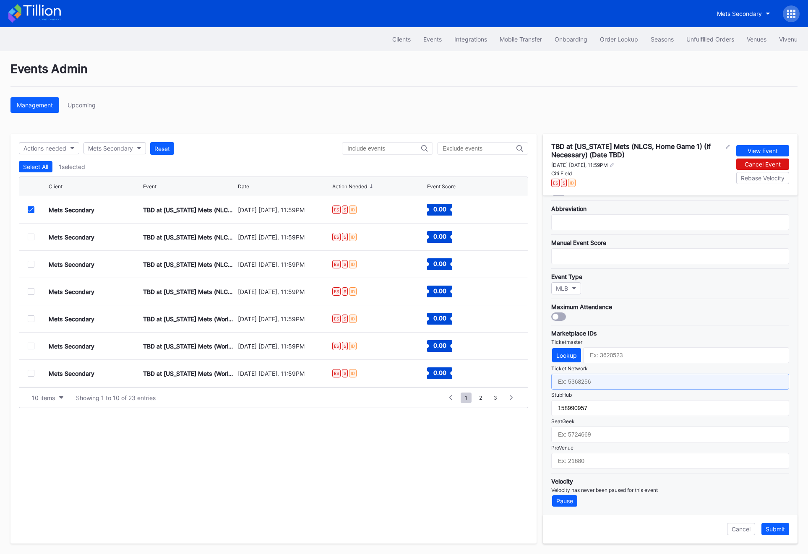
click at [567, 381] on input "text" at bounding box center [670, 382] width 238 height 16
paste input "7305609"
type input "7305609"
click at [776, 527] on div "Submit" at bounding box center [775, 529] width 19 height 7
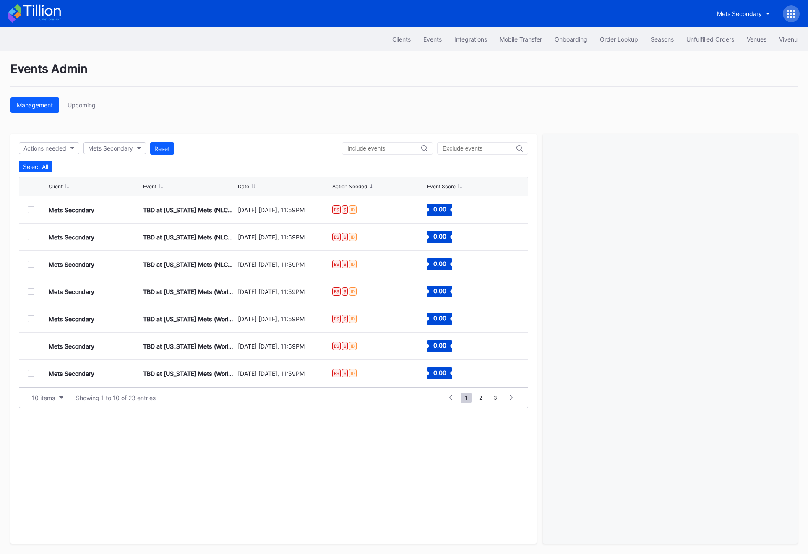
click at [31, 210] on div at bounding box center [31, 209] width 7 height 7
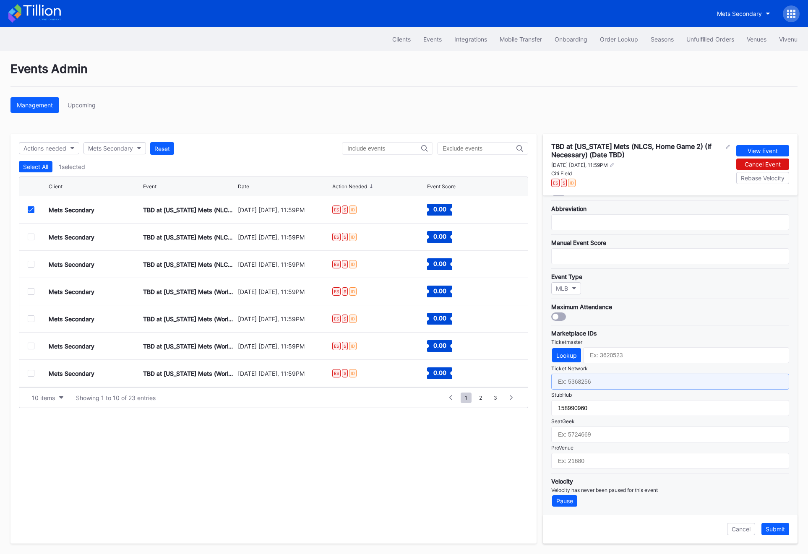
click at [592, 380] on input "text" at bounding box center [670, 382] width 238 height 16
paste input "7305610"
type input "7305610"
click at [774, 529] on div "Submit" at bounding box center [775, 529] width 19 height 7
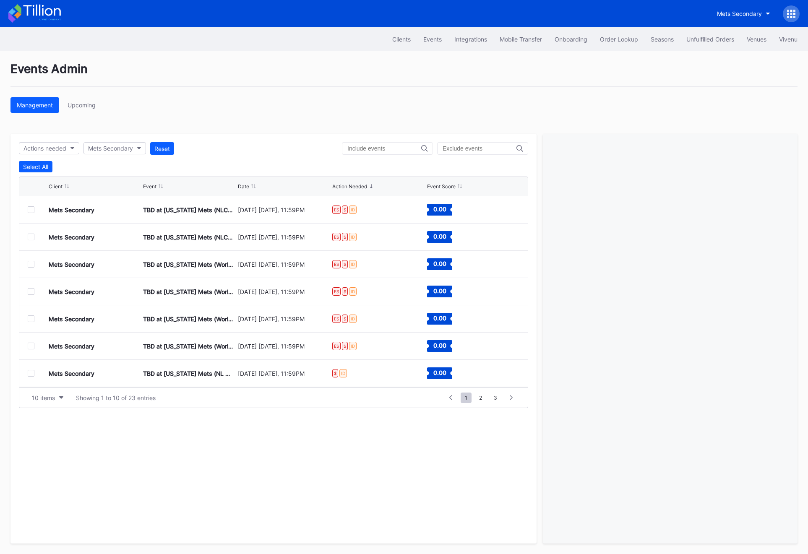
click at [31, 208] on div at bounding box center [31, 209] width 7 height 7
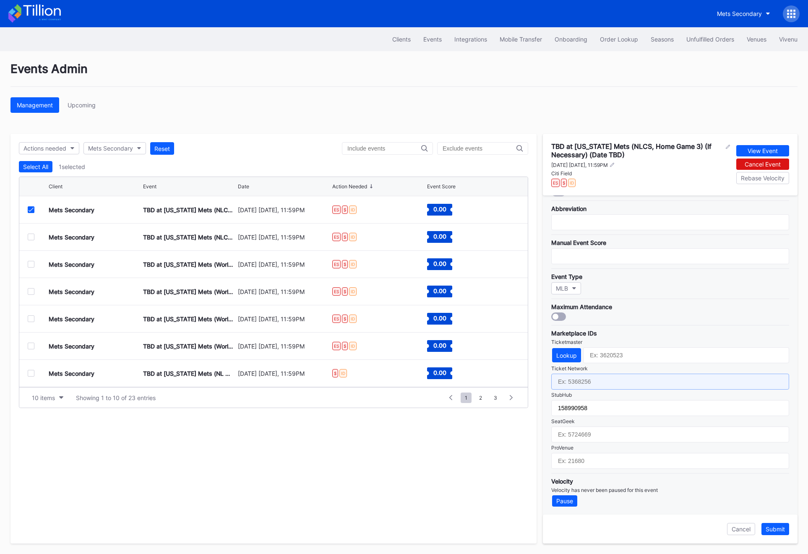
click at [584, 378] on input "text" at bounding box center [670, 382] width 238 height 16
paste input "7305611"
type input "7305611"
click at [778, 532] on div "Submit" at bounding box center [775, 529] width 19 height 7
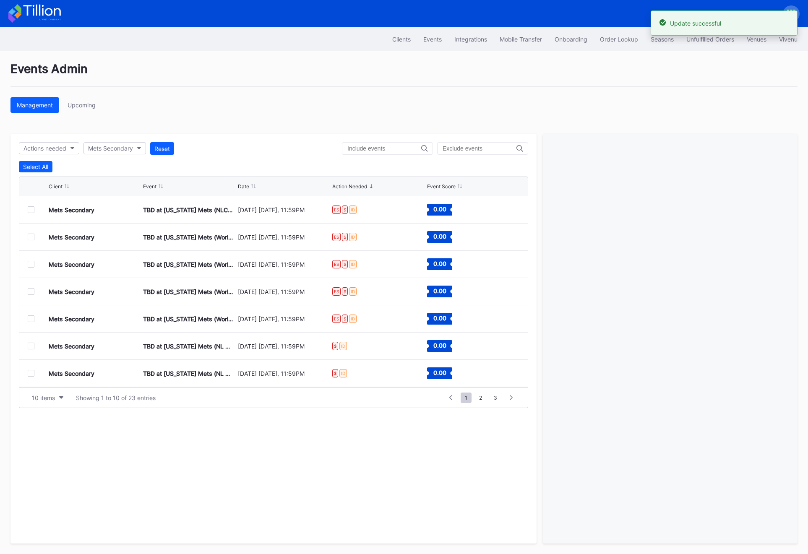
click at [31, 207] on div at bounding box center [31, 209] width 7 height 7
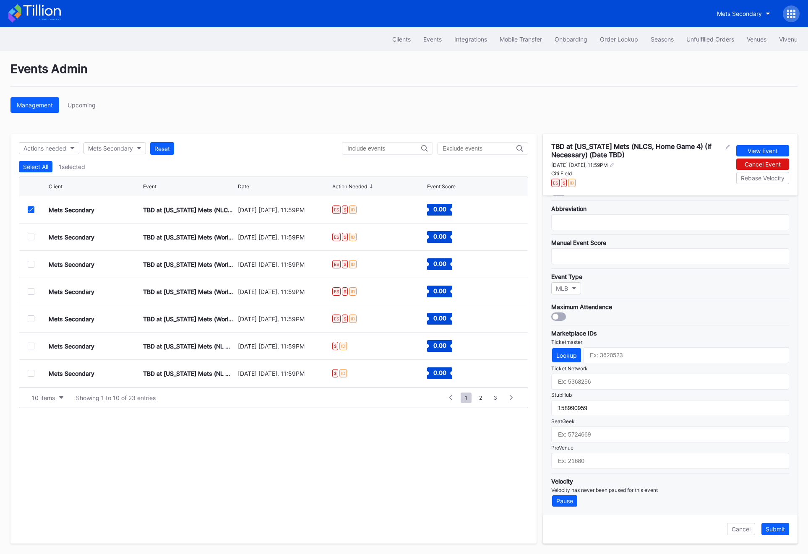
click at [565, 389] on div "Marketplace IDs Ticketmaster Lookup Ticket Network StubHub 158990959 SeatGeek P…" at bounding box center [670, 397] width 238 height 144
click at [563, 378] on input "text" at bounding box center [670, 382] width 238 height 16
paste input "7305612"
type input "7305612"
click at [775, 528] on div "Submit" at bounding box center [775, 529] width 19 height 7
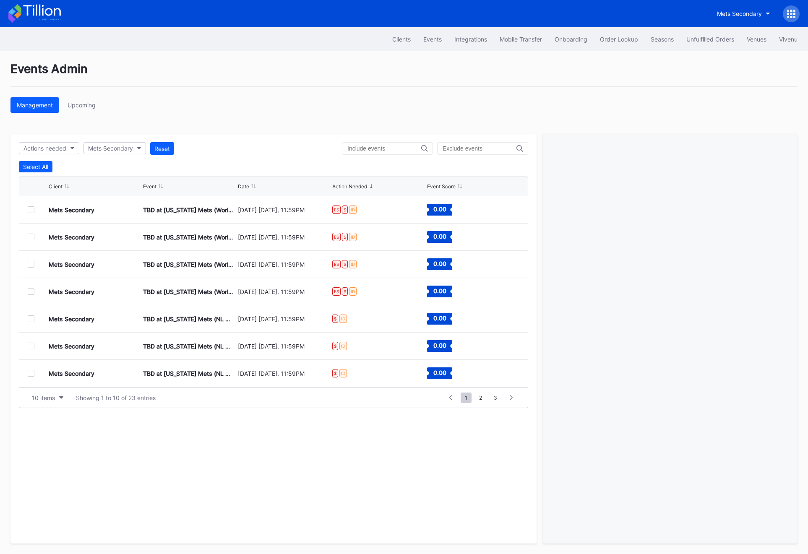
click at [34, 210] on div at bounding box center [31, 209] width 7 height 7
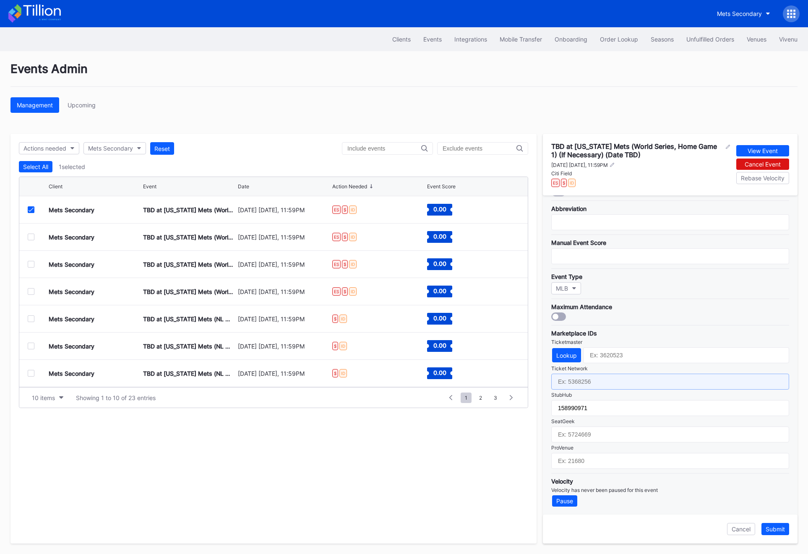
click at [573, 377] on input "text" at bounding box center [670, 382] width 238 height 16
paste input "7305613"
type input "7305613"
click at [775, 533] on button "Submit" at bounding box center [775, 529] width 28 height 12
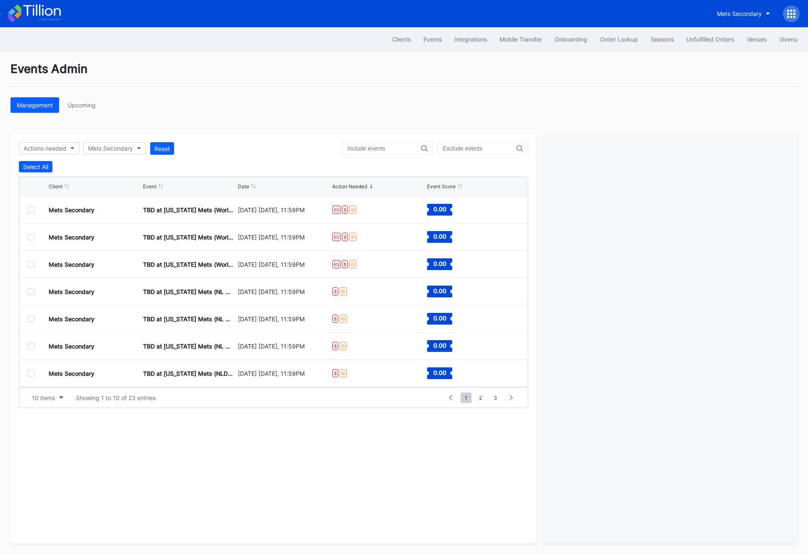
click at [31, 211] on div at bounding box center [31, 209] width 7 height 7
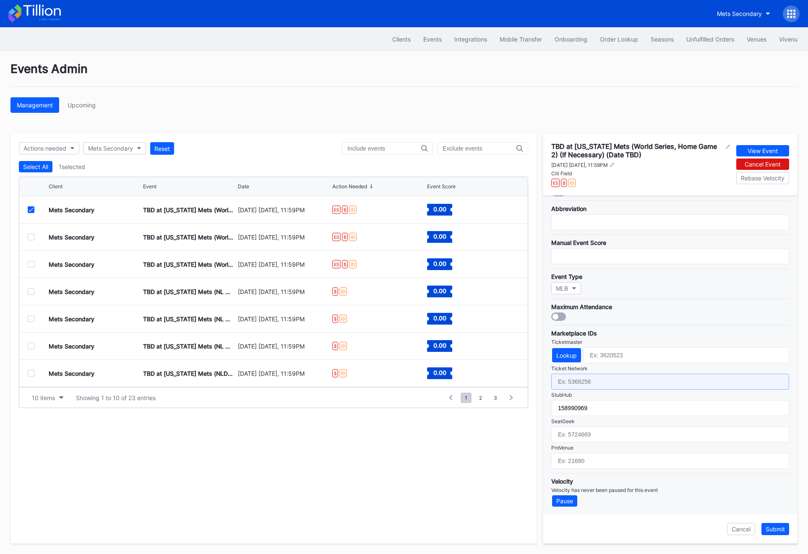
click at [571, 386] on input "text" at bounding box center [670, 382] width 238 height 16
paste input "7305614"
type input "7305614"
click at [784, 531] on div "Submit" at bounding box center [775, 529] width 19 height 7
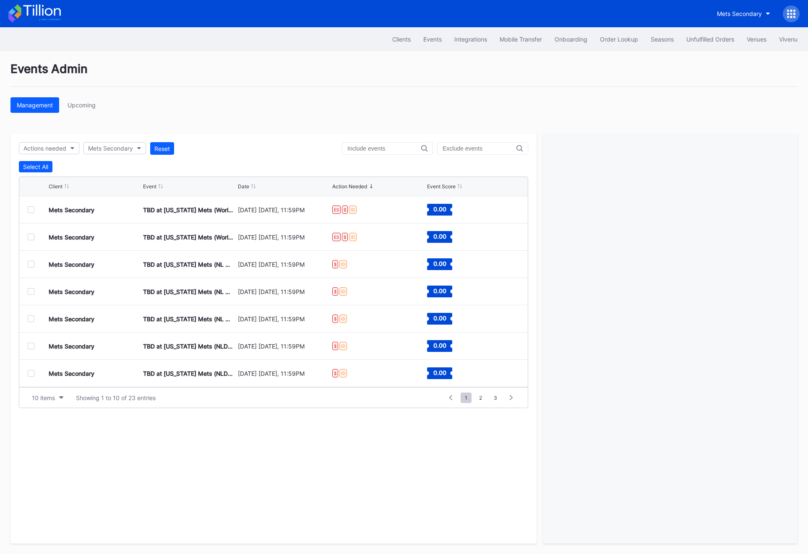
click at [31, 347] on div at bounding box center [31, 346] width 7 height 7
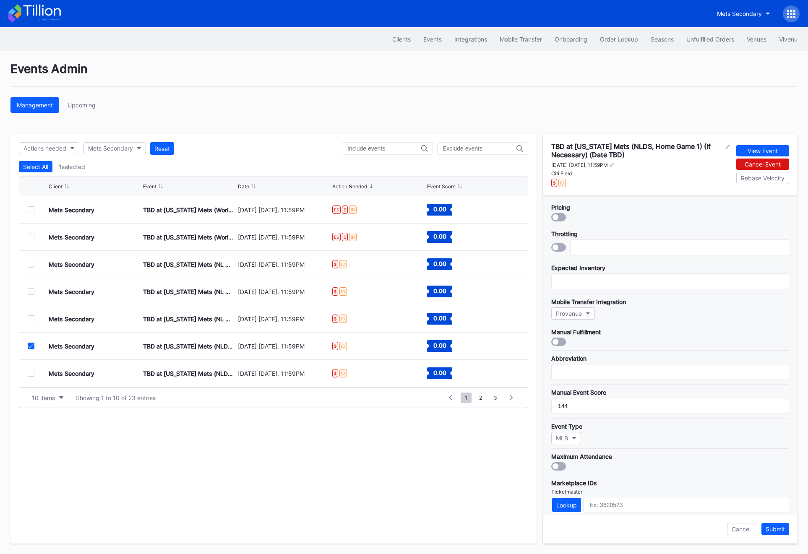
click at [31, 344] on icon at bounding box center [31, 346] width 5 height 4
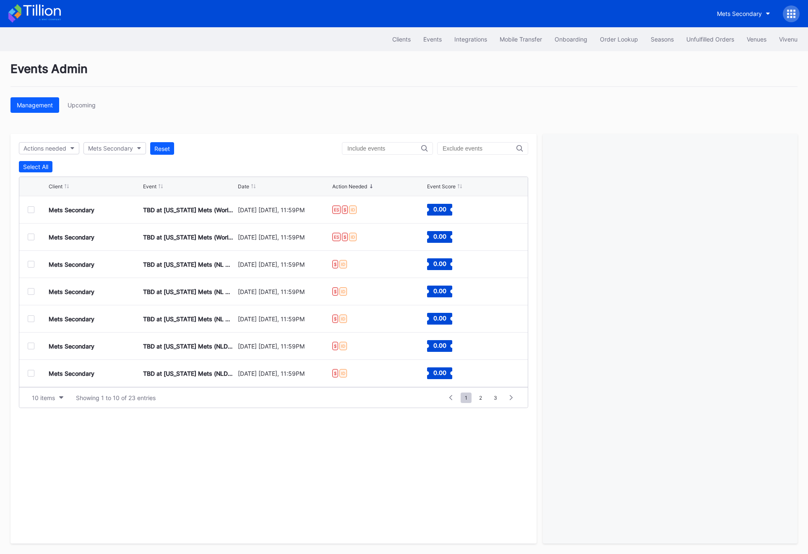
click at [34, 207] on div at bounding box center [38, 209] width 21 height 7
click at [34, 207] on div at bounding box center [31, 209] width 7 height 7
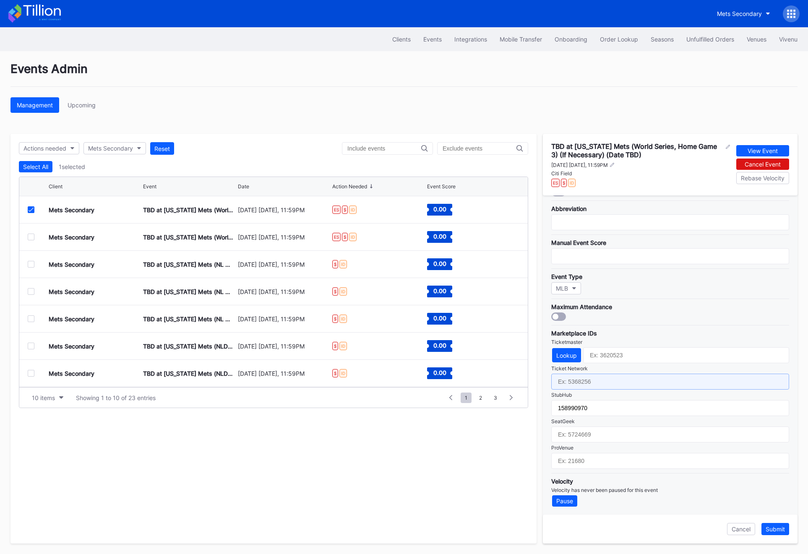
click at [577, 383] on input "text" at bounding box center [670, 382] width 238 height 16
paste input "7305615"
type input "7305615"
click at [780, 529] on div "Submit" at bounding box center [775, 529] width 19 height 7
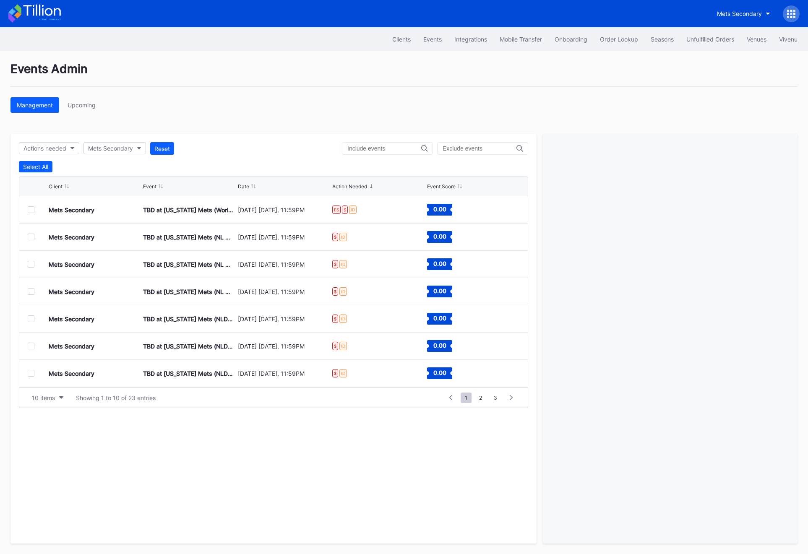
click at [29, 211] on div at bounding box center [31, 209] width 7 height 7
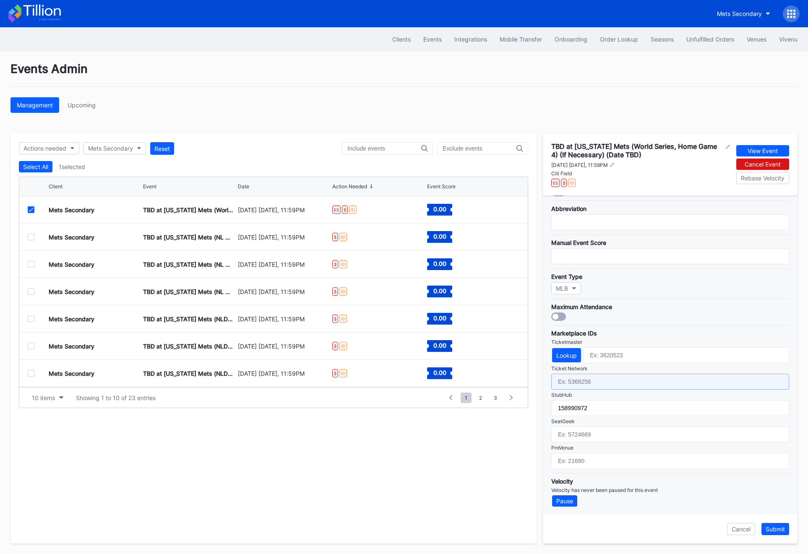
click at [582, 379] on input "text" at bounding box center [670, 382] width 238 height 16
paste input "7305616"
type input "7305616"
click at [780, 535] on button "Submit" at bounding box center [775, 529] width 28 height 12
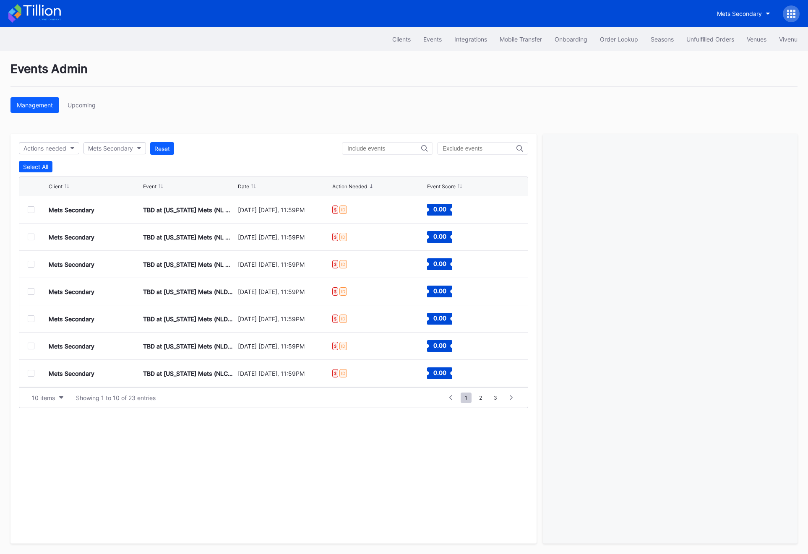
click at [33, 211] on div at bounding box center [31, 209] width 7 height 7
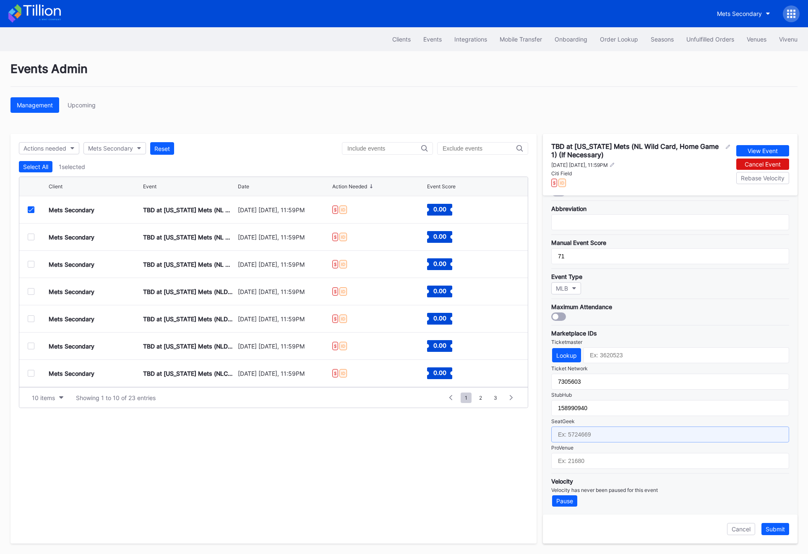
click at [588, 430] on input "text" at bounding box center [670, 435] width 238 height 16
paste input "17602030"
type input "17602030"
click at [770, 525] on button "Submit" at bounding box center [775, 529] width 28 height 12
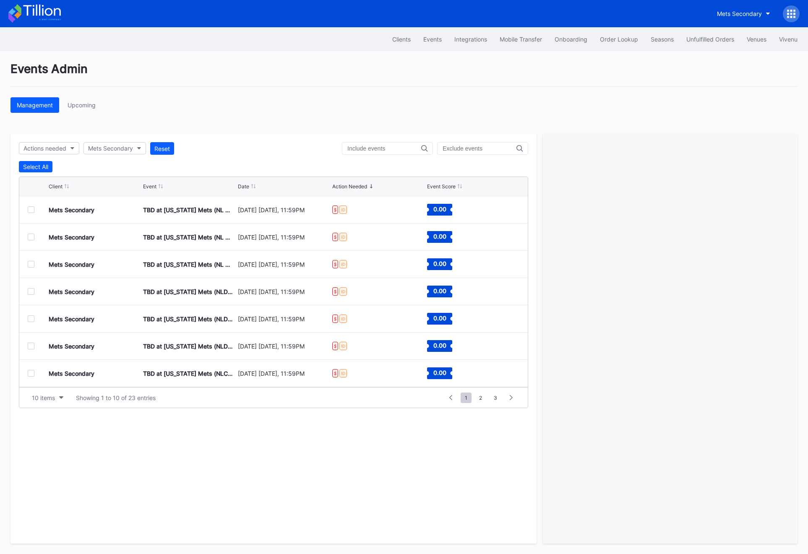
click at [28, 235] on div at bounding box center [31, 237] width 7 height 7
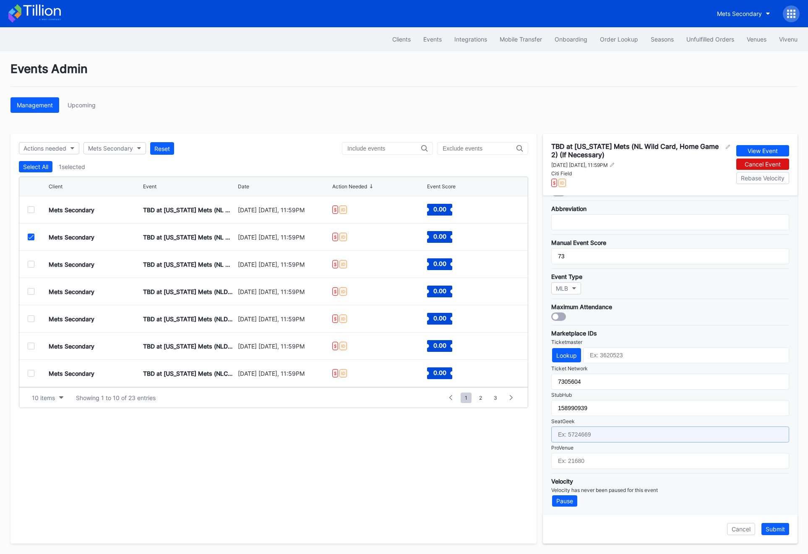
click at [589, 436] on input "text" at bounding box center [670, 435] width 238 height 16
paste input "17602032"
type input "17602032"
click at [771, 531] on div "Submit" at bounding box center [775, 529] width 19 height 7
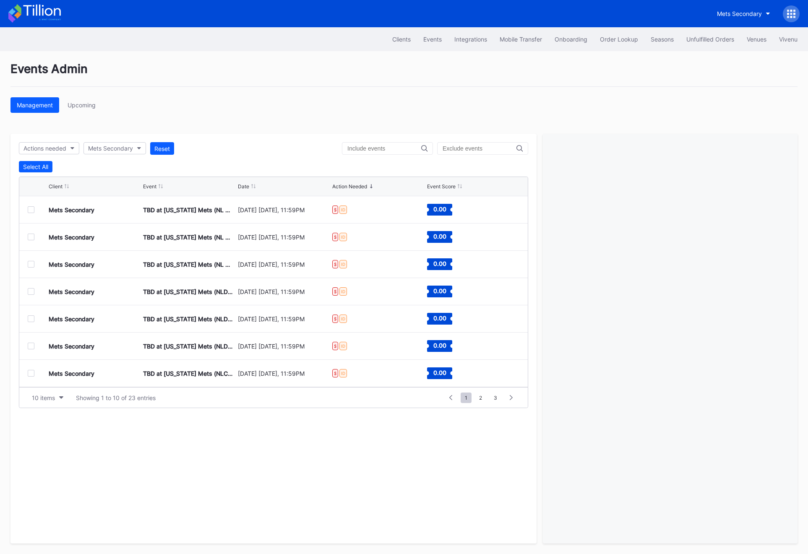
click at [30, 263] on div at bounding box center [31, 264] width 7 height 7
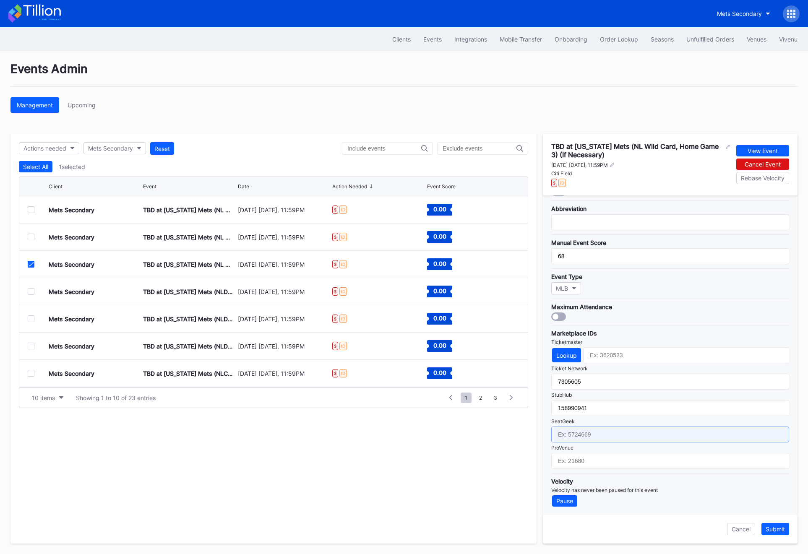
click at [600, 440] on input "text" at bounding box center [670, 435] width 238 height 16
paste input "17602033"
type input "17602033"
click at [778, 531] on div "Submit" at bounding box center [775, 529] width 19 height 7
